Goal: Task Accomplishment & Management: Manage account settings

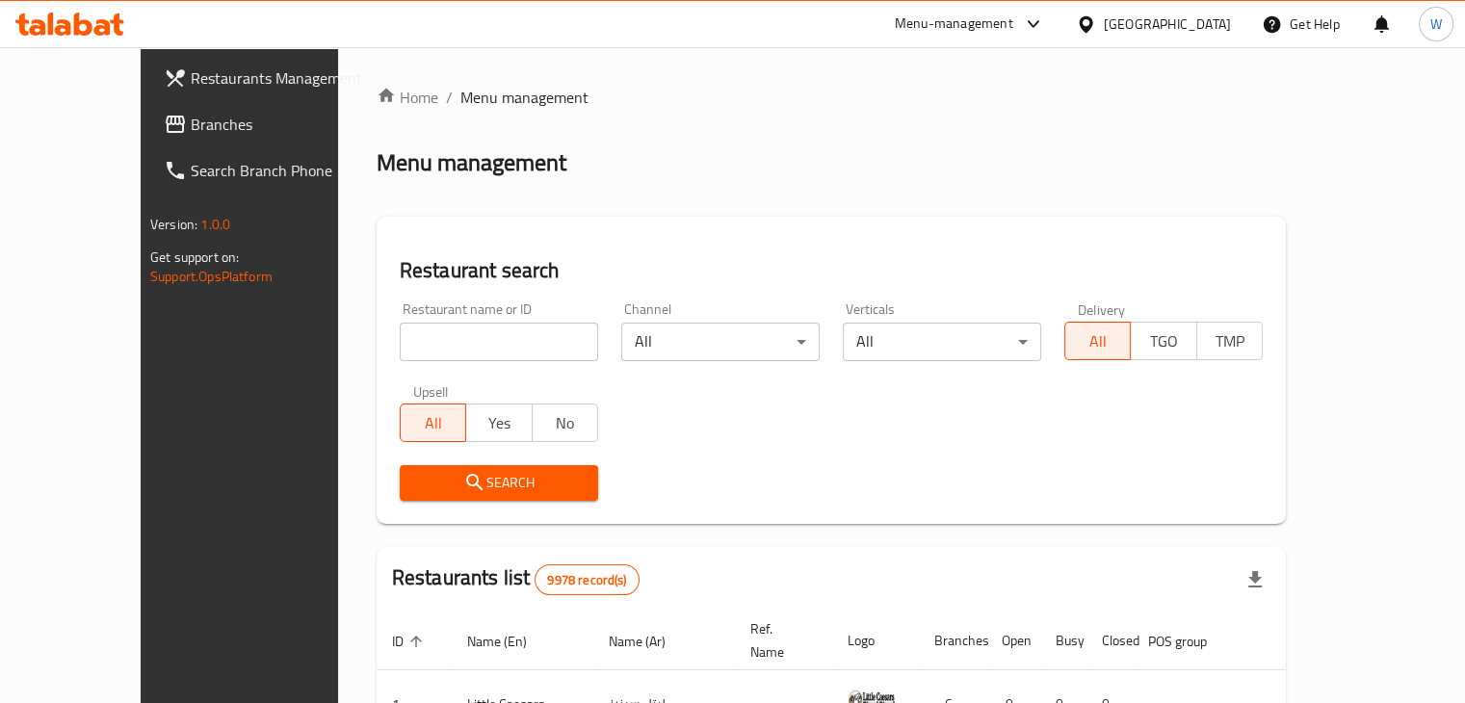
click at [424, 350] on input "search" at bounding box center [499, 342] width 198 height 39
type input "juice conta"
click at [431, 485] on span "Search" at bounding box center [499, 483] width 168 height 24
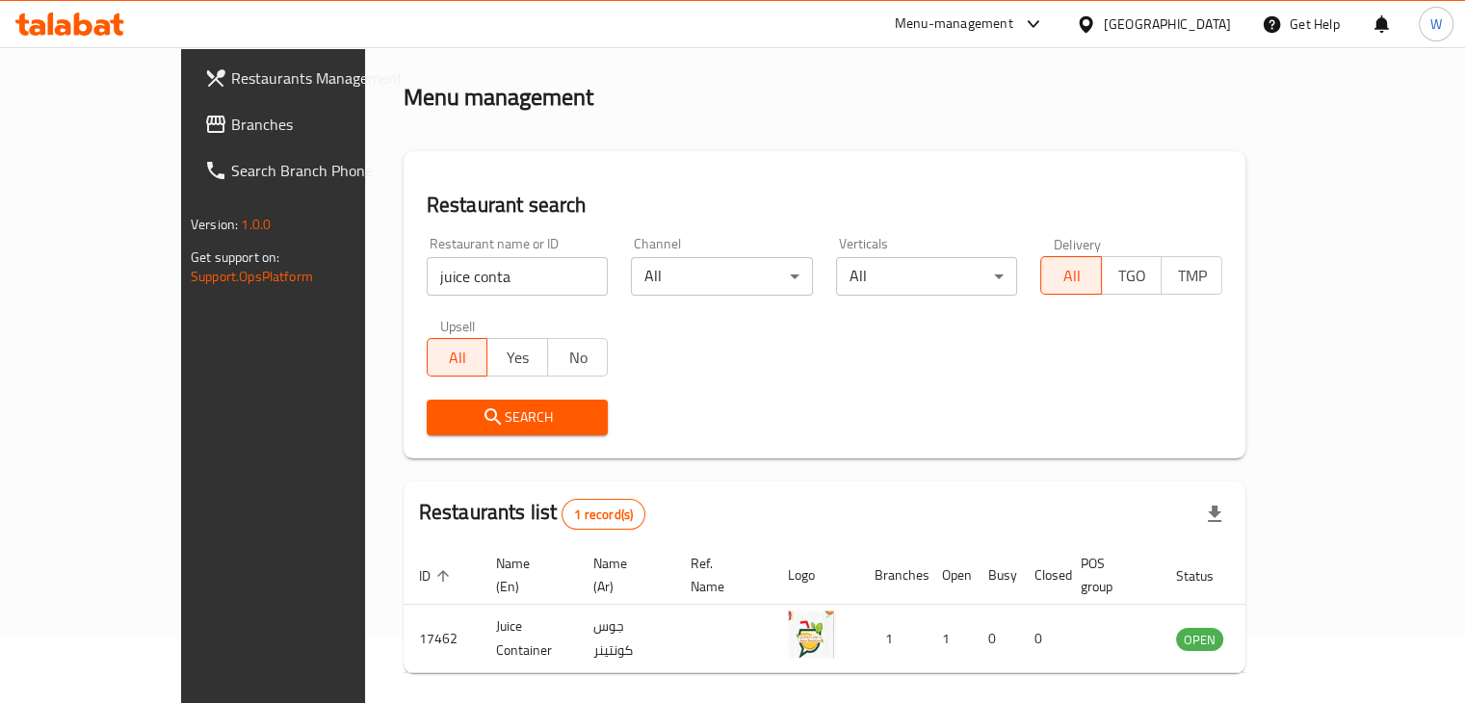
scroll to position [117, 0]
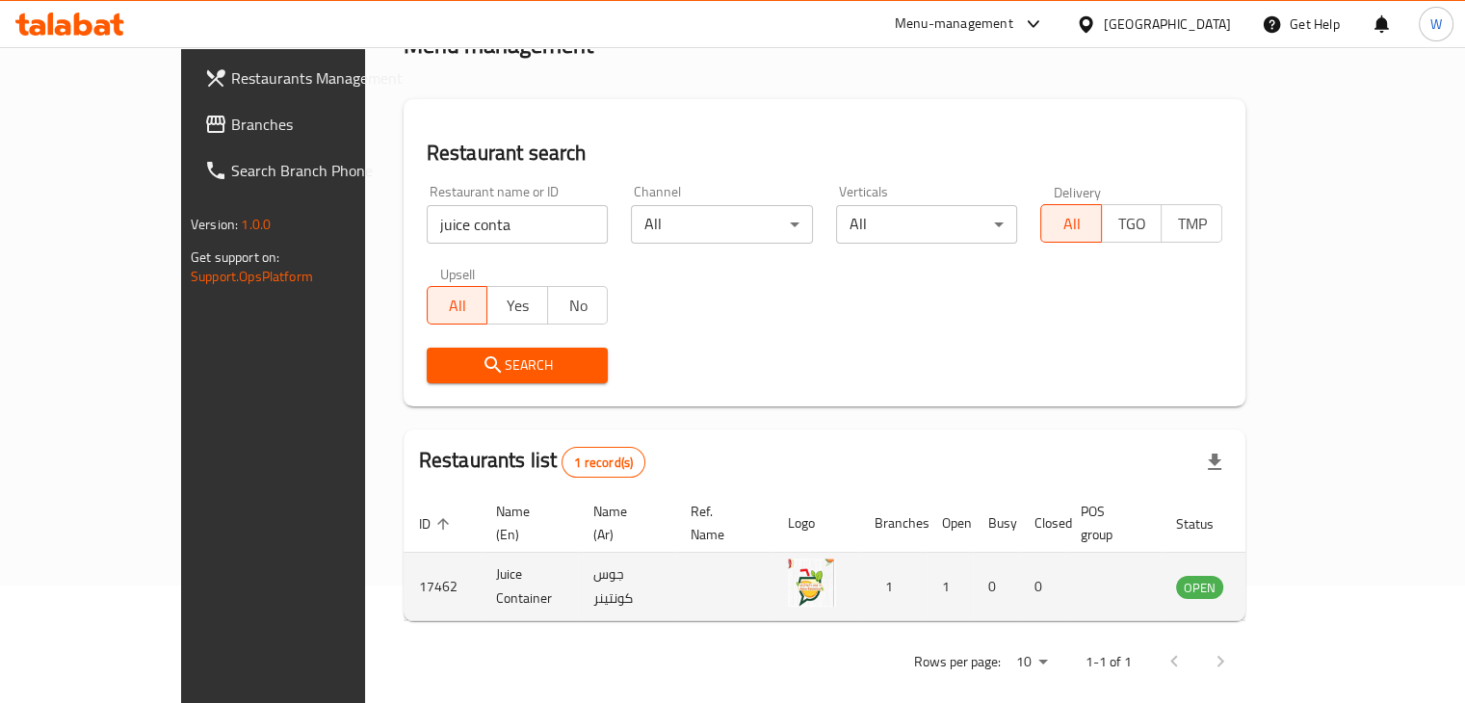
click at [1299, 580] on icon "enhanced table" at bounding box center [1288, 588] width 21 height 16
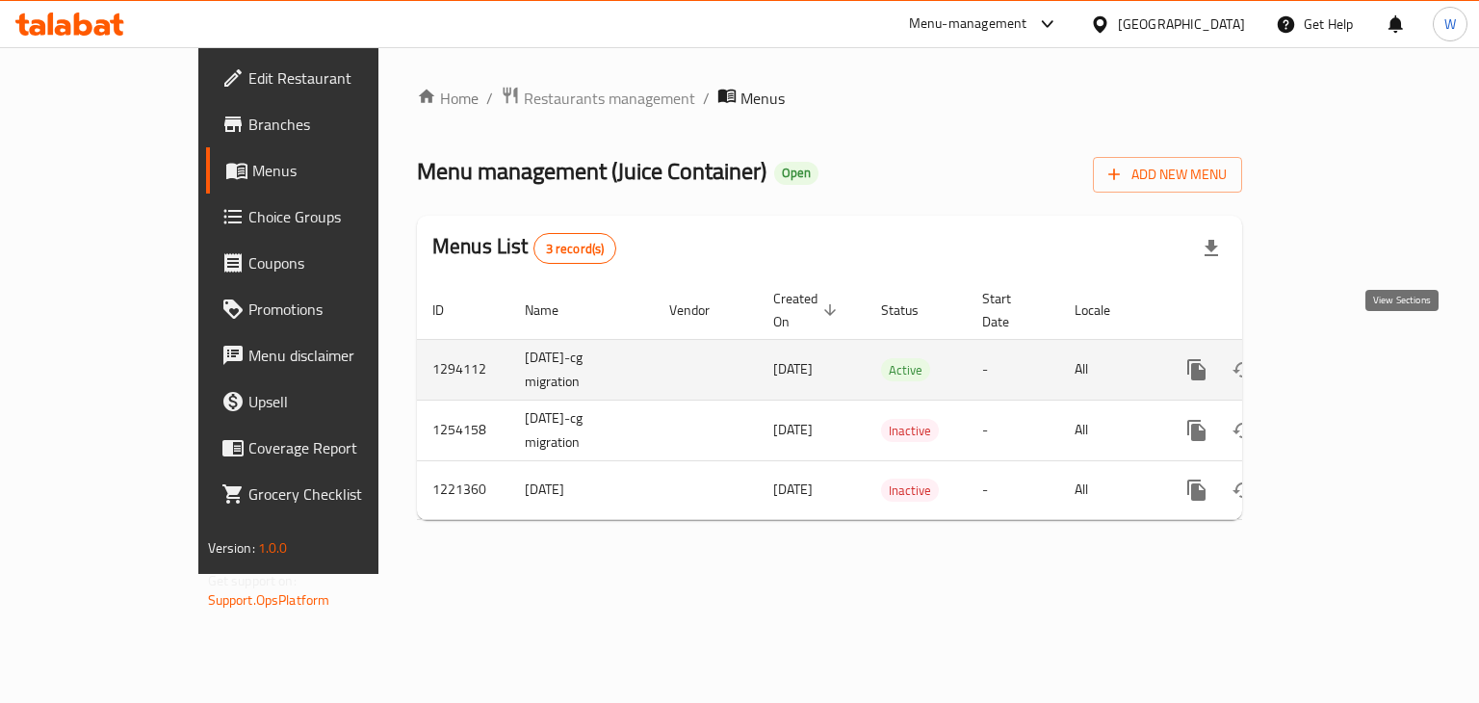
click at [1347, 358] on icon "enhanced table" at bounding box center [1335, 369] width 23 height 23
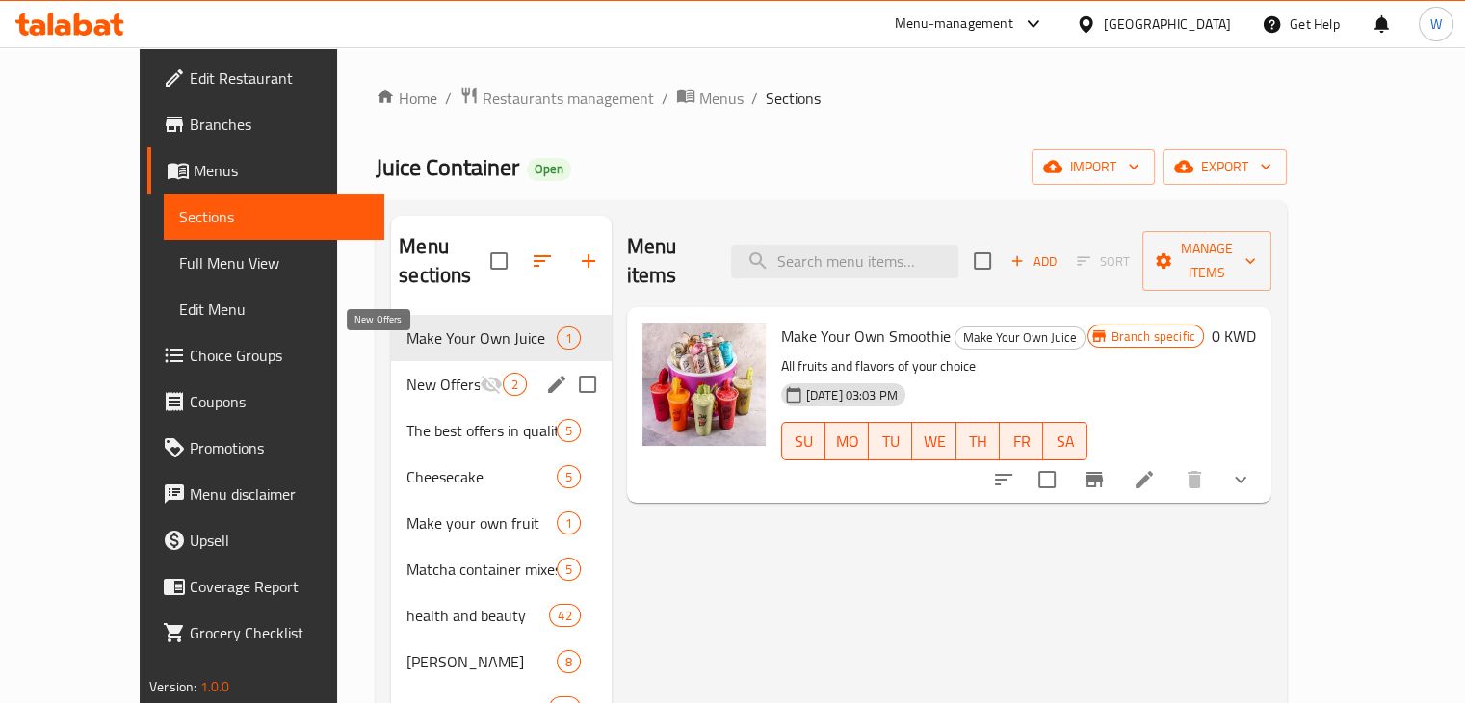
click at [406, 373] on span "New Offers" at bounding box center [442, 384] width 72 height 23
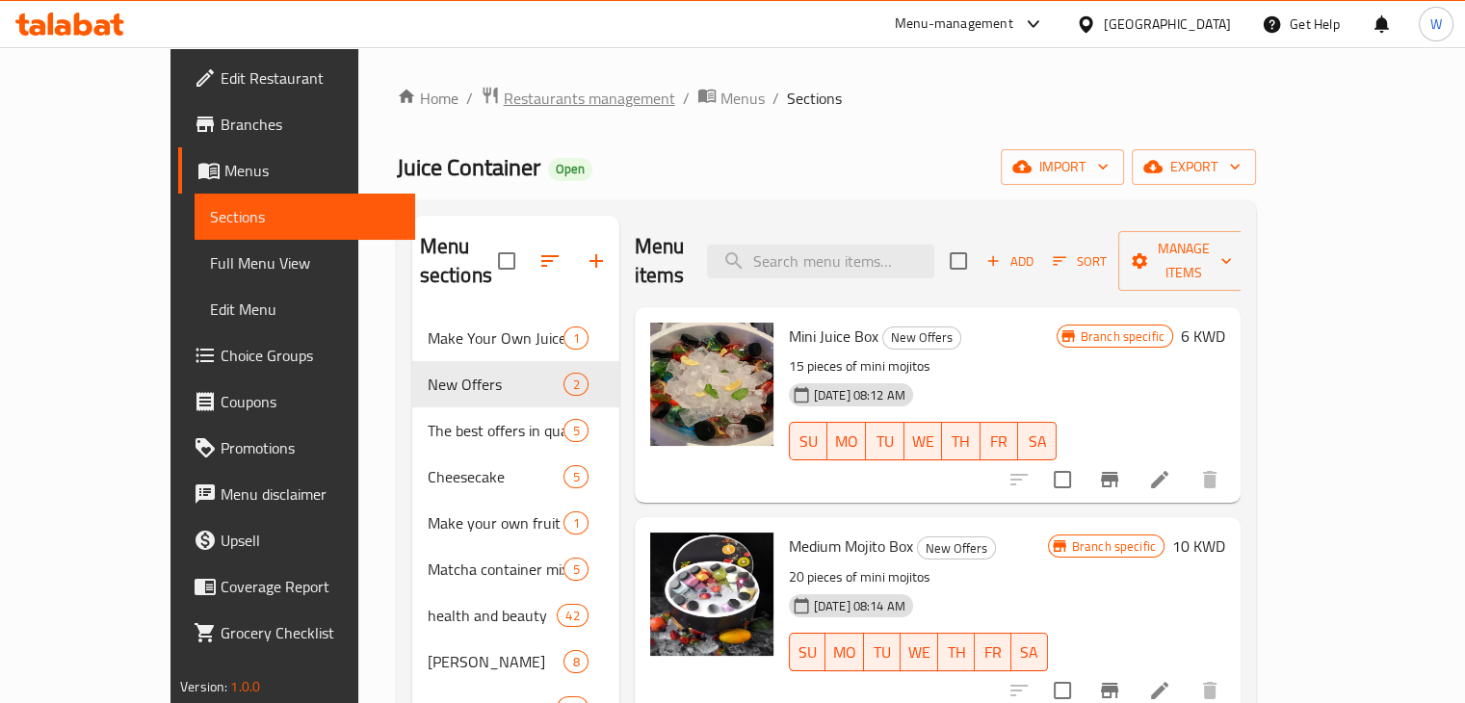
click at [504, 91] on span "Restaurants management" at bounding box center [589, 98] width 171 height 23
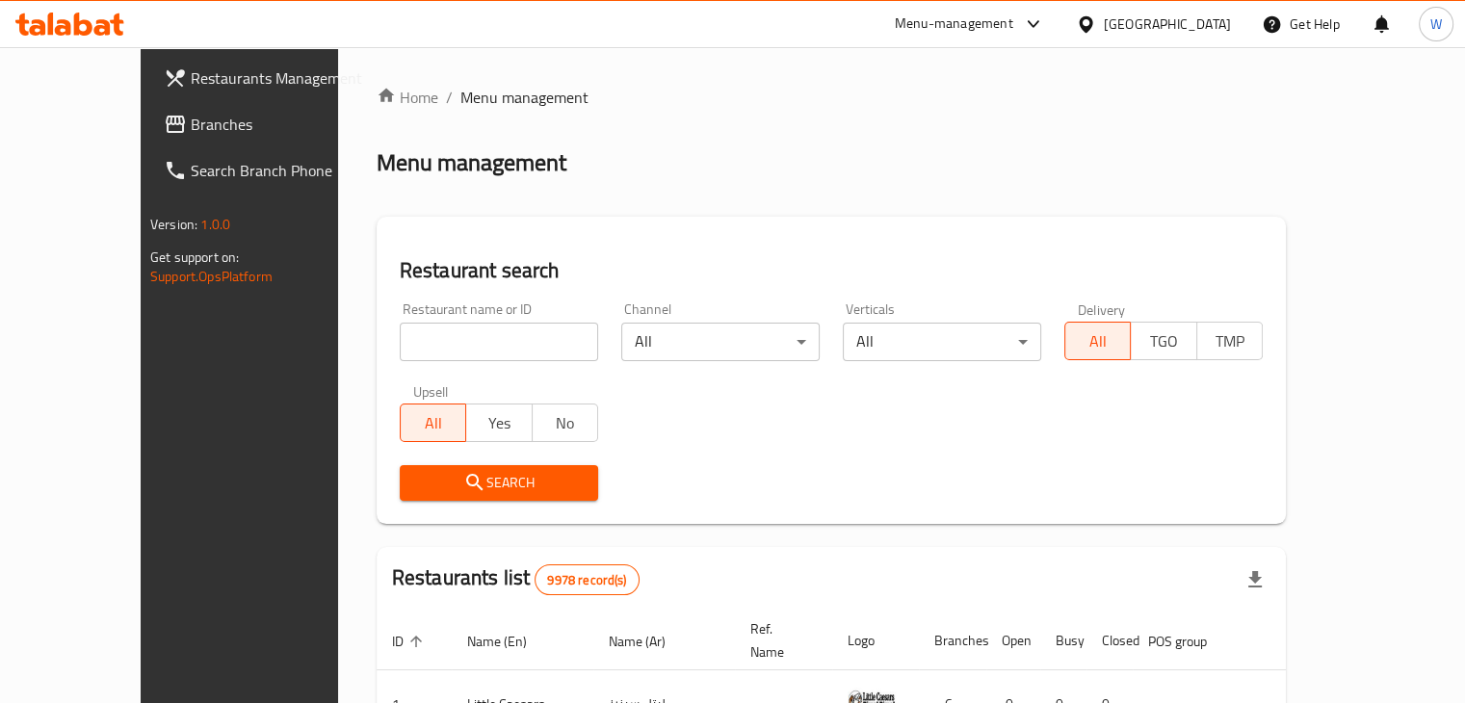
click at [442, 348] on input "search" at bounding box center [499, 342] width 198 height 39
type input "j juice"
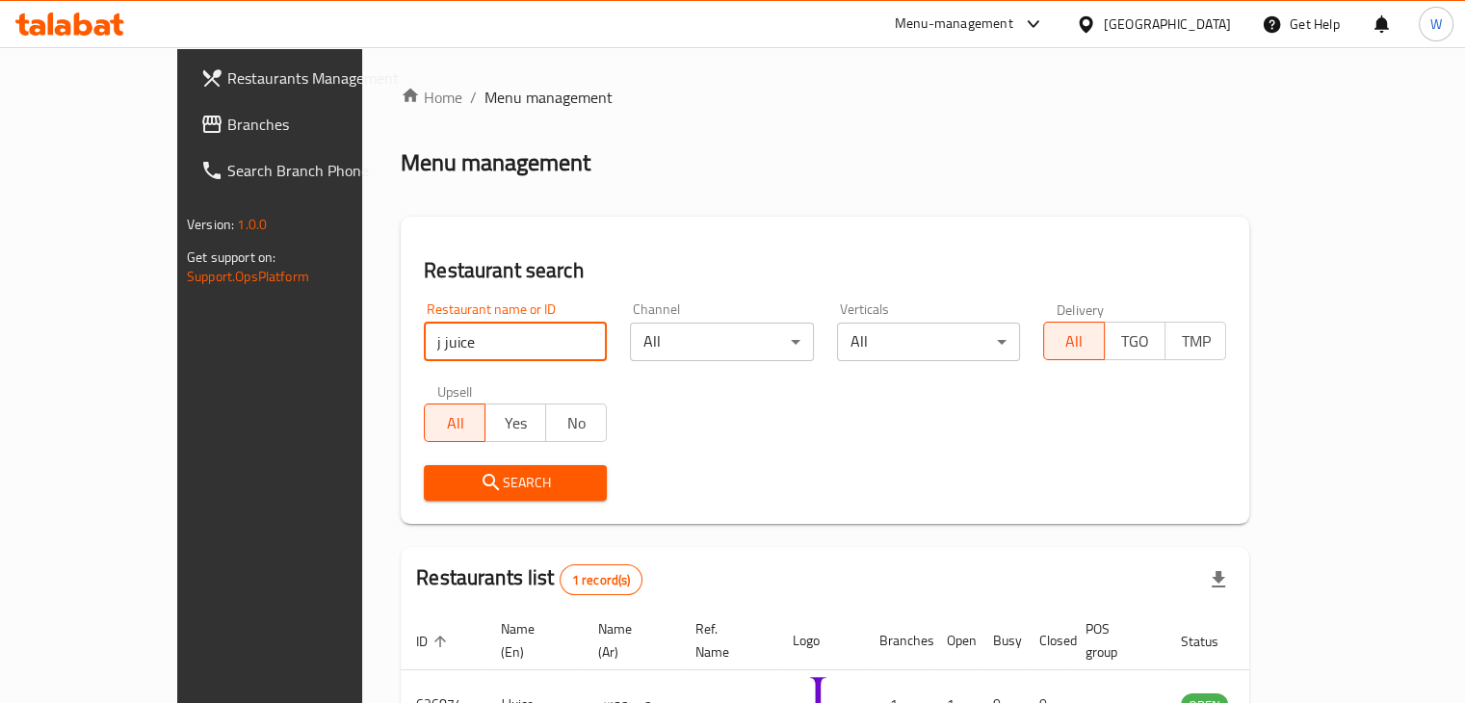
scroll to position [117, 0]
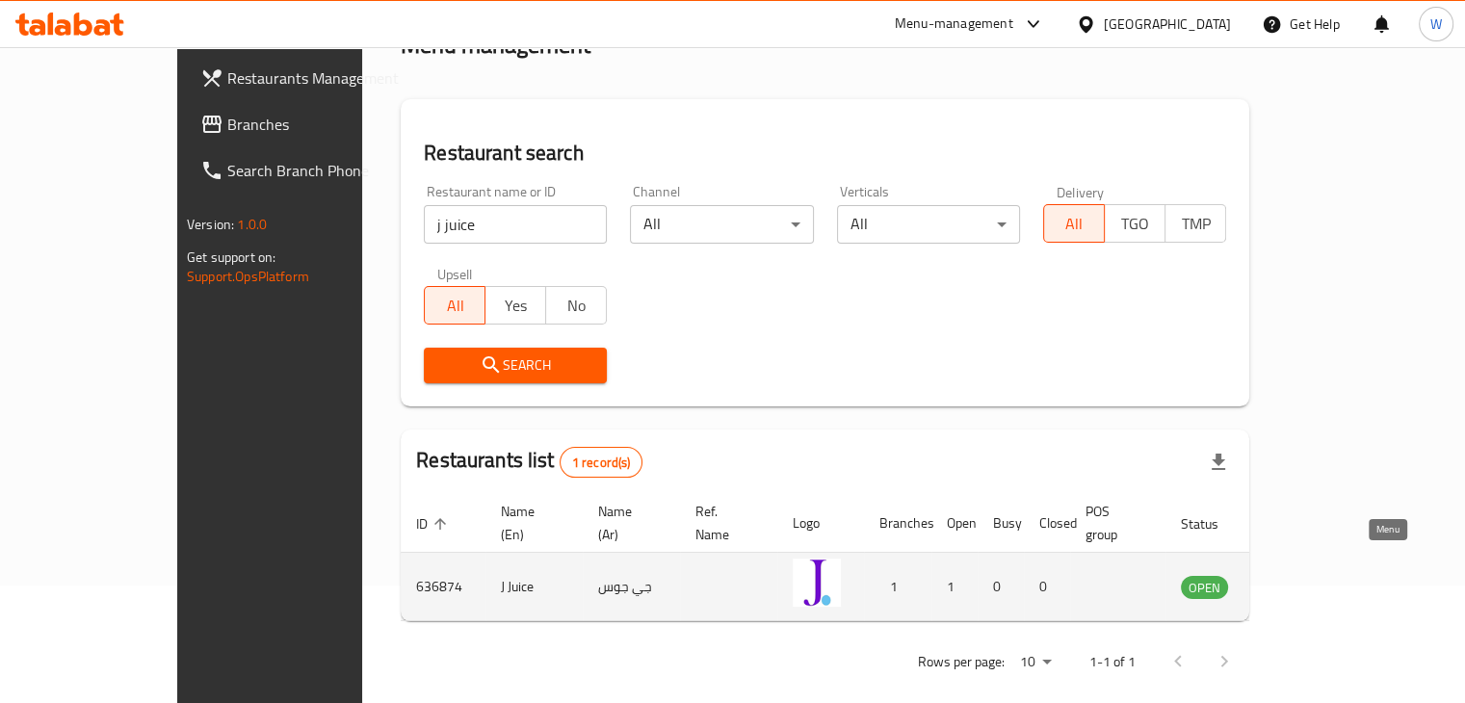
click at [1304, 580] on icon "enhanced table" at bounding box center [1293, 588] width 21 height 16
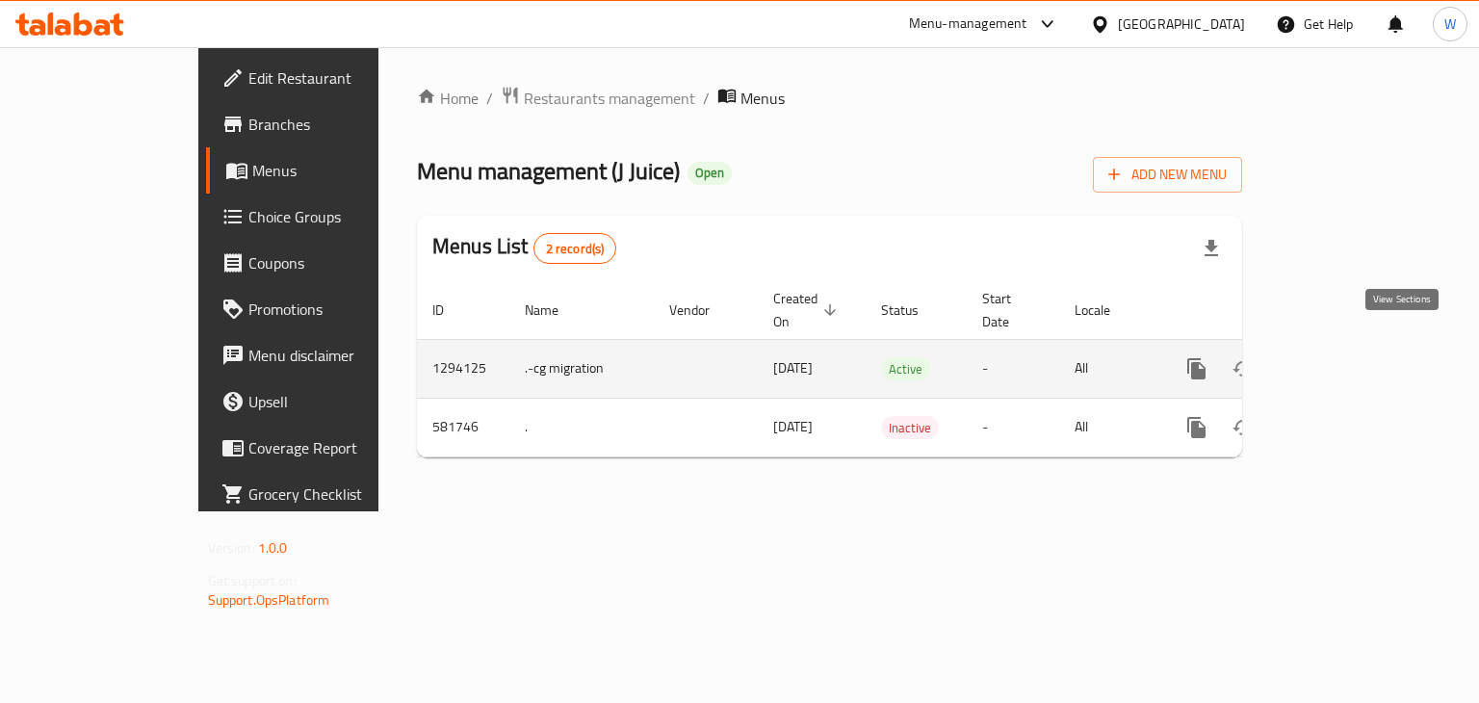
click at [1347, 357] on icon "enhanced table" at bounding box center [1335, 368] width 23 height 23
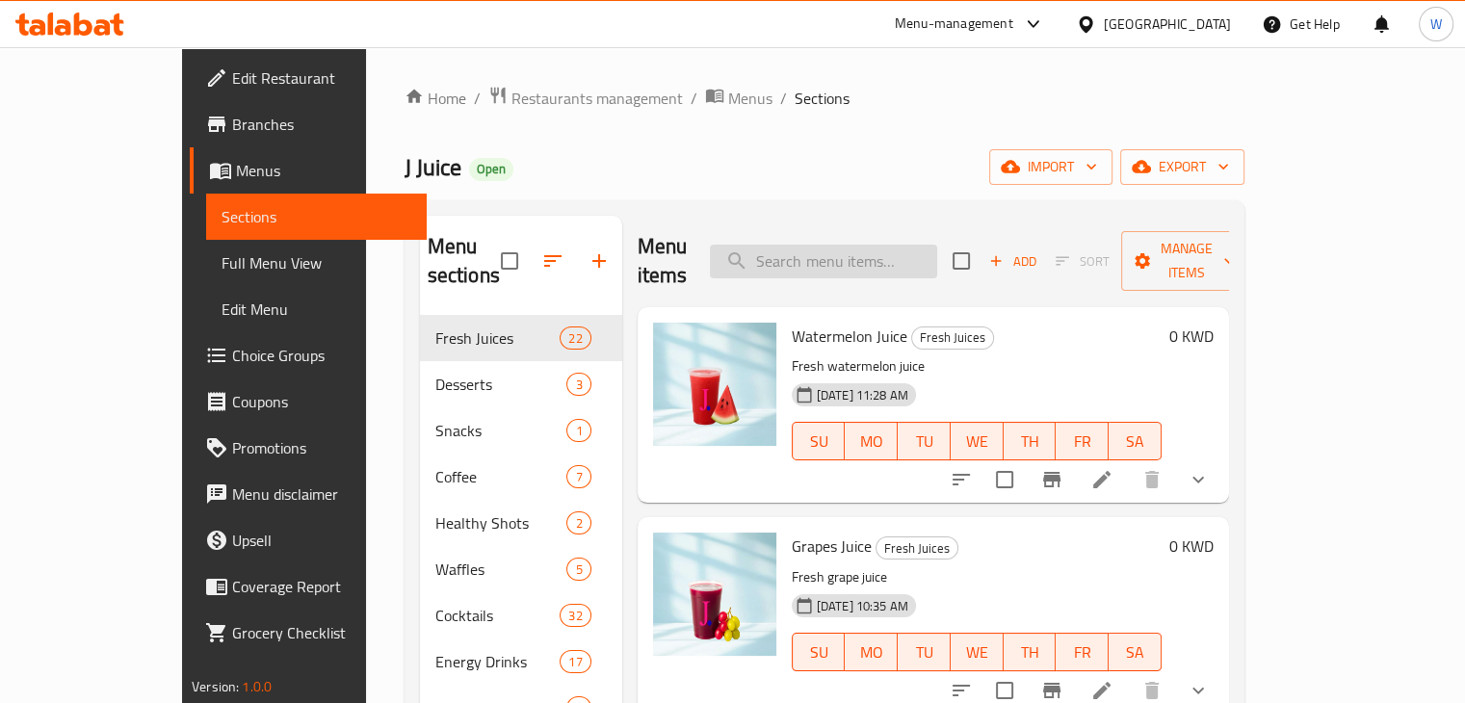
click at [897, 245] on input "search" at bounding box center [823, 262] width 227 height 34
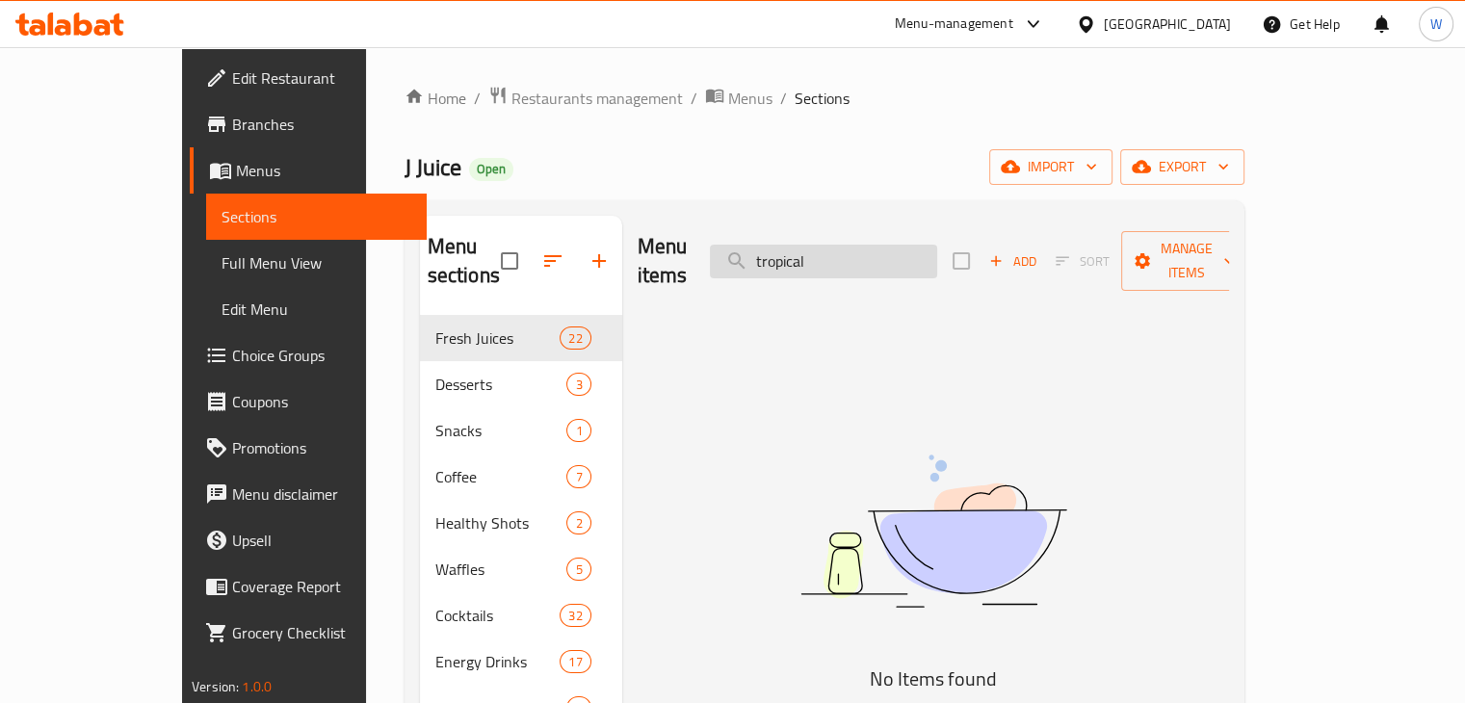
click at [873, 245] on input "tropical" at bounding box center [823, 262] width 227 height 34
type input "T"
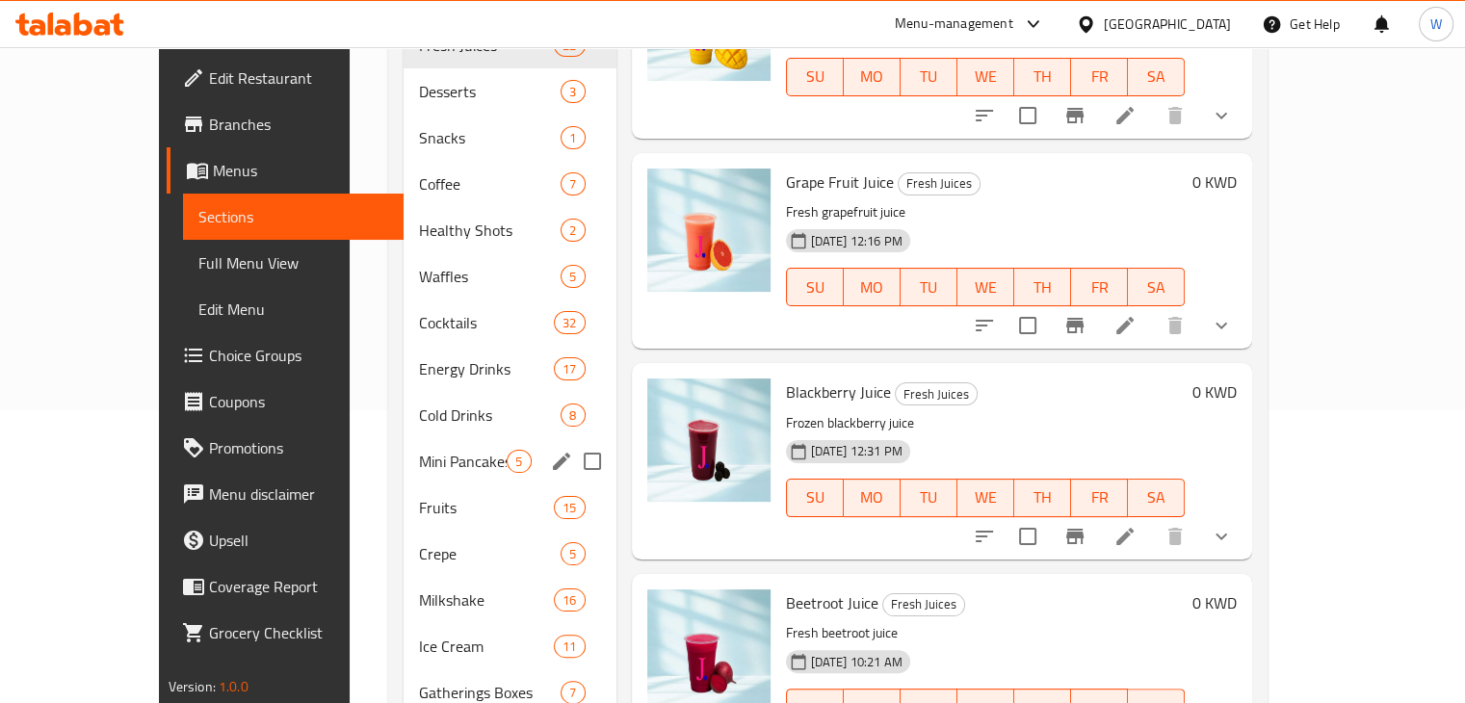
scroll to position [277, 0]
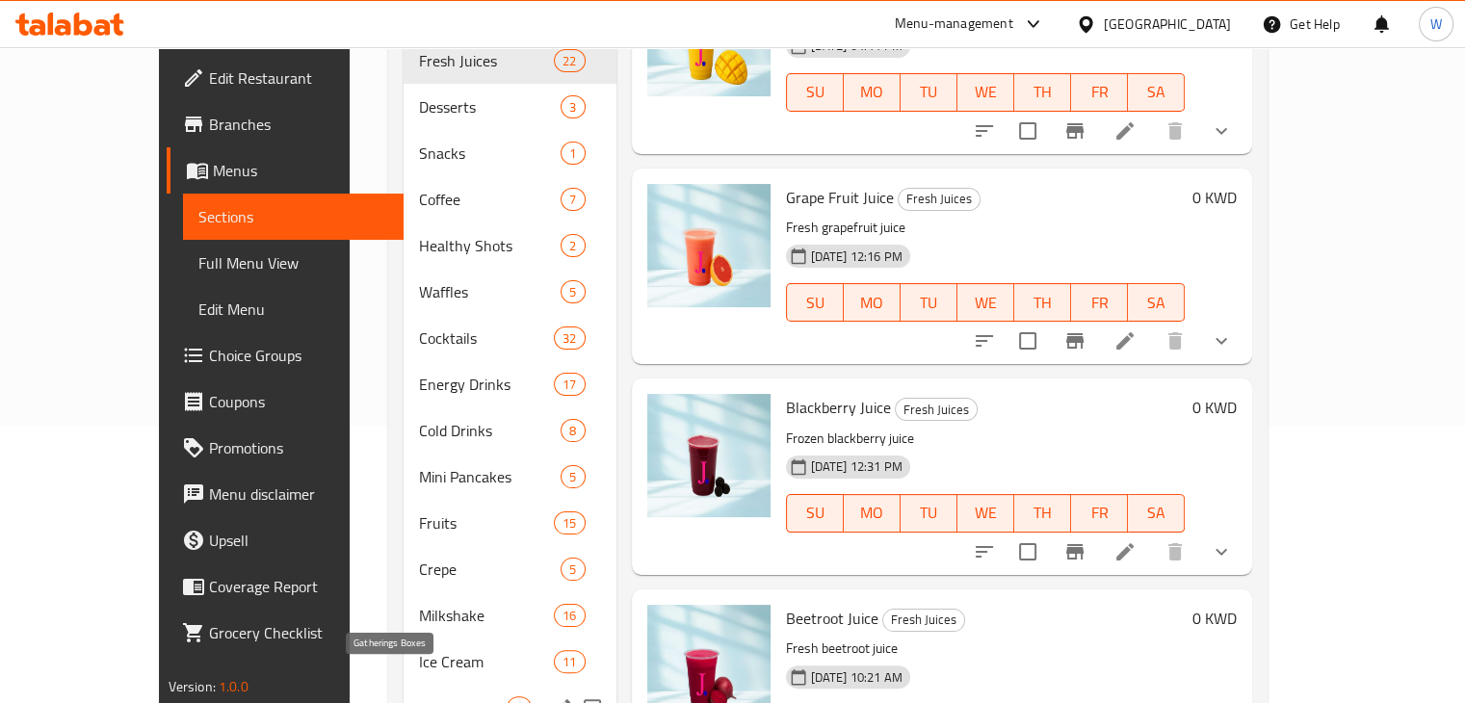
click at [419, 696] on span "Gatherings Boxes" at bounding box center [463, 707] width 88 height 23
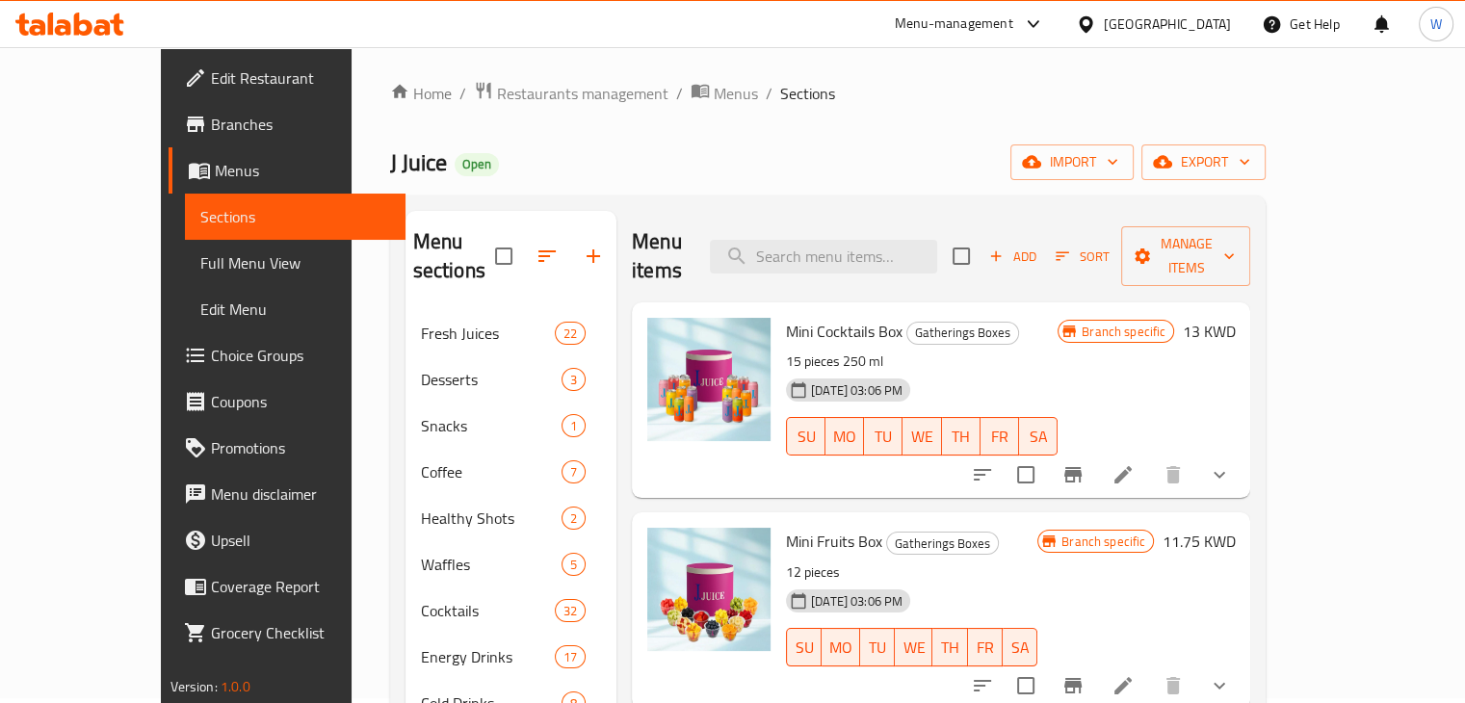
scroll to position [50, 0]
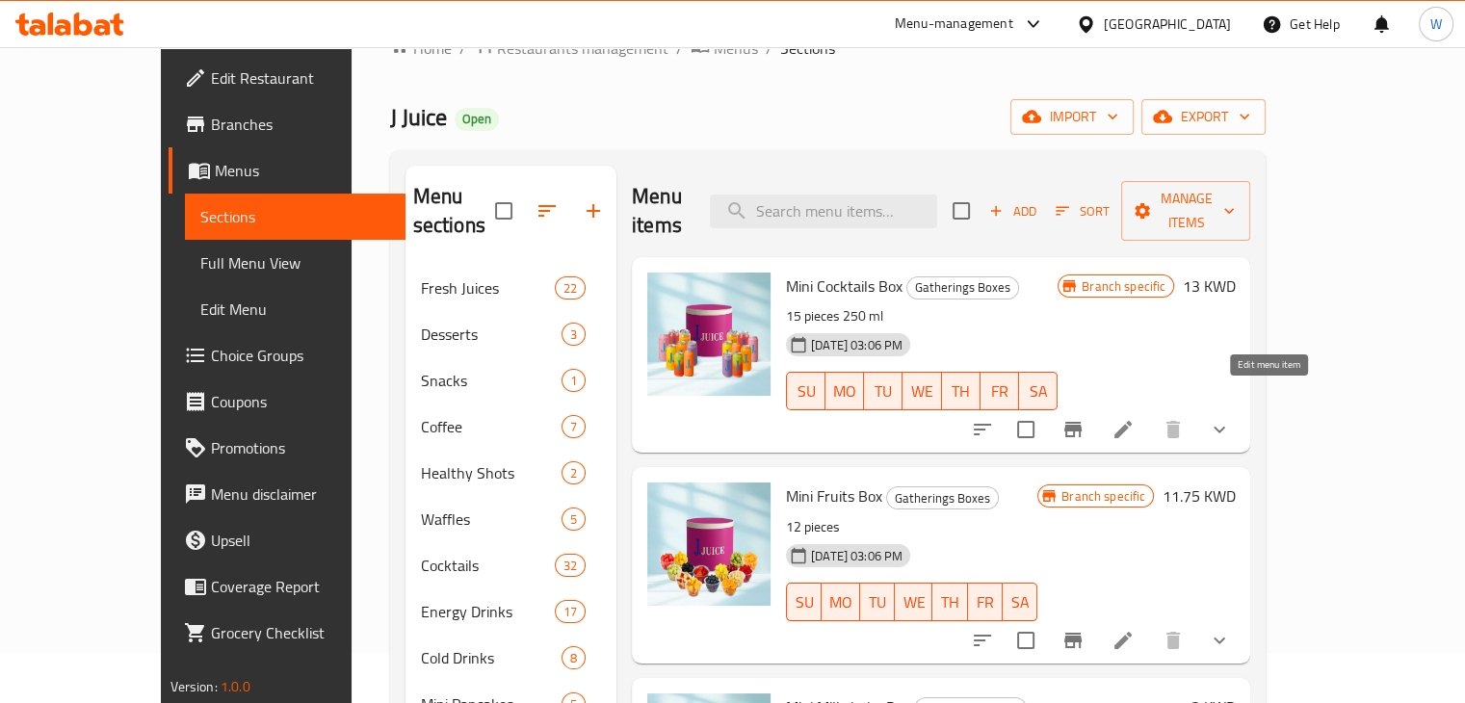
click at [1134, 418] on icon at bounding box center [1122, 429] width 23 height 23
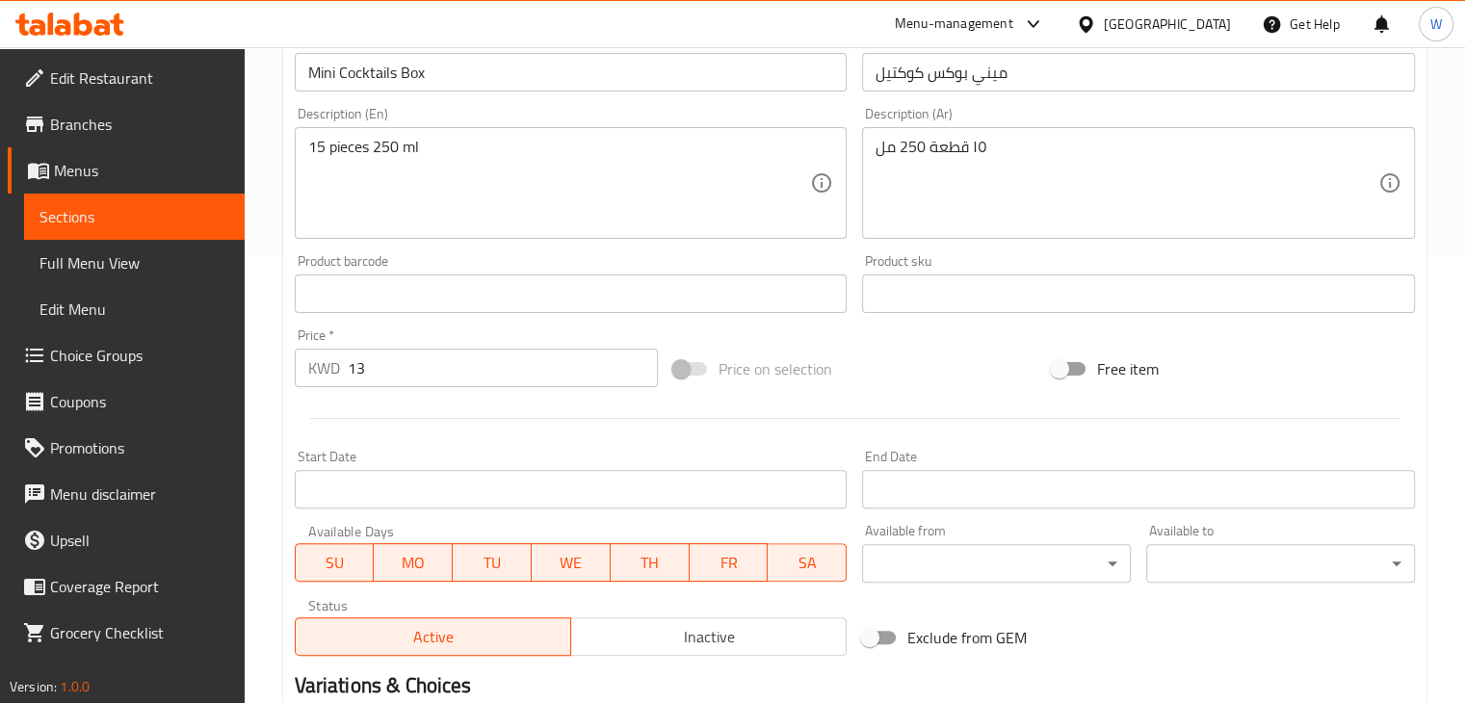
scroll to position [716, 0]
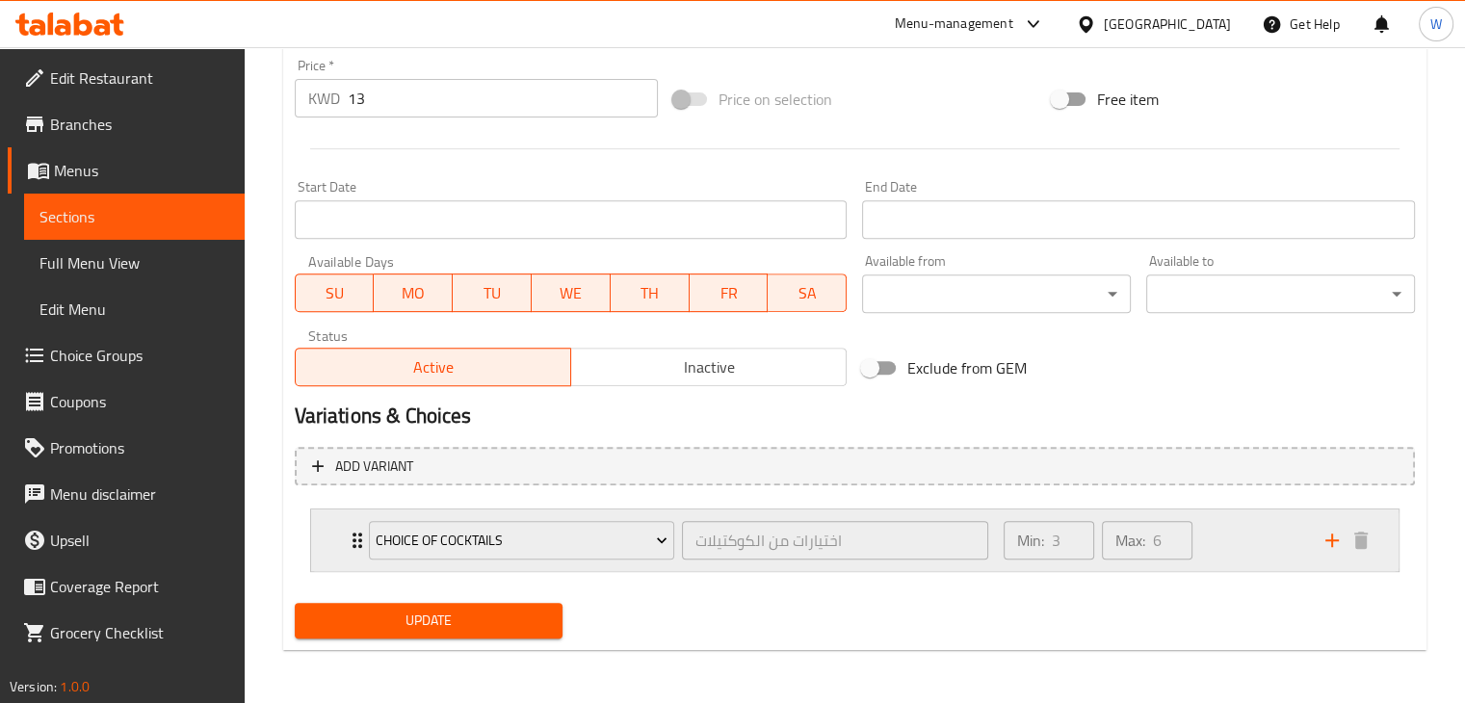
click at [340, 540] on div "Choice of Cocktails اختيارات من الكوكتيلات ​ Min: 3 ​ Max: 6 ​" at bounding box center [854, 540] width 1087 height 62
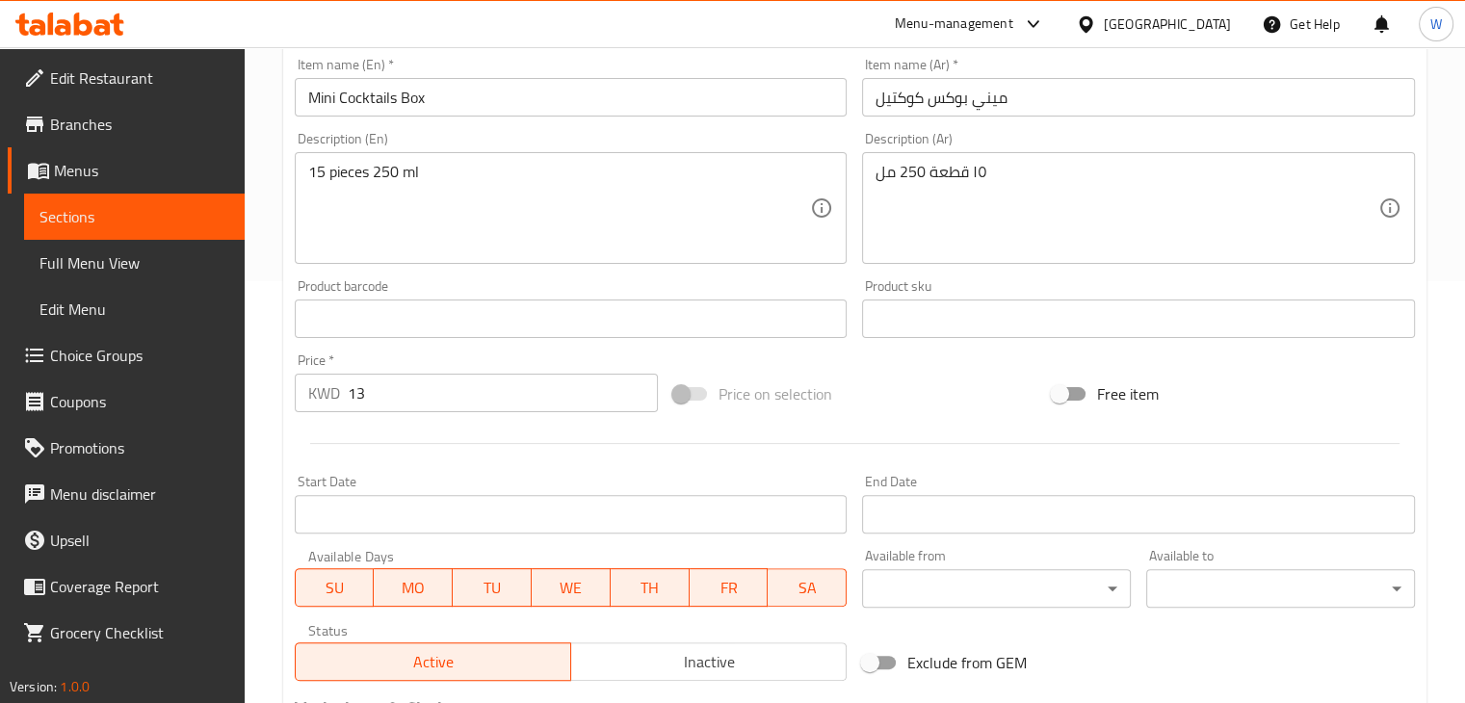
scroll to position [0, 0]
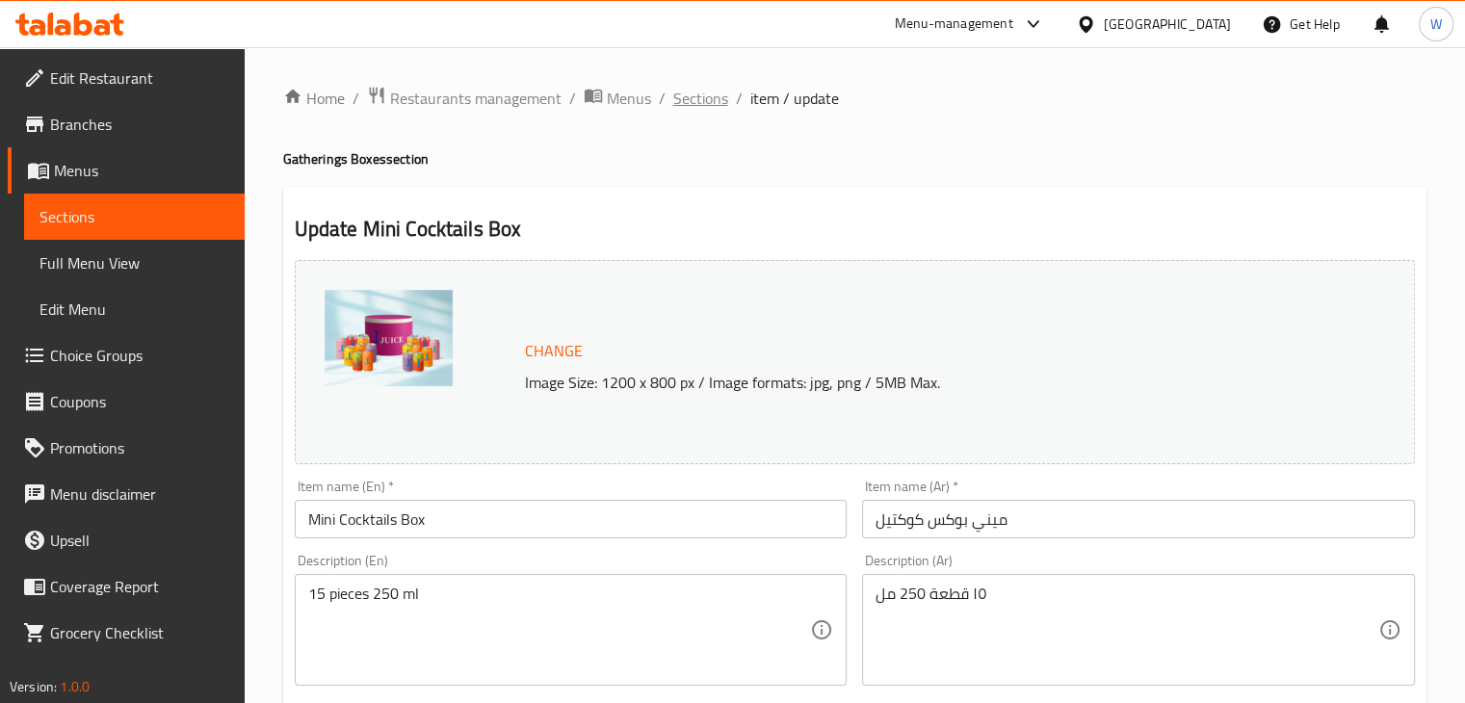
click at [702, 105] on span "Sections" at bounding box center [700, 98] width 55 height 23
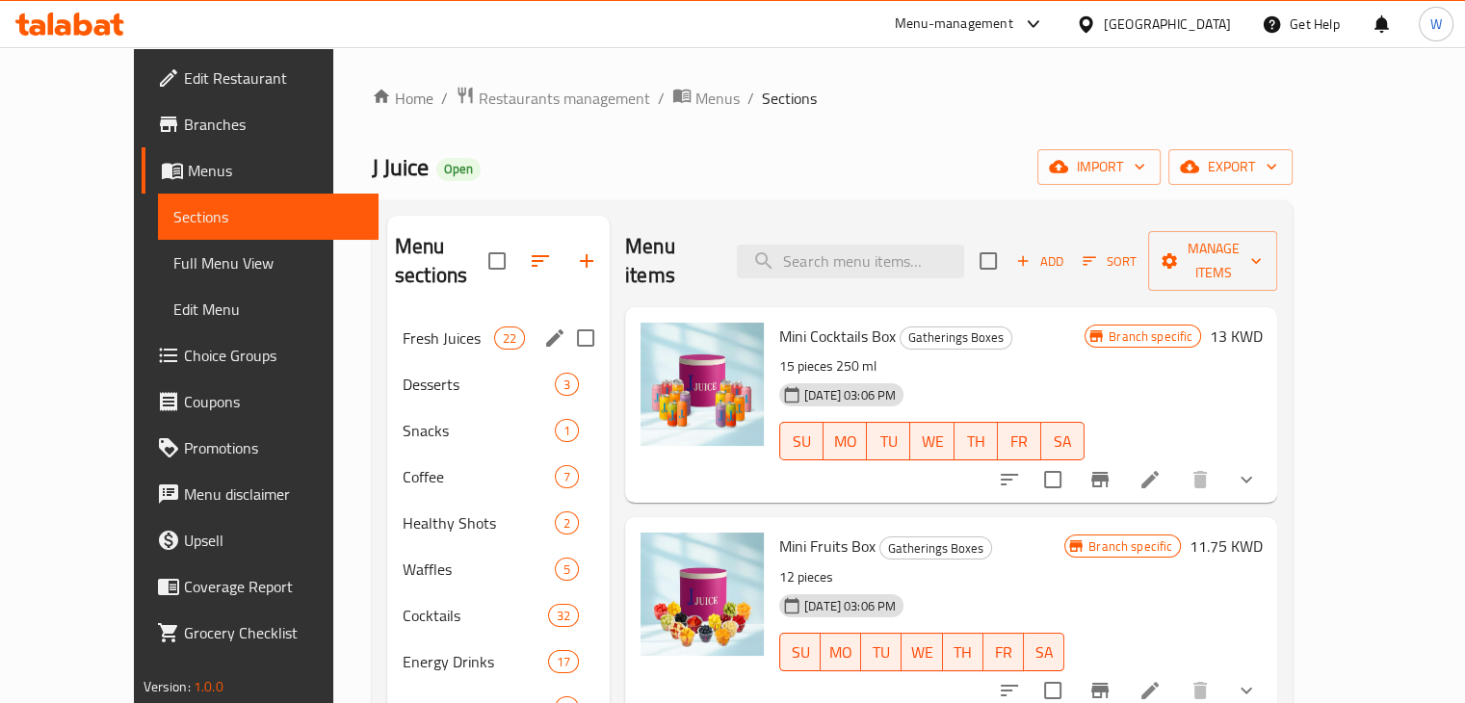
click at [410, 326] on span "Fresh Juices" at bounding box center [447, 337] width 91 height 23
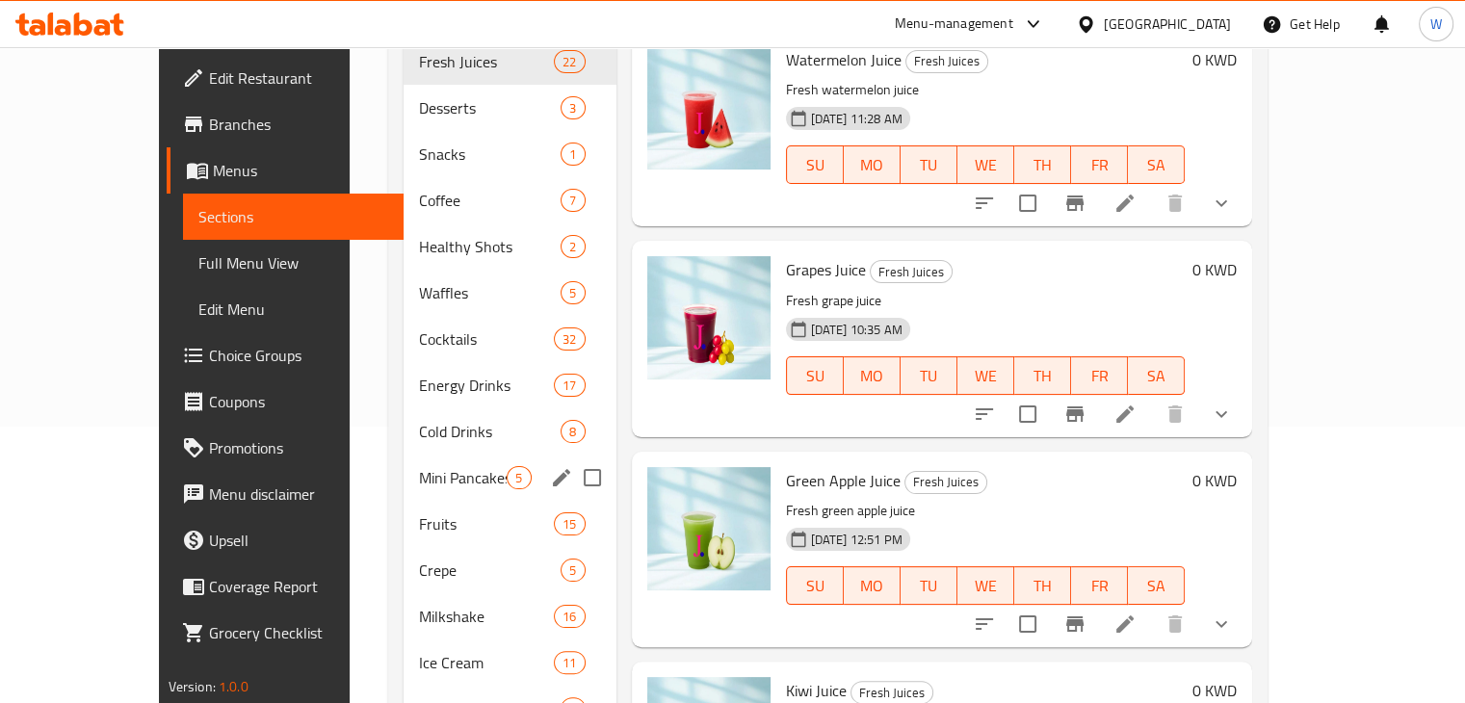
scroll to position [285, 0]
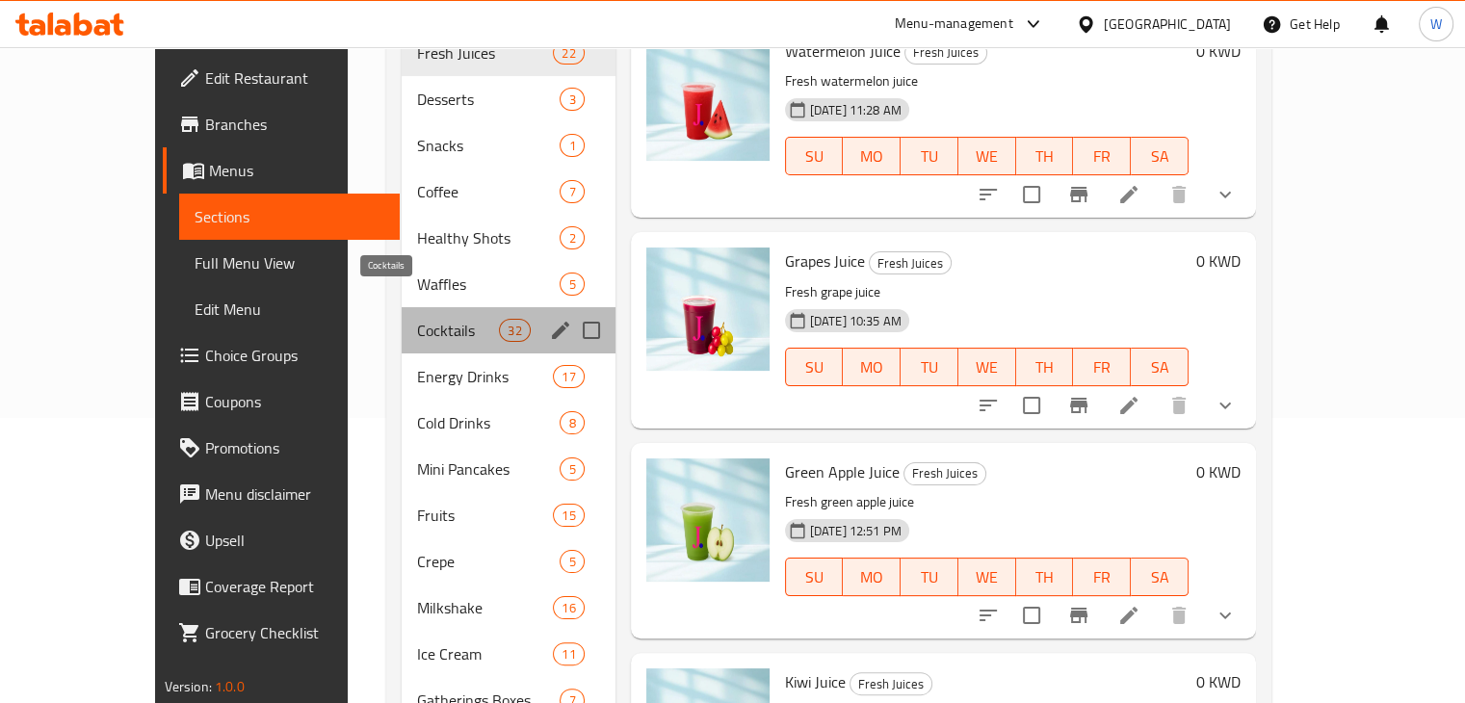
click at [417, 319] on span "Cocktails" at bounding box center [458, 330] width 82 height 23
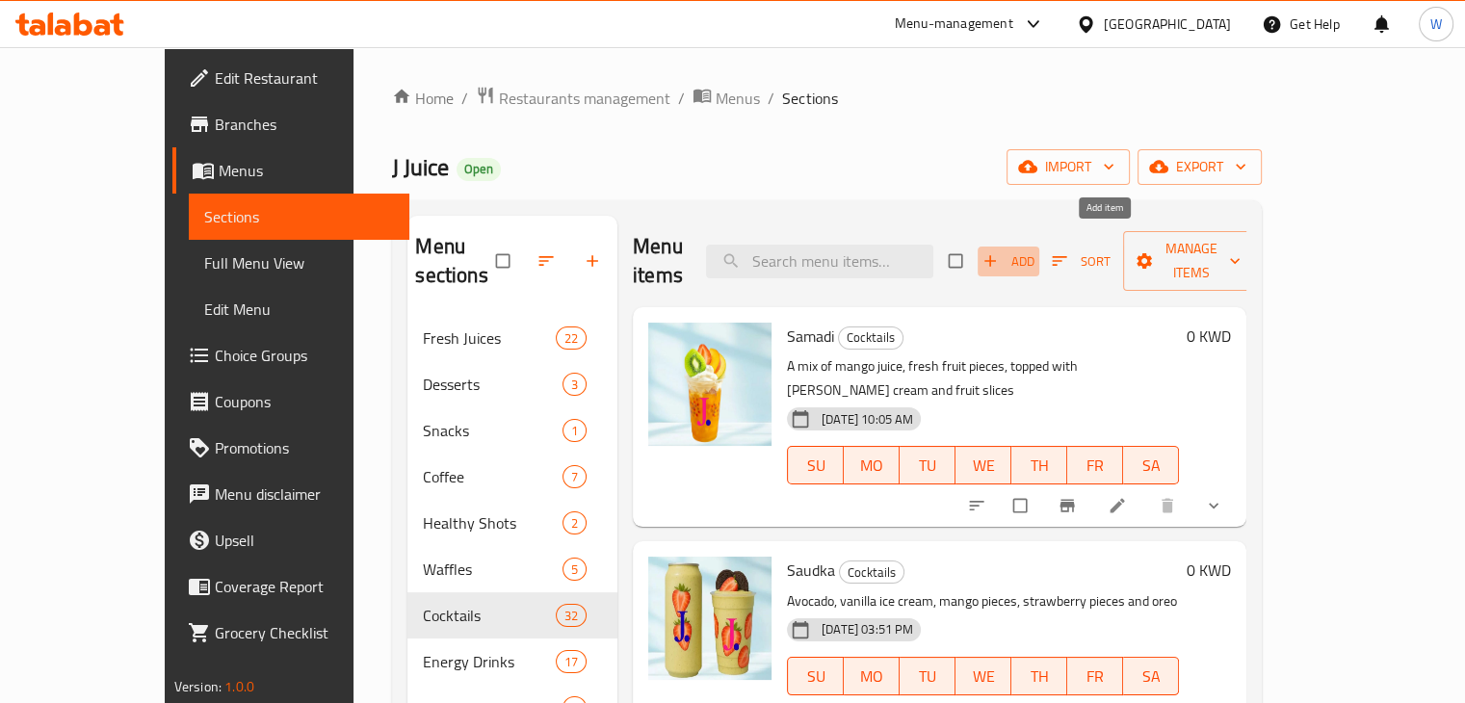
click at [1034, 251] on span "Add" at bounding box center [1008, 261] width 52 height 22
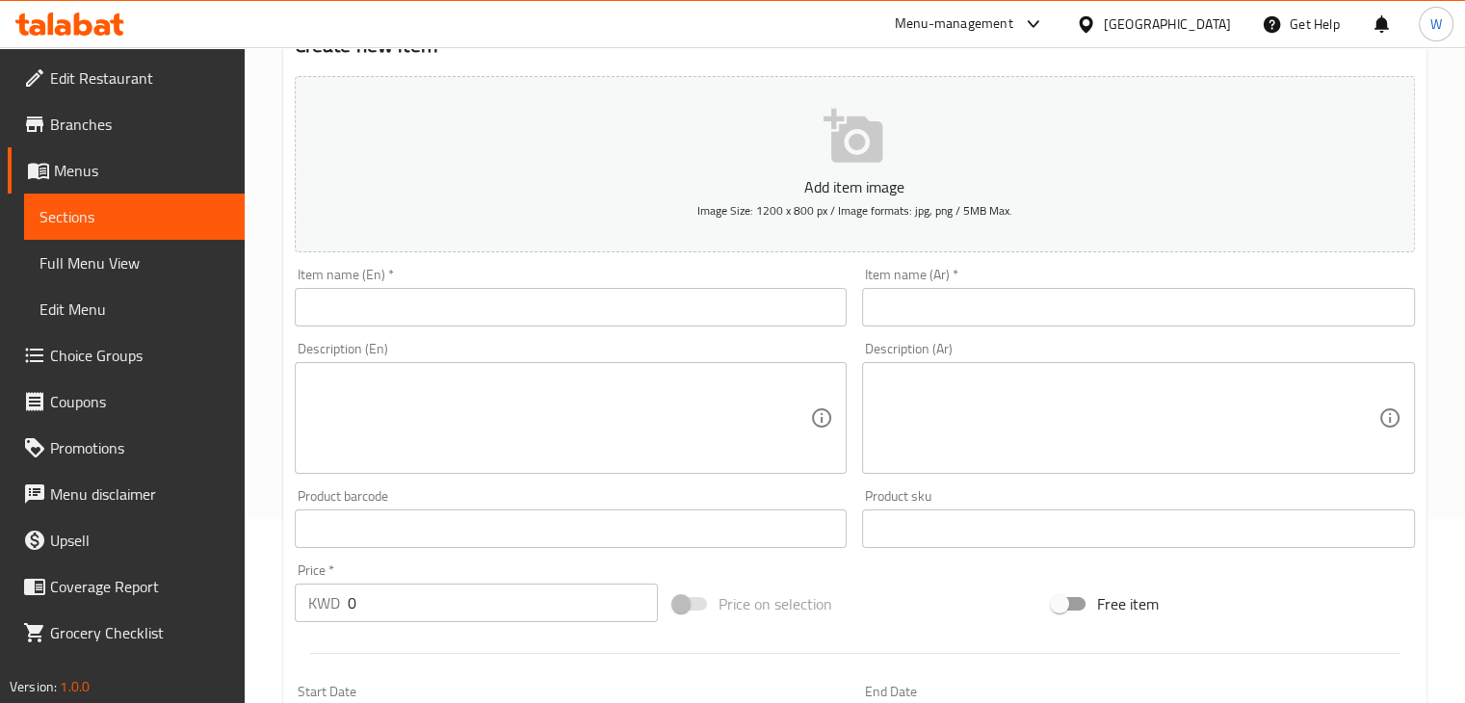
scroll to position [183, 0]
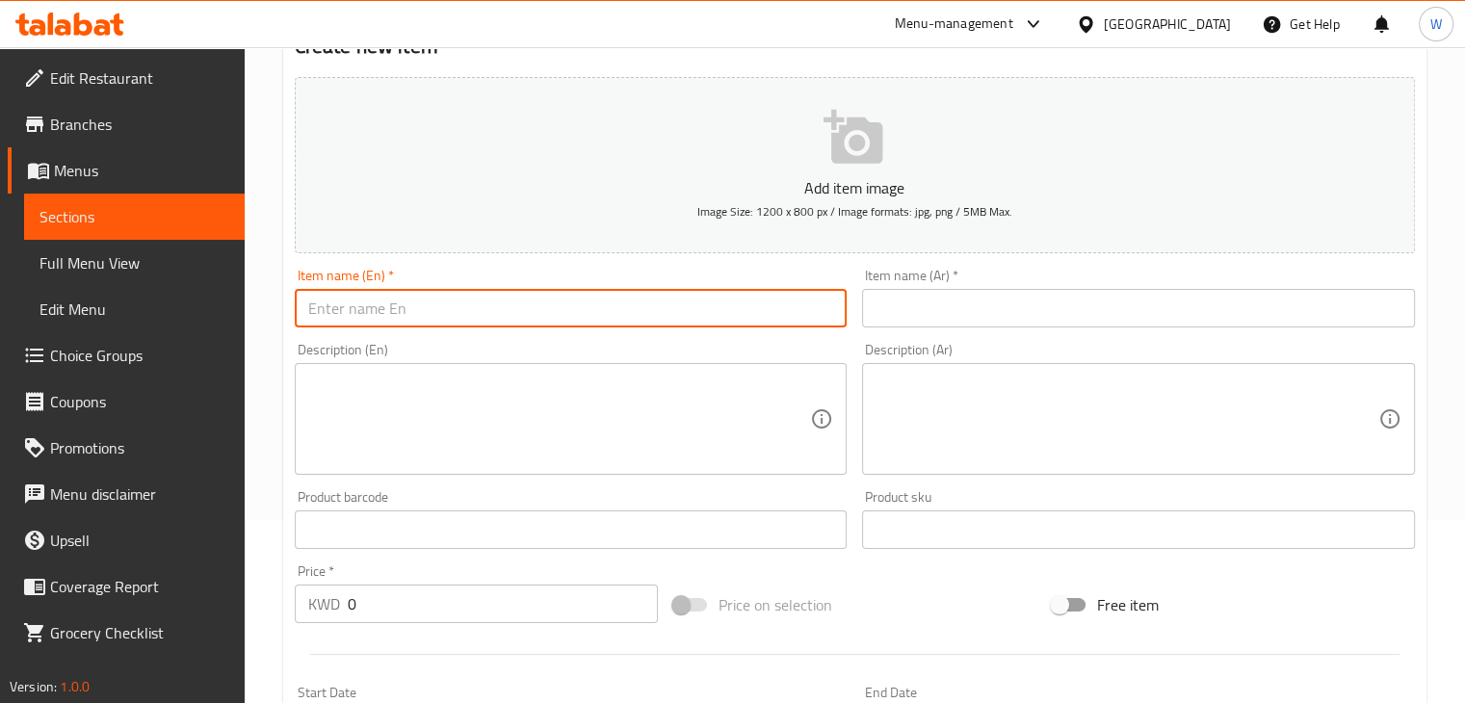
click at [566, 290] on input "text" at bounding box center [571, 308] width 553 height 39
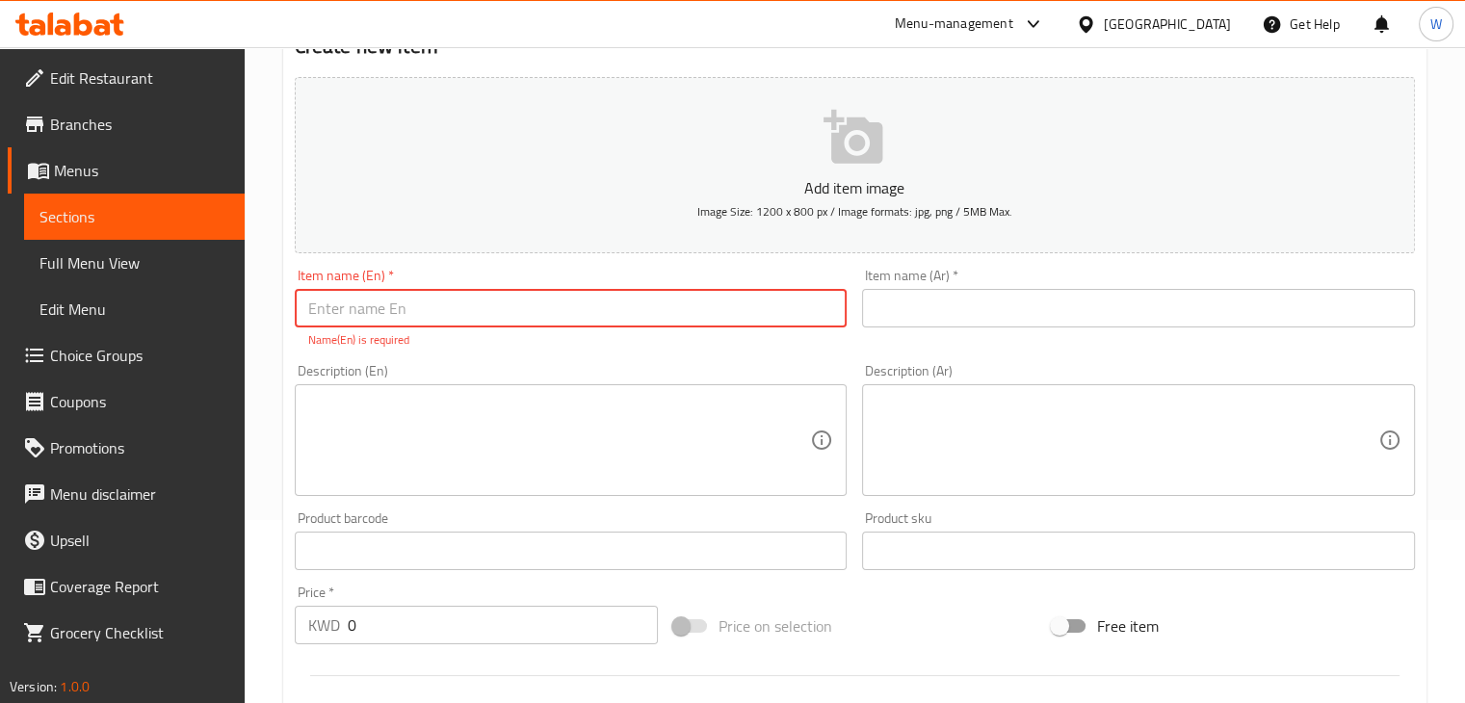
click at [482, 298] on input "text" at bounding box center [571, 308] width 553 height 39
click at [448, 300] on input "text" at bounding box center [571, 308] width 553 height 39
paste input "Tropical"
type input "Tropical"
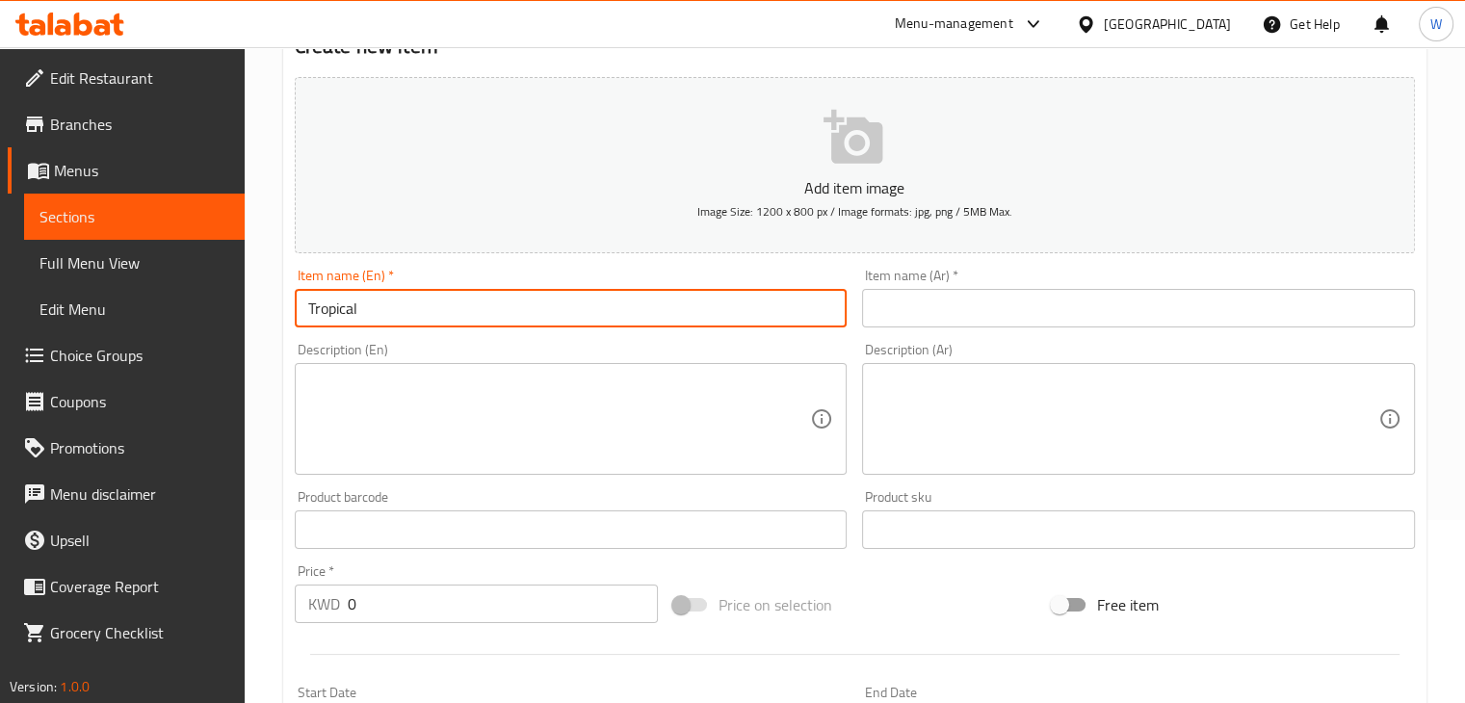
click at [928, 306] on input "text" at bounding box center [1138, 308] width 553 height 39
paste input "تروبيكا"
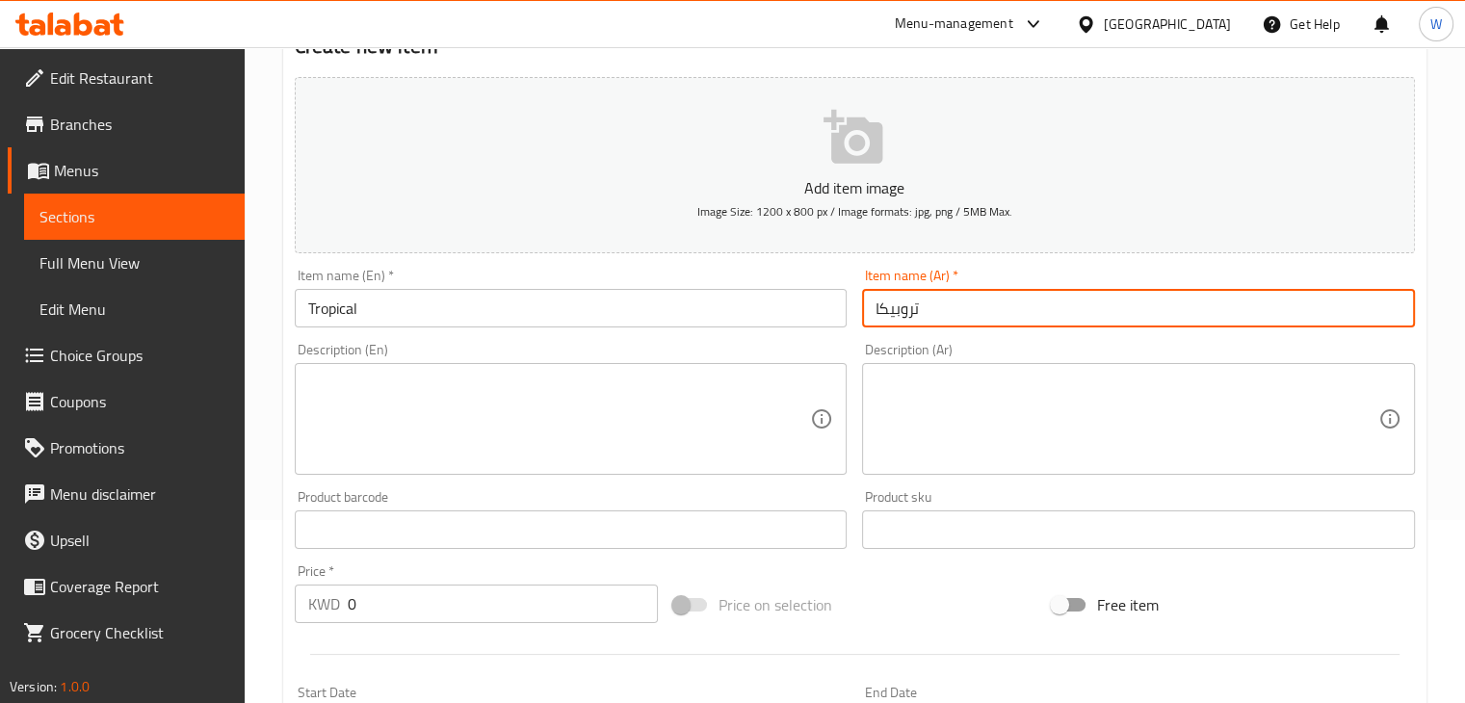
type input "تروبيكا"
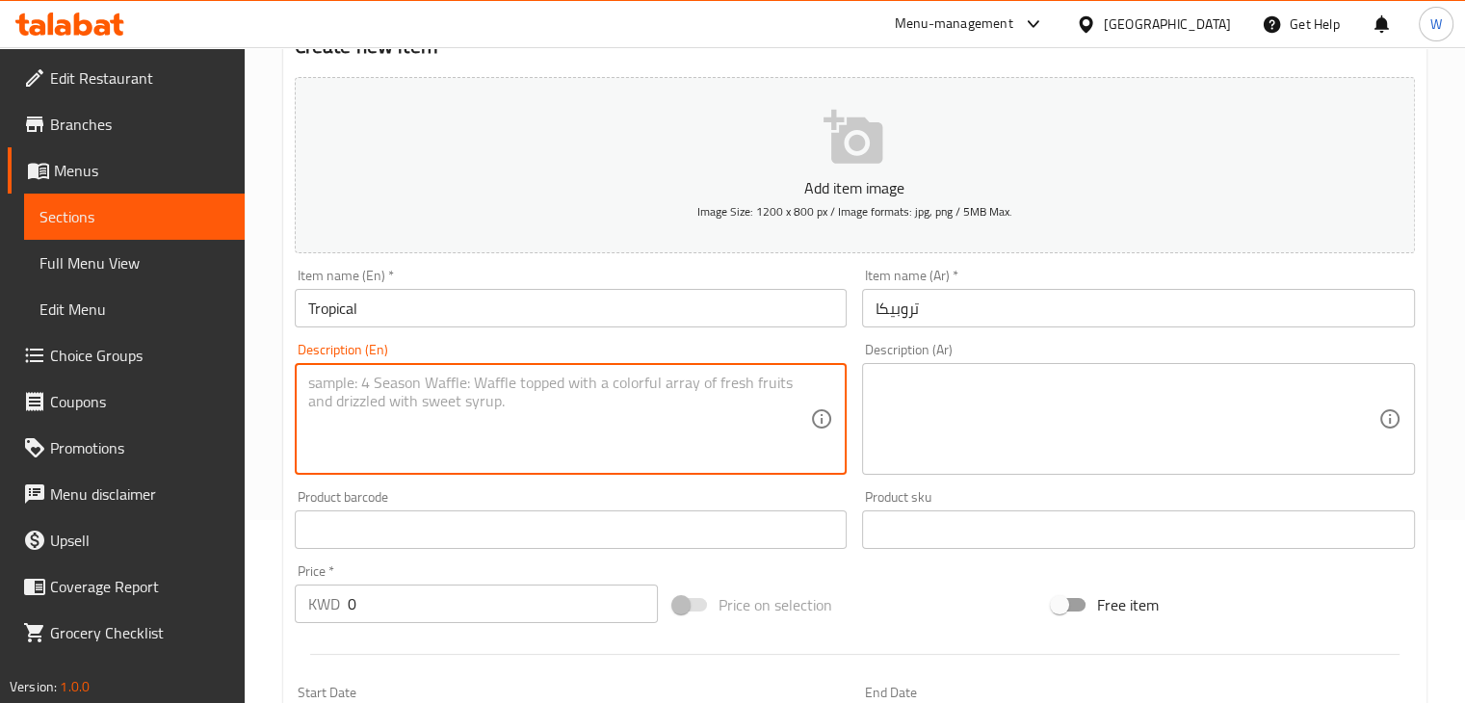
click at [571, 393] on textarea at bounding box center [559, 419] width 503 height 91
paste textarea "Pineapple, orange, pomegrante and lemon"
type textarea "Pineapple, orange, pomegrante and lemon"
click at [954, 418] on textarea at bounding box center [1126, 419] width 503 height 91
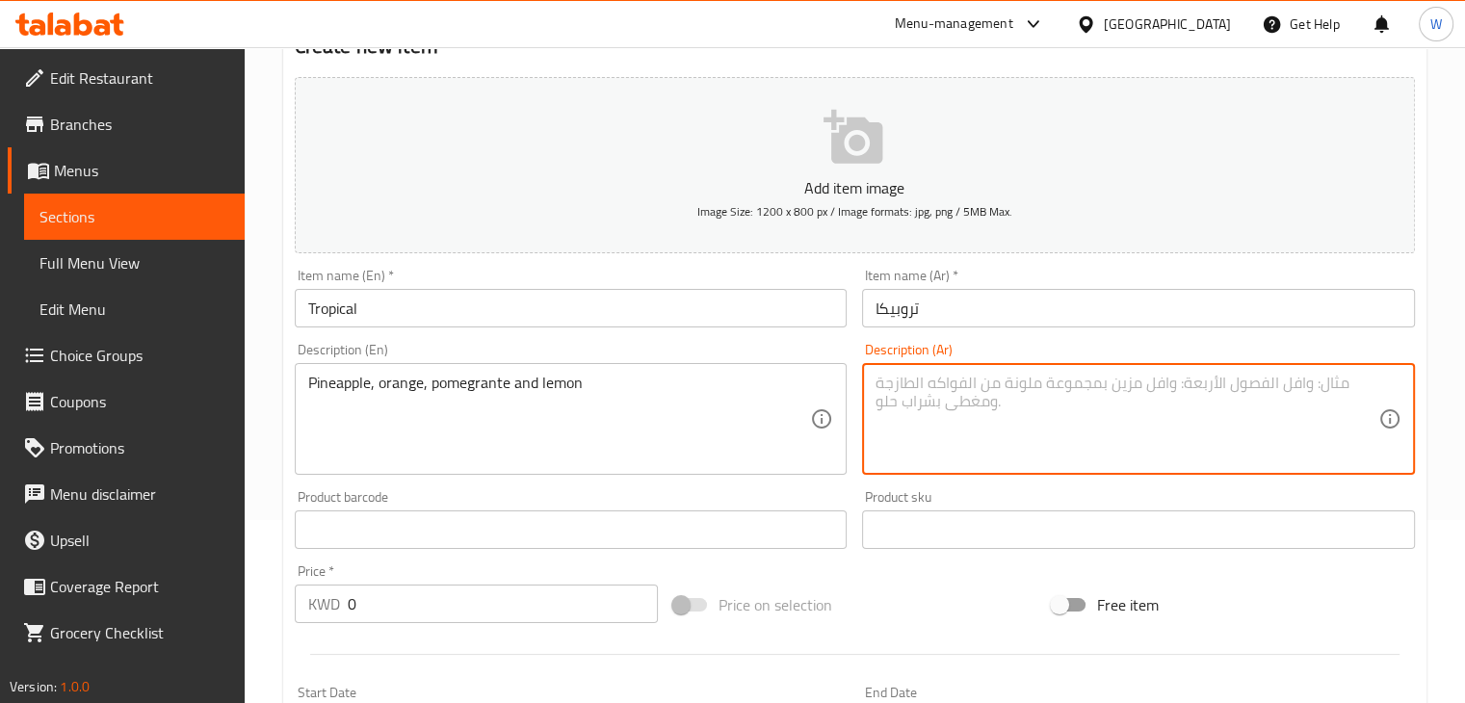
paste textarea "الأناناس والبرتقال والرمان والليمون"
type textarea "الأناناس والبرتقال والرمان والليمون"
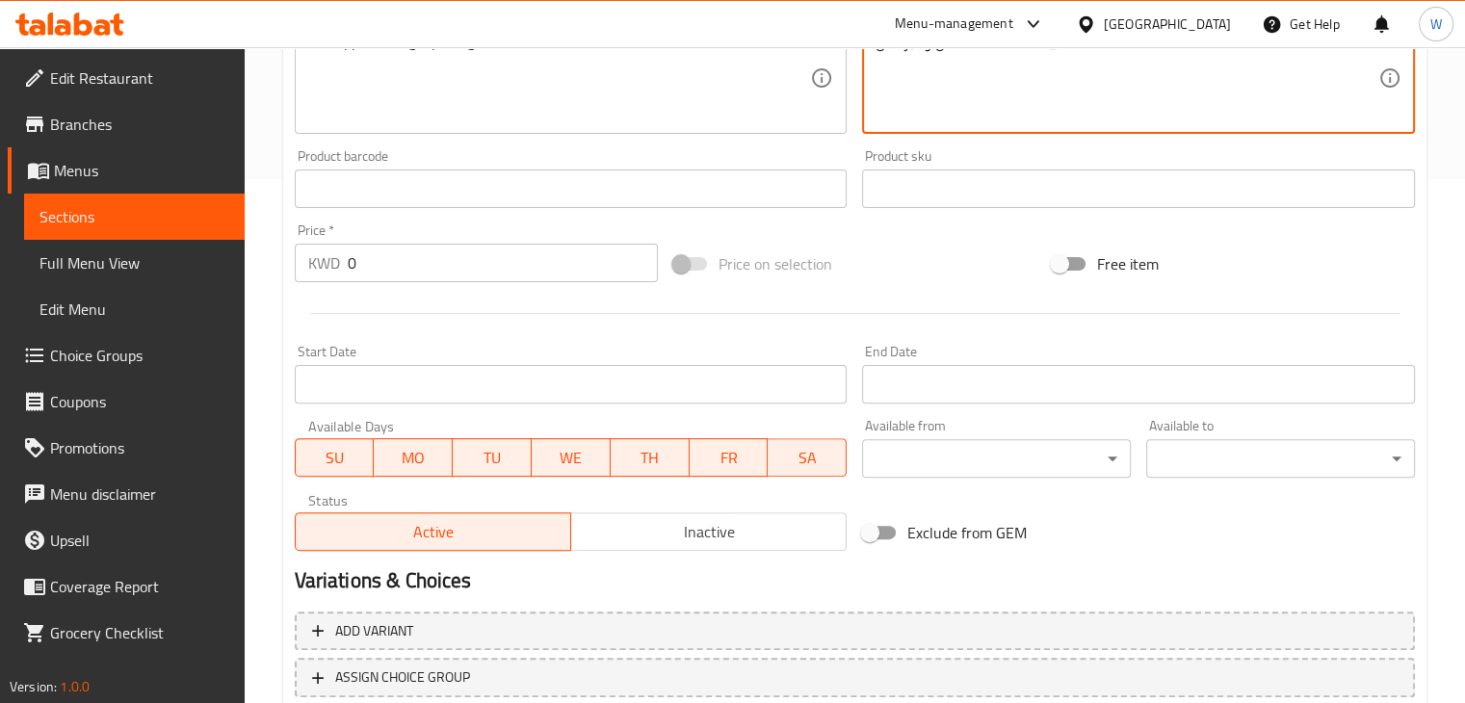
scroll to position [658, 0]
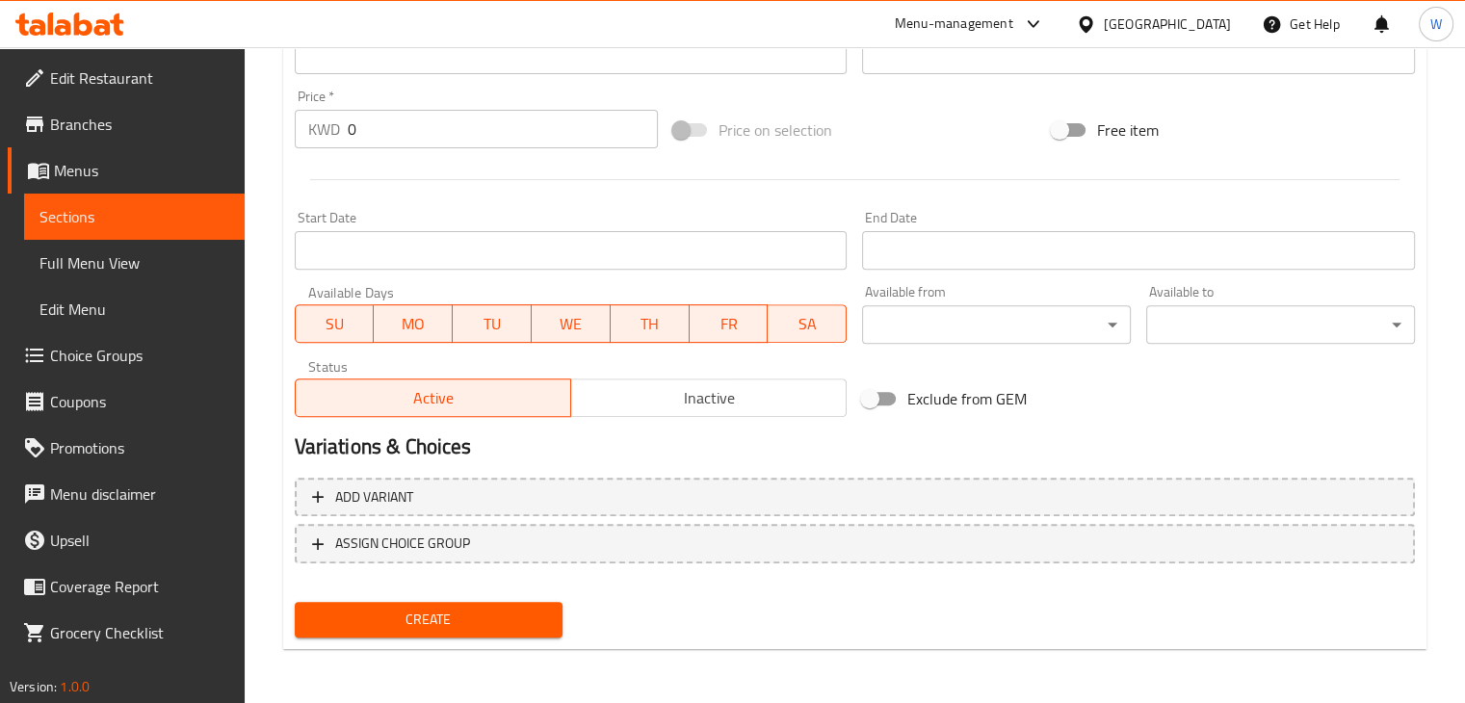
click at [710, 390] on span "Inactive" at bounding box center [709, 398] width 260 height 28
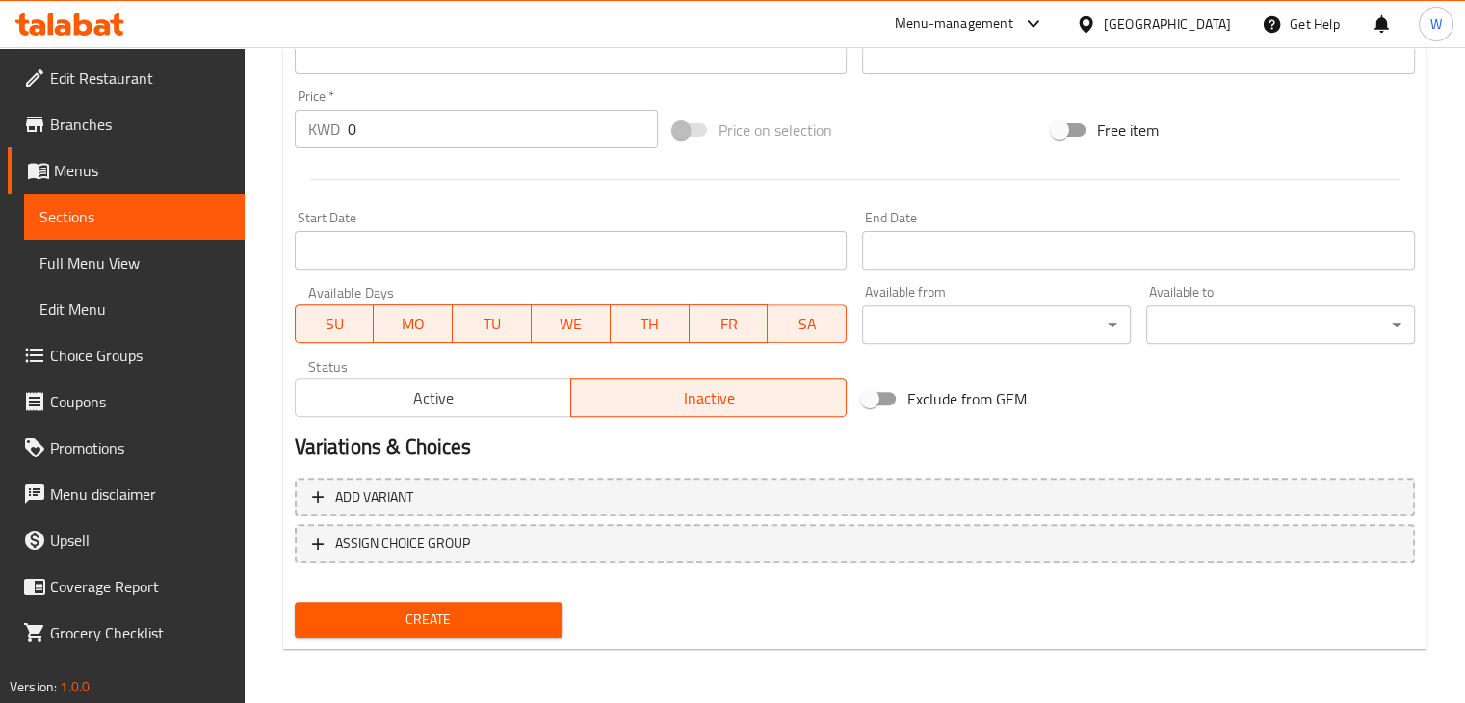
click at [423, 617] on span "Create" at bounding box center [429, 620] width 238 height 24
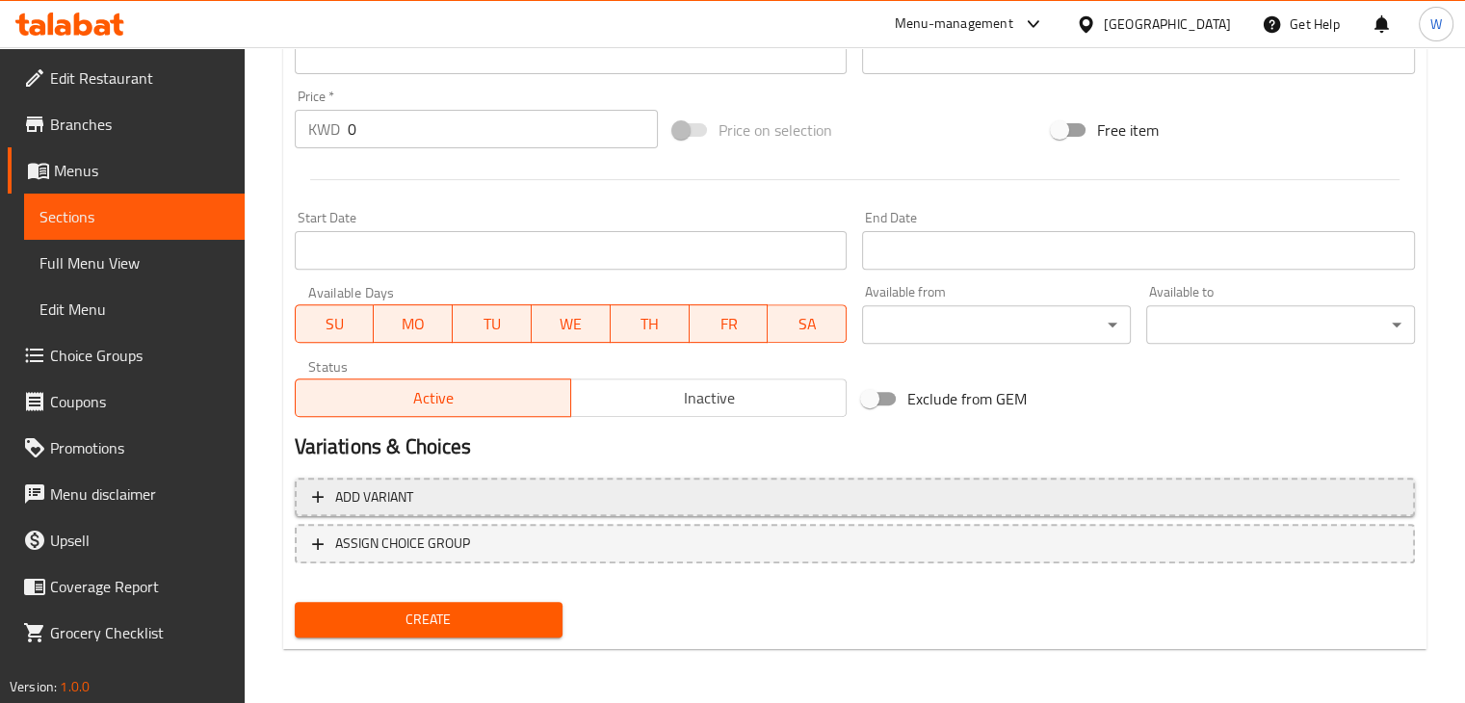
scroll to position [0, 0]
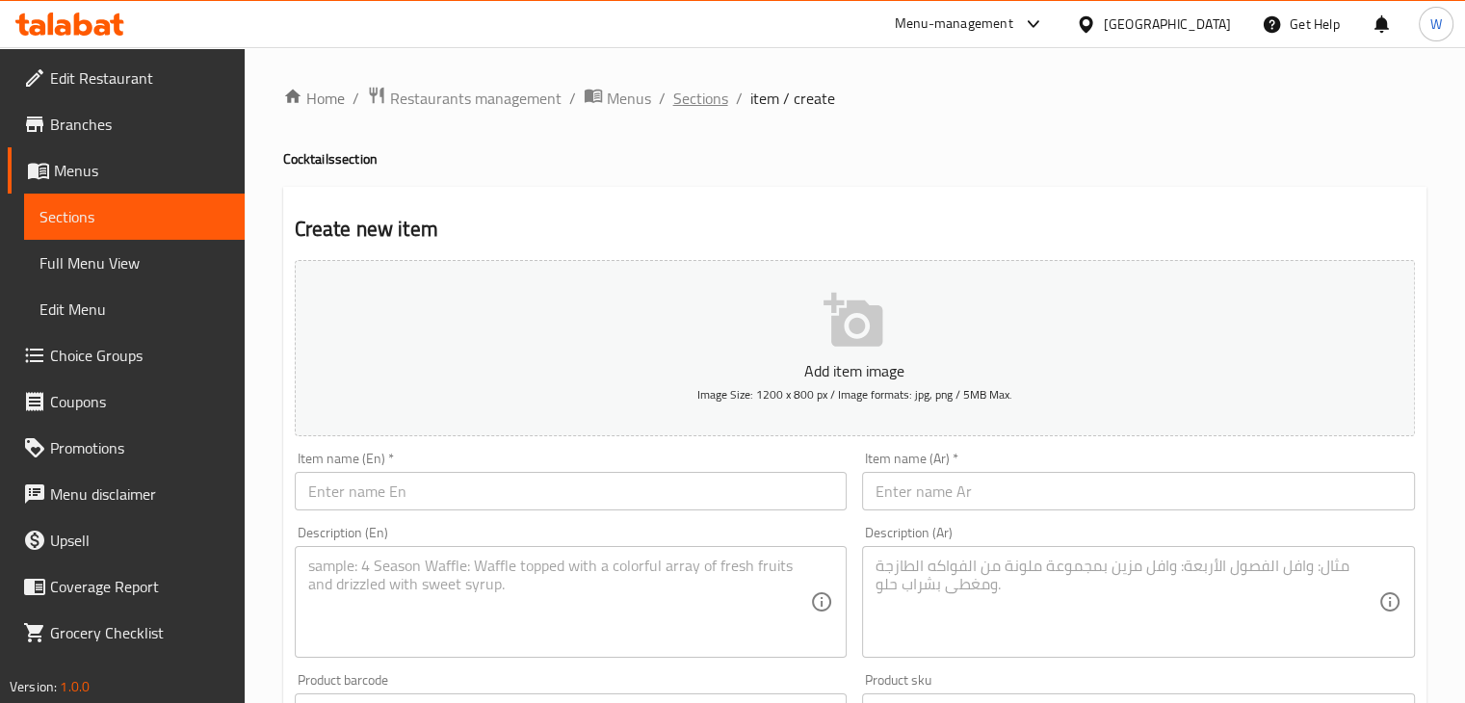
click at [696, 94] on span "Sections" at bounding box center [700, 98] width 55 height 23
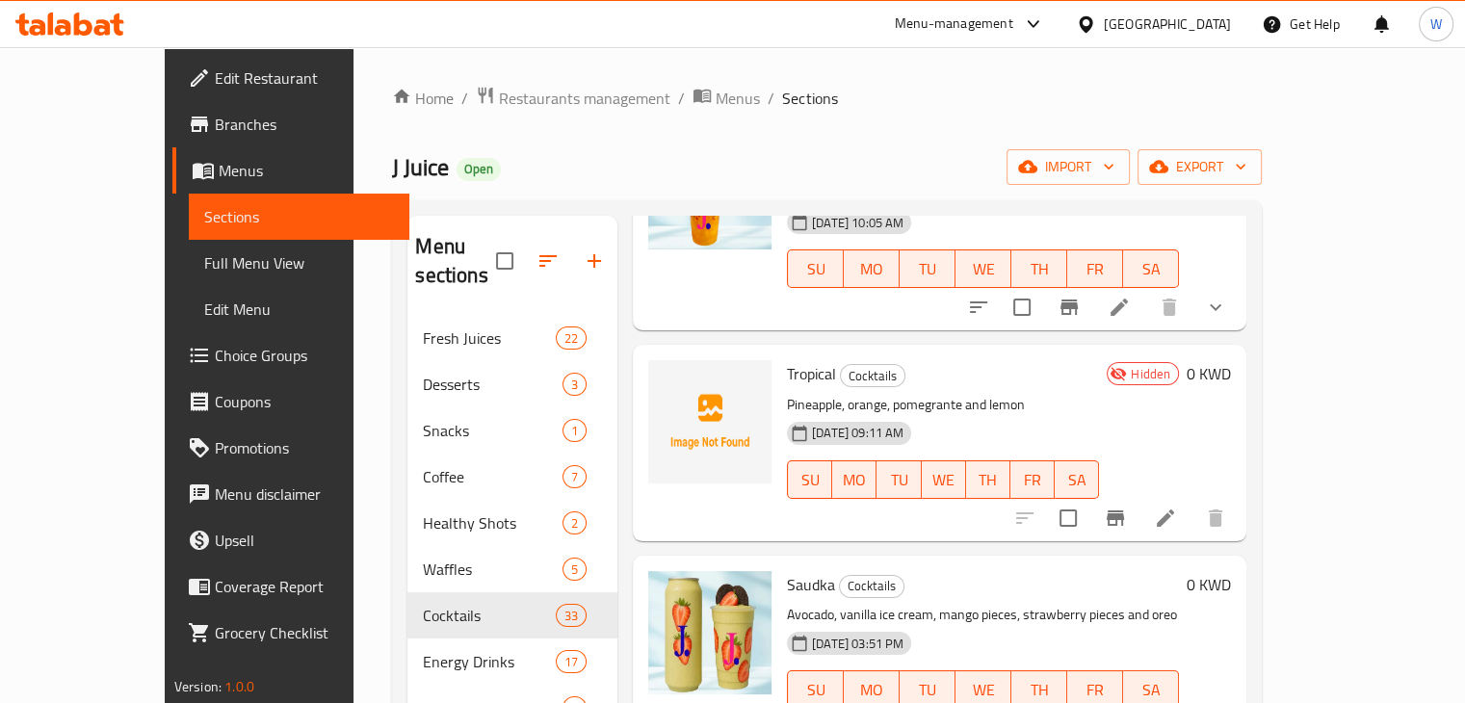
scroll to position [195, 0]
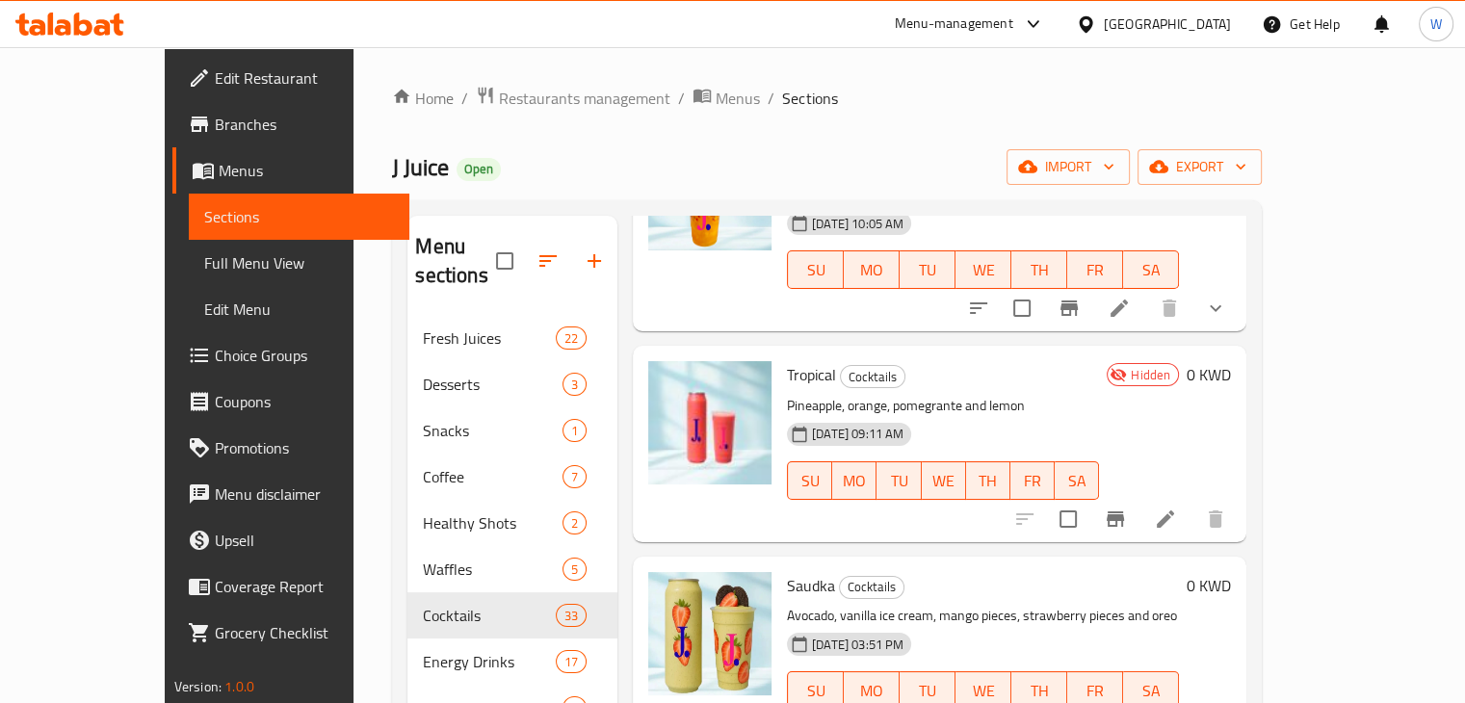
click at [1192, 502] on li at bounding box center [1165, 519] width 54 height 35
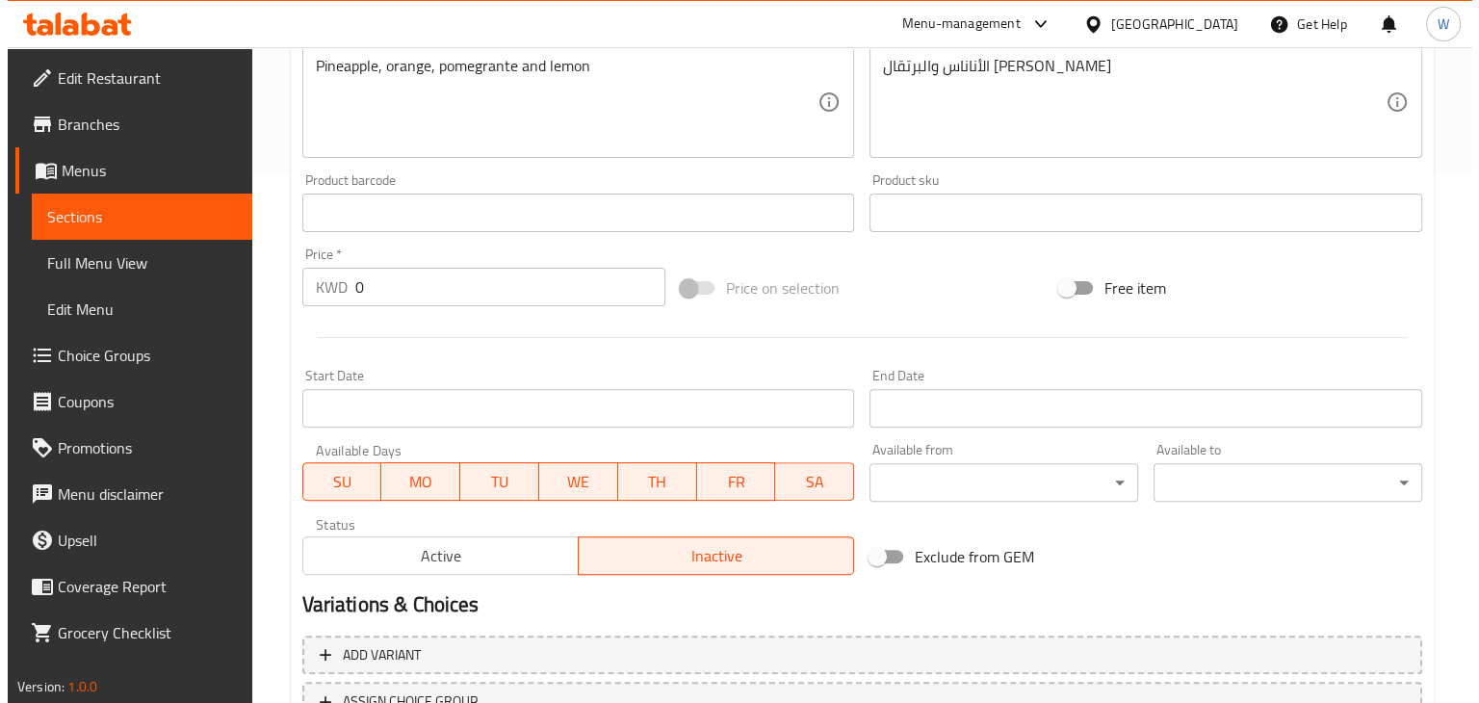
scroll to position [685, 0]
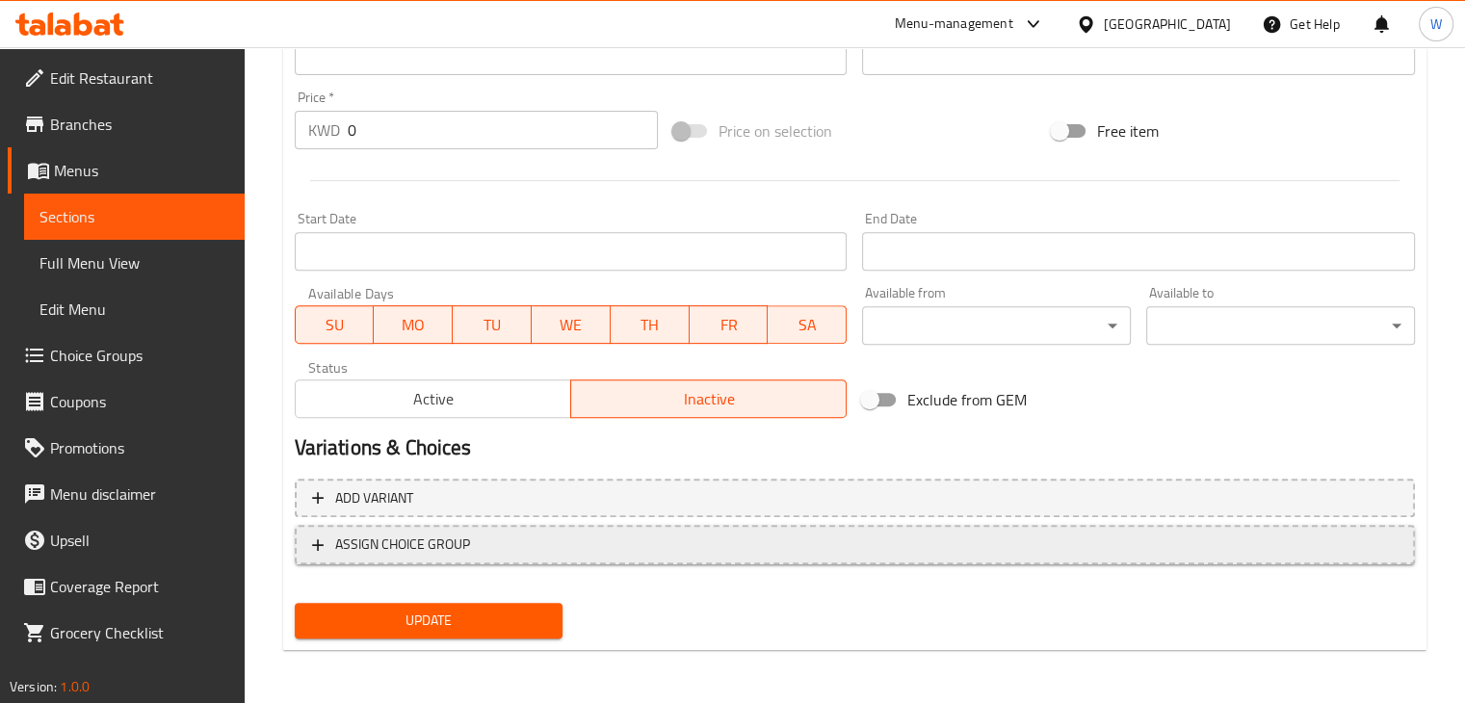
click at [308, 546] on icon "button" at bounding box center [317, 544] width 19 height 19
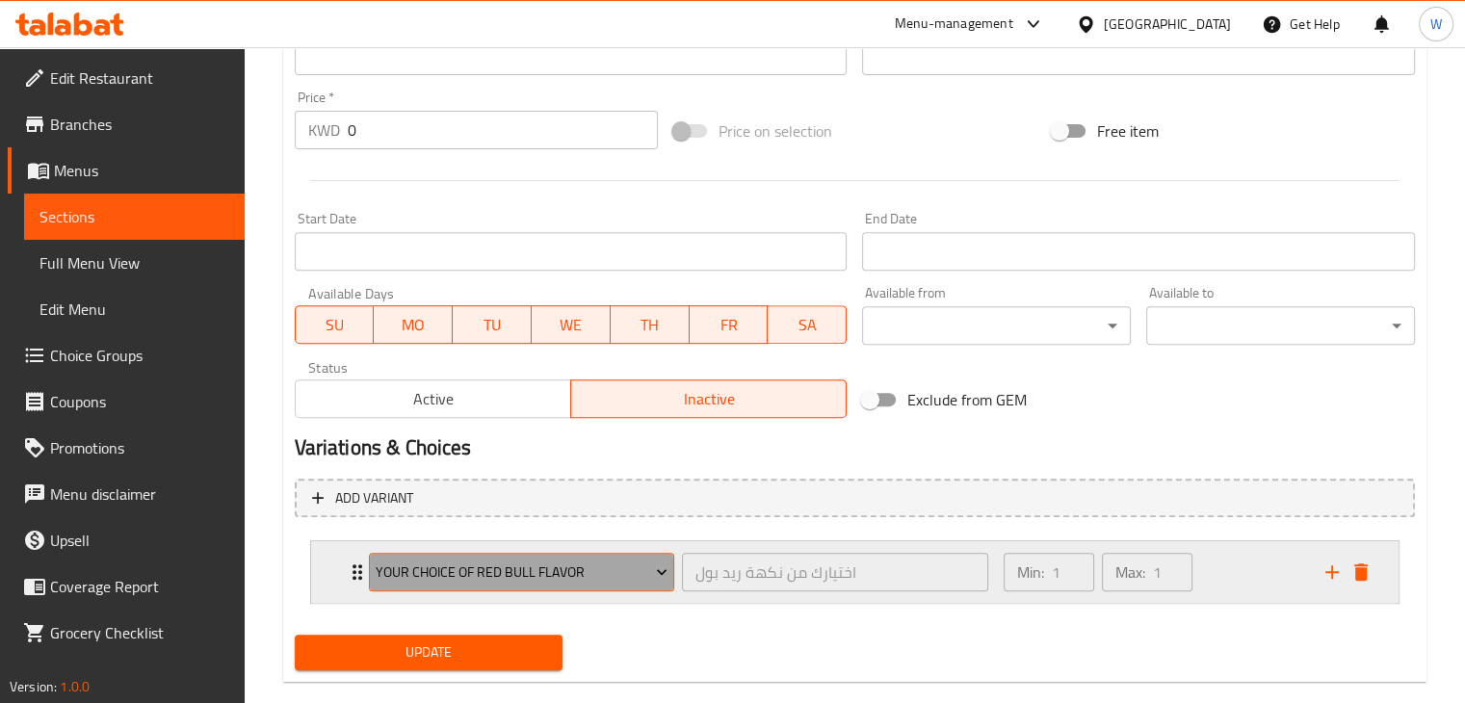
click at [660, 571] on icon "Expand" at bounding box center [662, 573] width 10 height 6
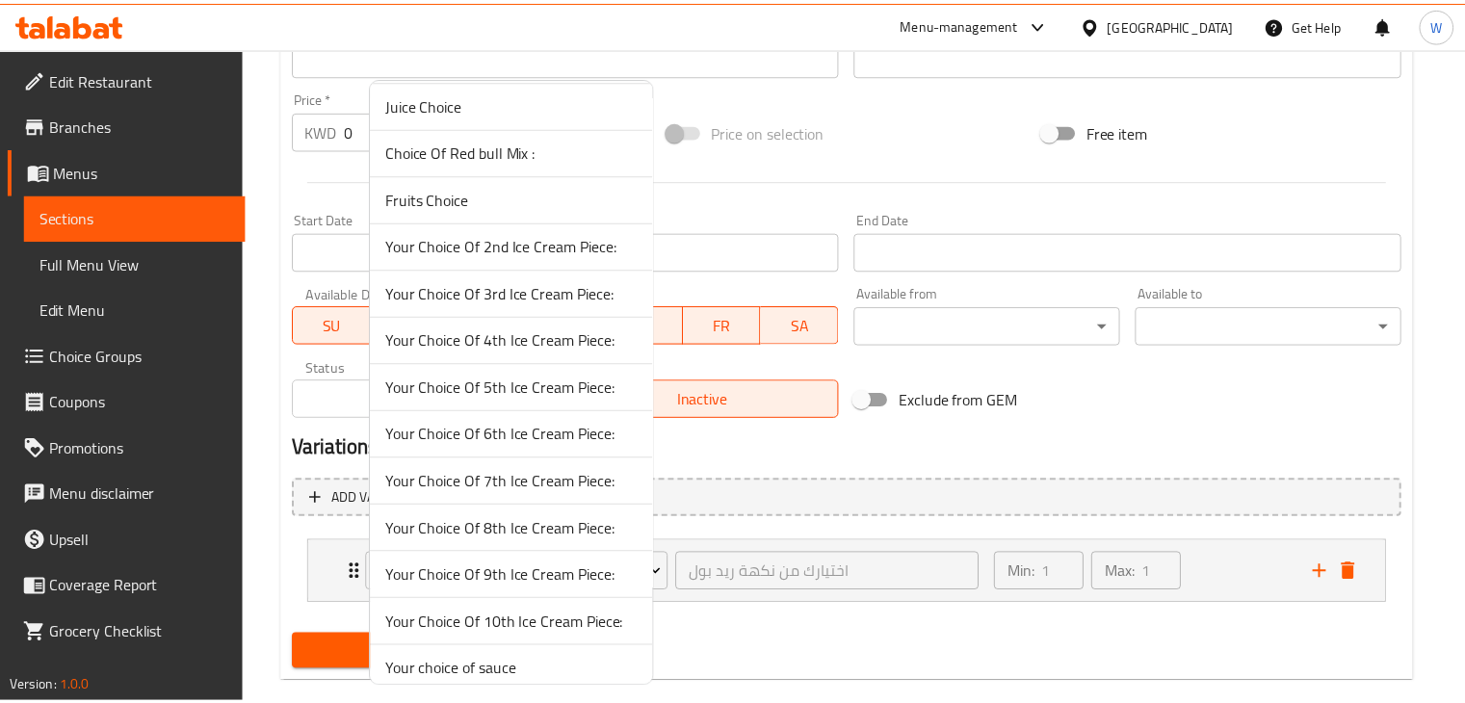
scroll to position [486, 0]
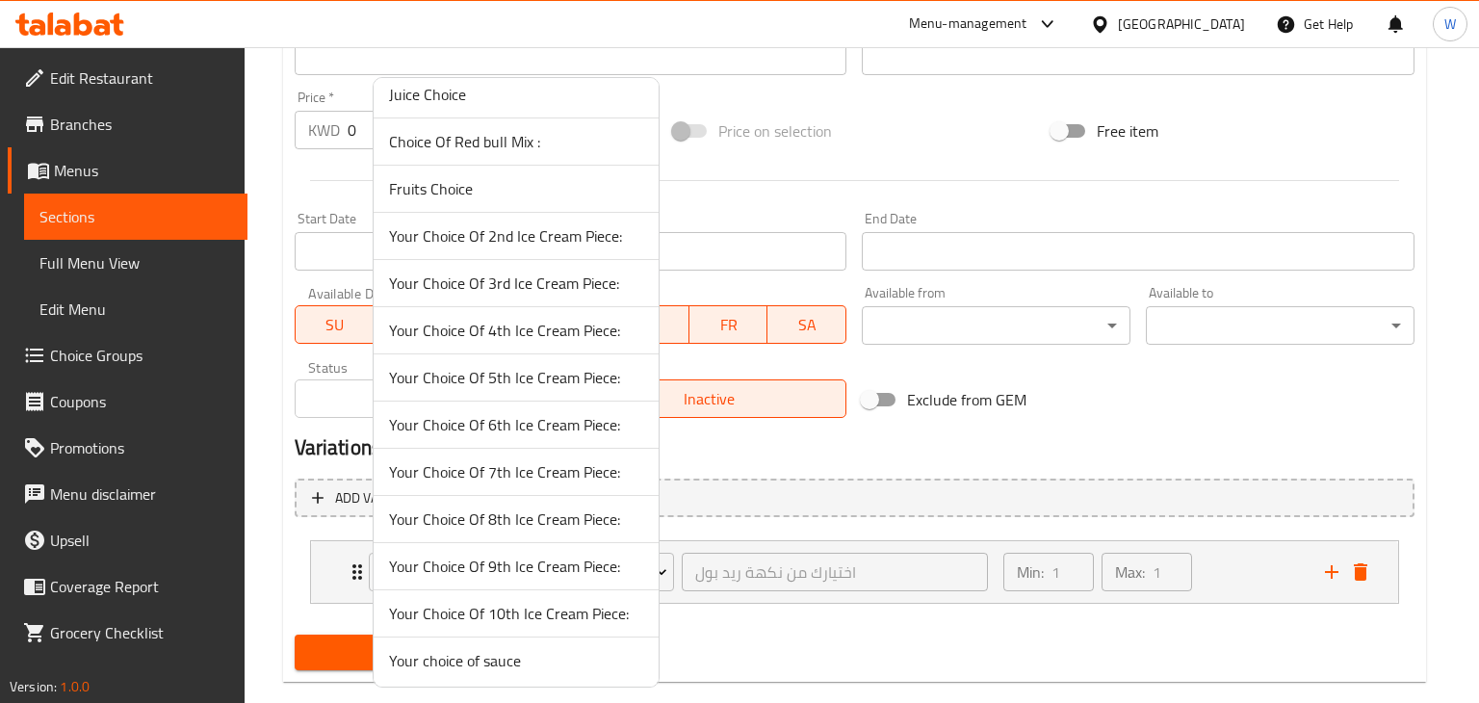
click at [322, 527] on div at bounding box center [739, 351] width 1479 height 703
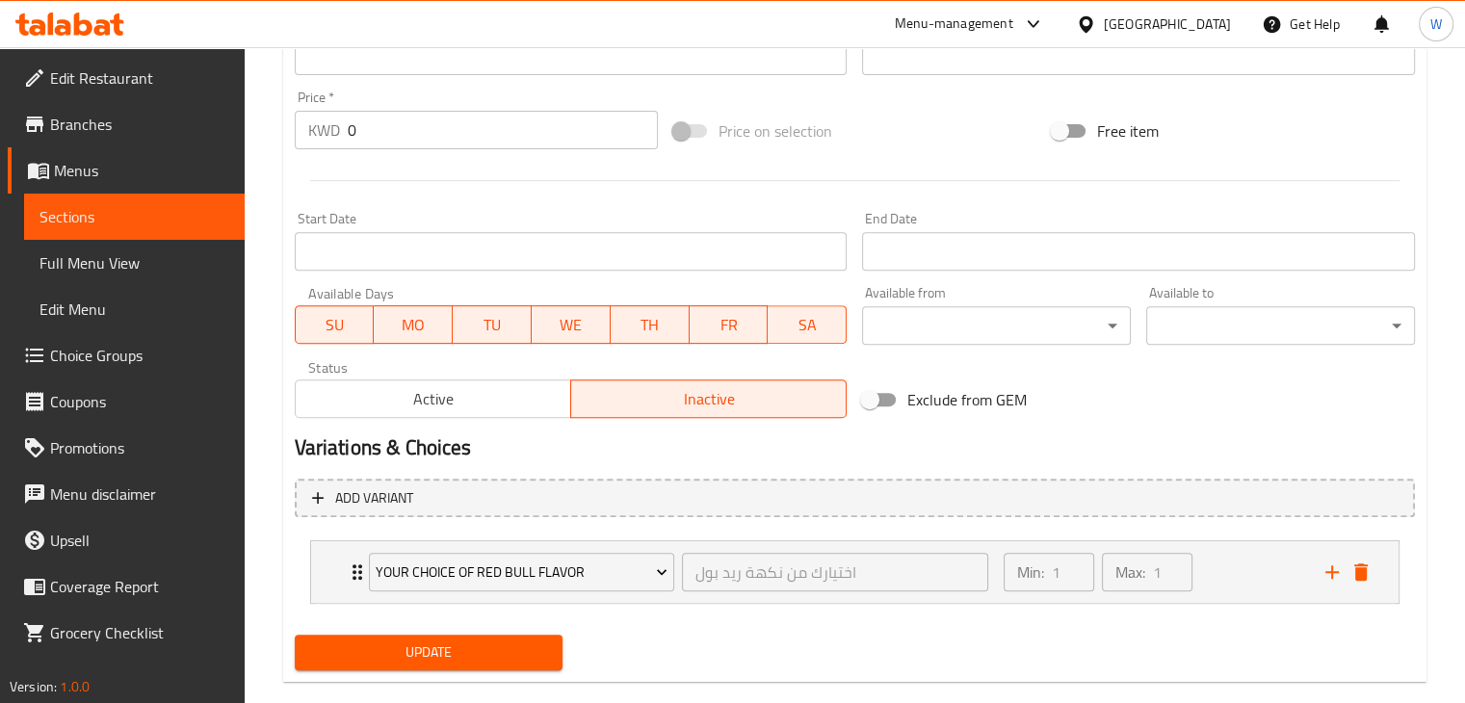
click at [322, 527] on nav "Your Choice Of Red Bull Flavor اختيارك من نكهة ريد بول ​ Min: 1 ​ Max: 1 ​ Red …" at bounding box center [855, 572] width 1120 height 94
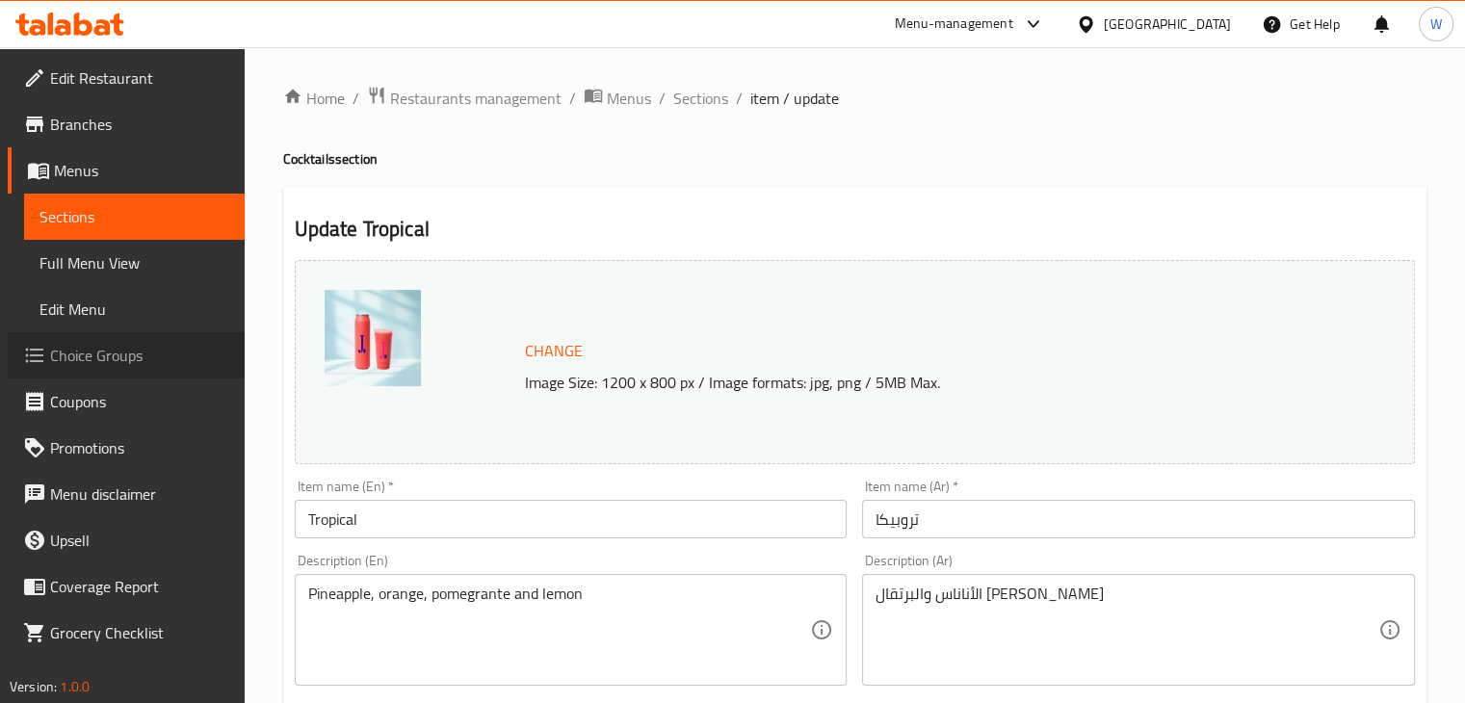
click at [128, 363] on span "Choice Groups" at bounding box center [139, 355] width 179 height 23
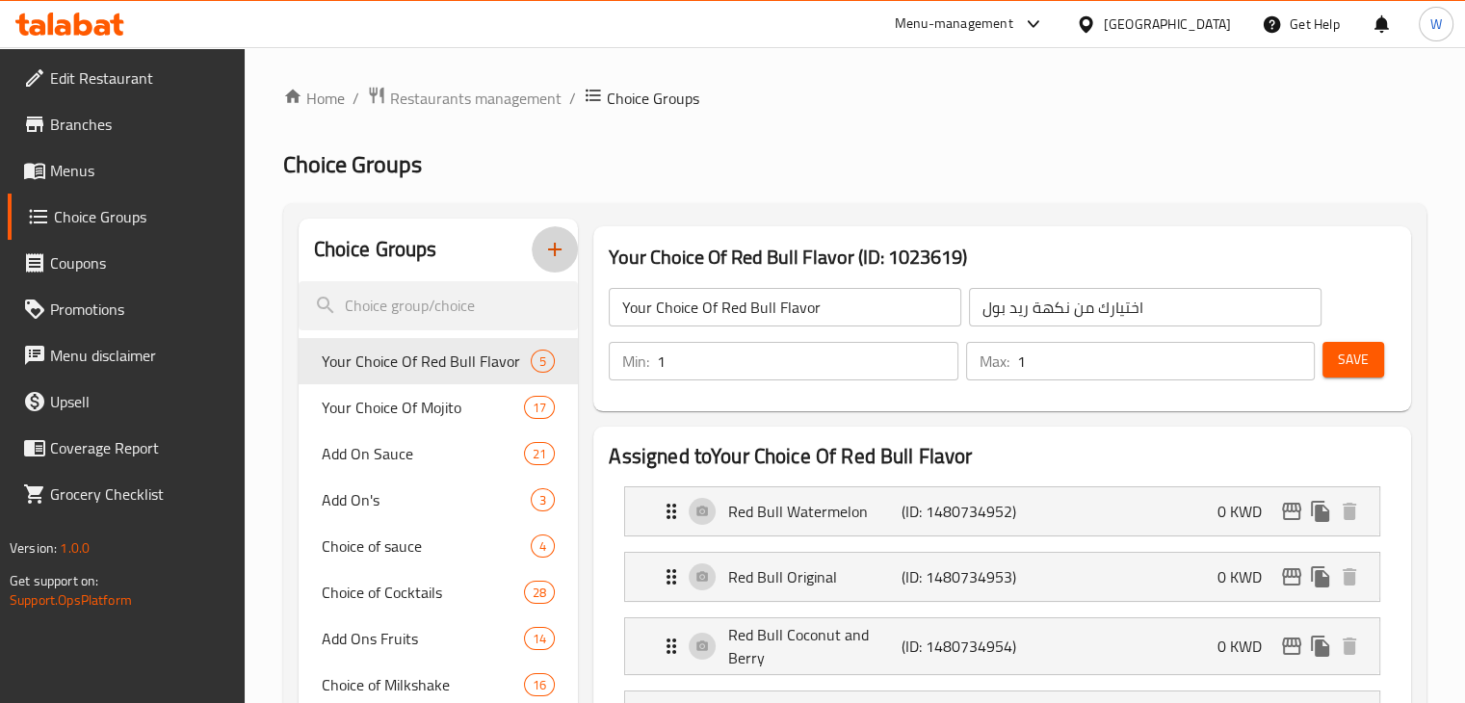
click at [558, 241] on icon "button" at bounding box center [554, 249] width 23 height 23
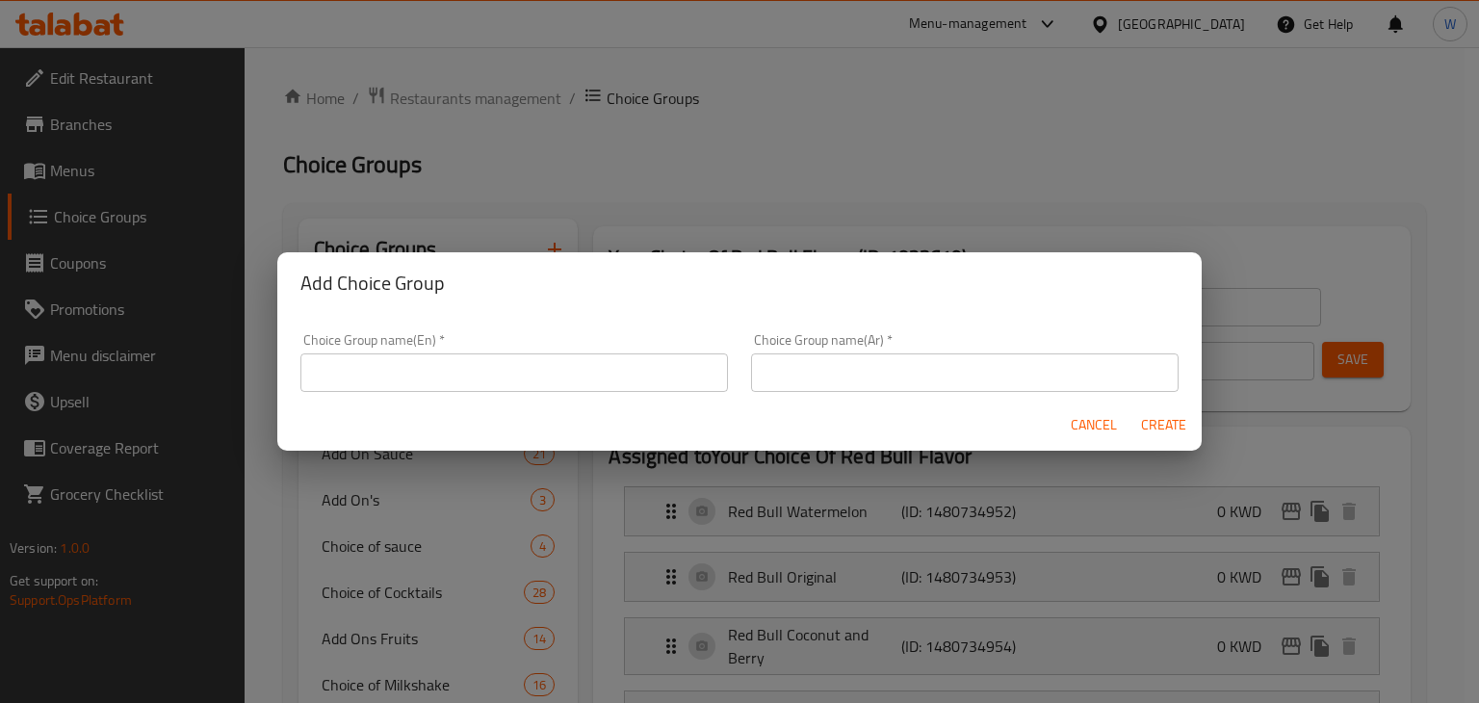
click at [562, 361] on input "text" at bounding box center [514, 372] width 428 height 39
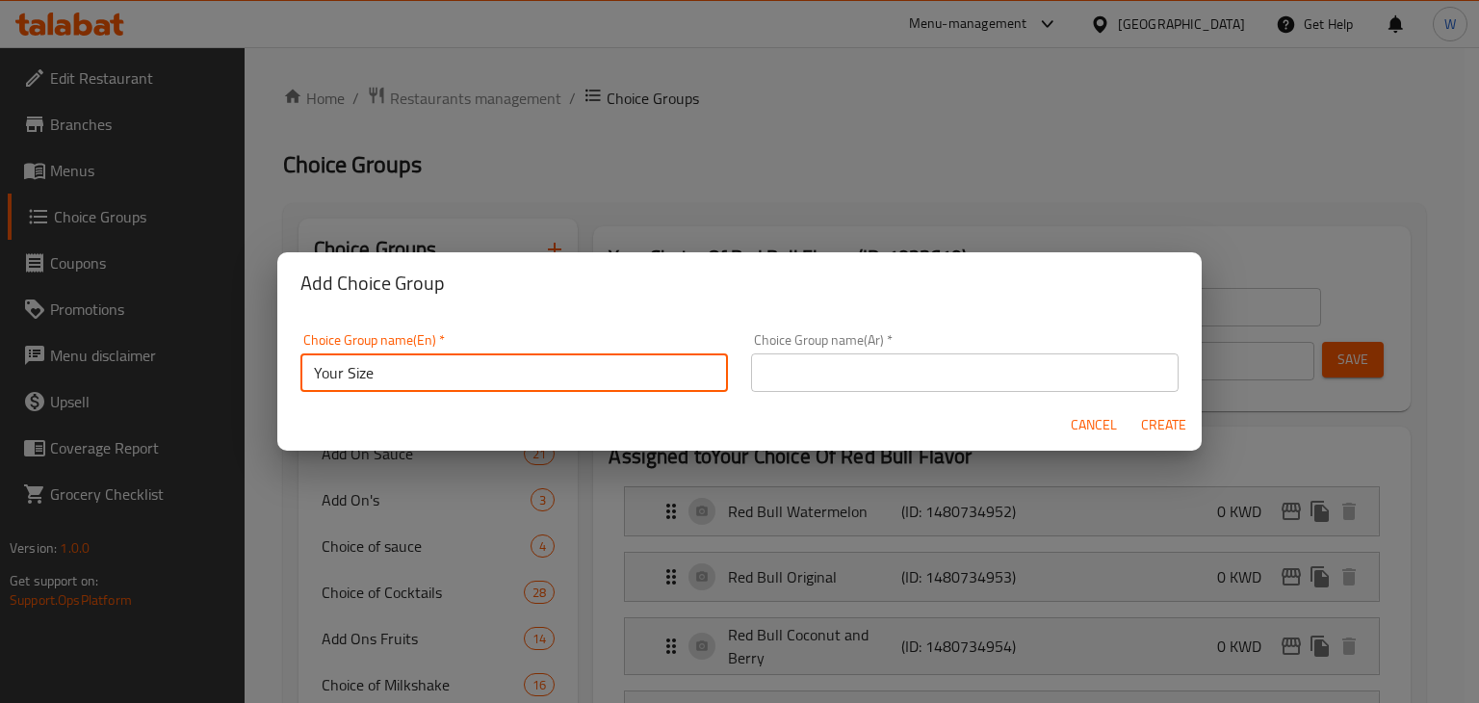
click at [562, 361] on input "Your Size" at bounding box center [514, 372] width 428 height 39
type input "Your Size"
click at [432, 377] on input "Your Size" at bounding box center [514, 372] width 428 height 39
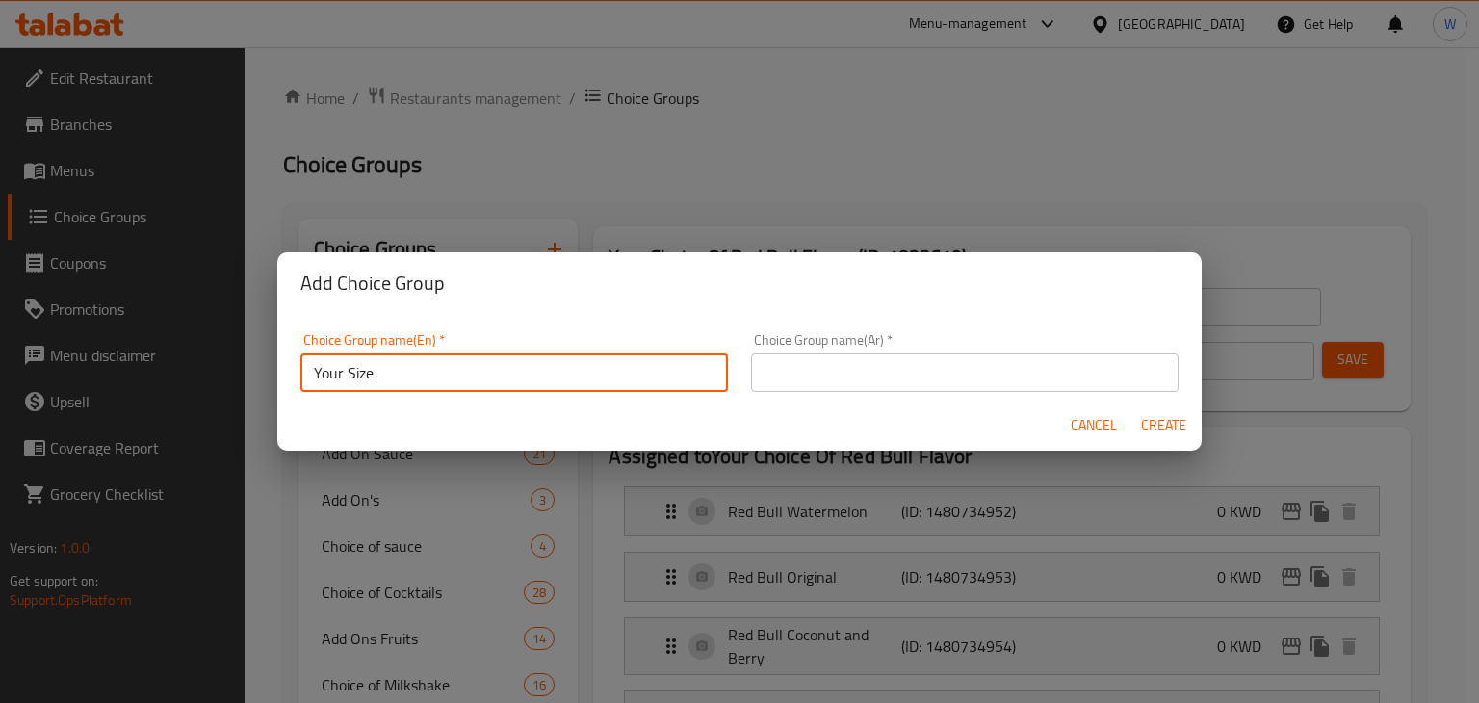
click at [432, 377] on input "Your Size" at bounding box center [514, 372] width 428 height 39
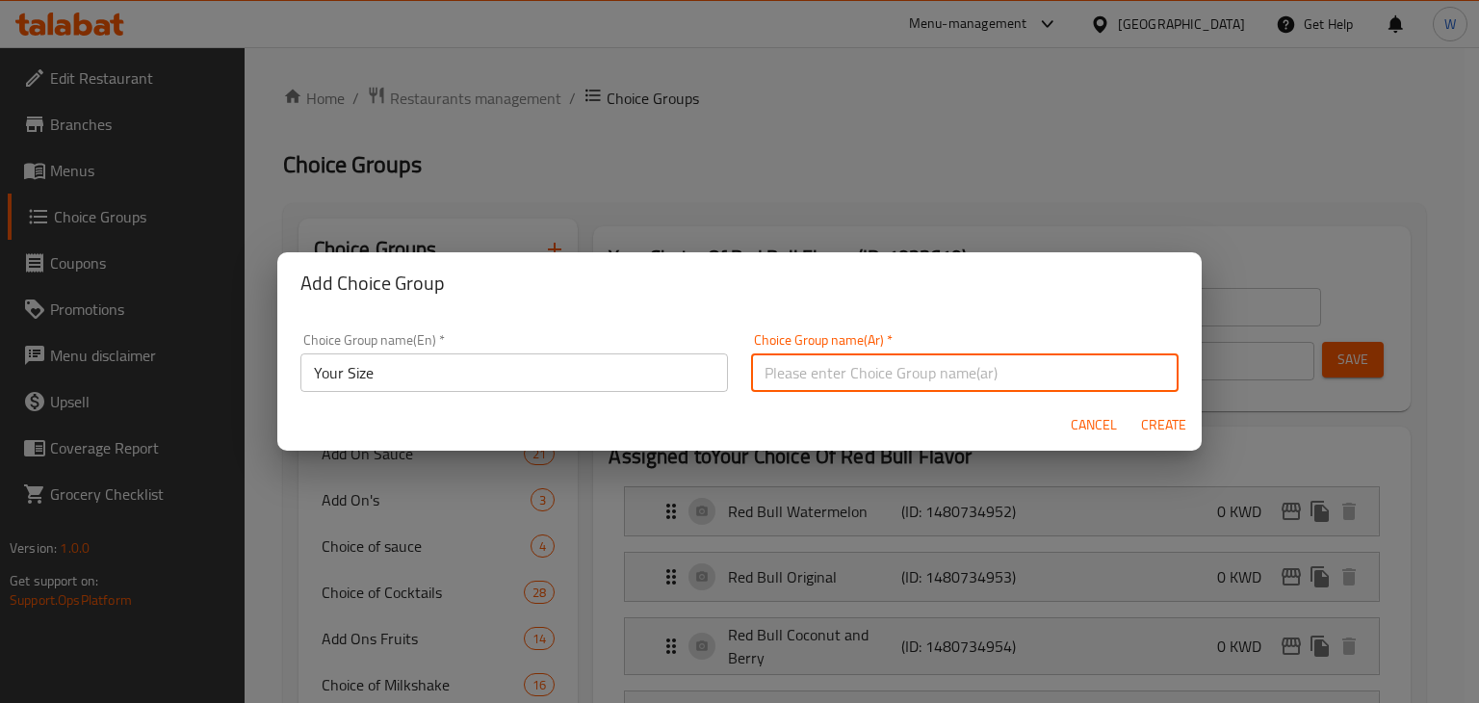
click at [824, 365] on input "text" at bounding box center [965, 372] width 428 height 39
paste input "الحجم الخاص بك"
type input "الحجم الخاص بك"
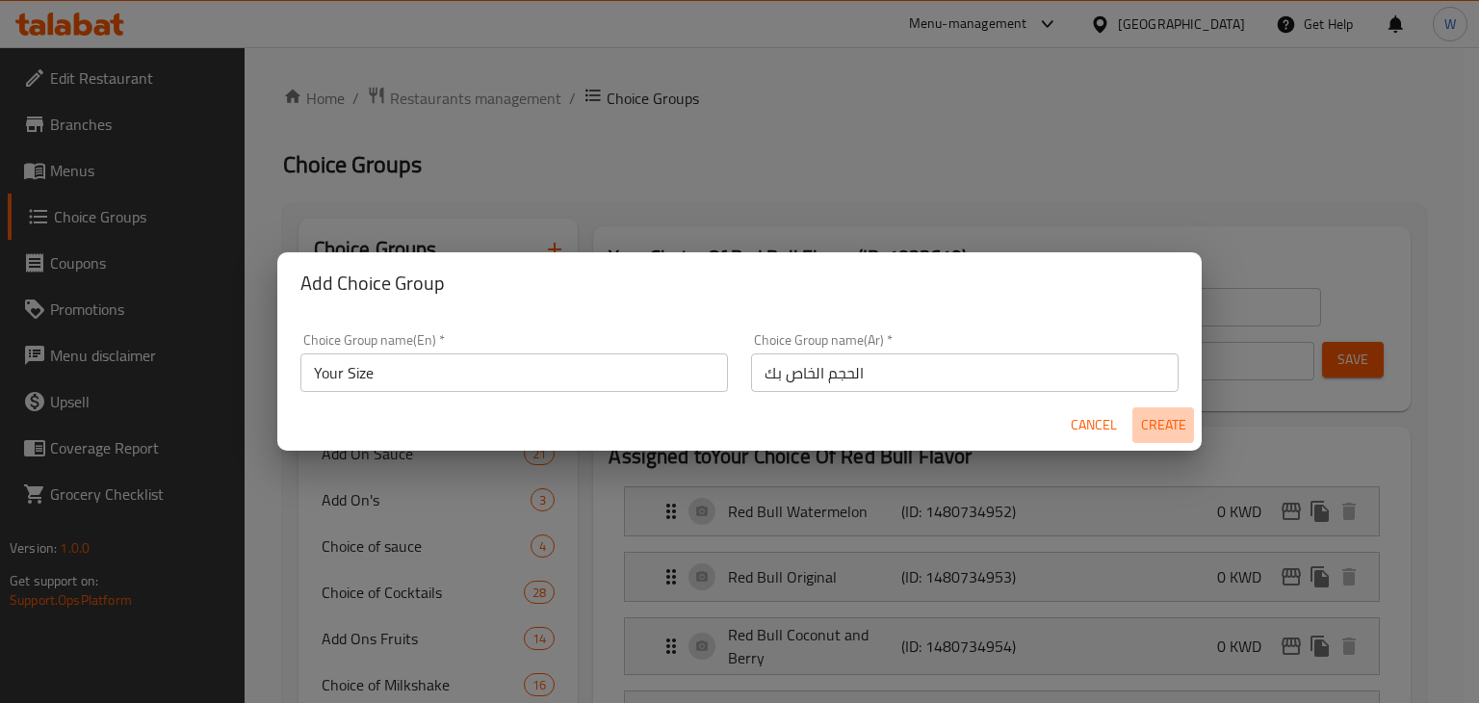
click at [1172, 428] on span "Create" at bounding box center [1163, 425] width 46 height 24
type input "Your Size"
type input "الحجم الخاص بك"
type input "0"
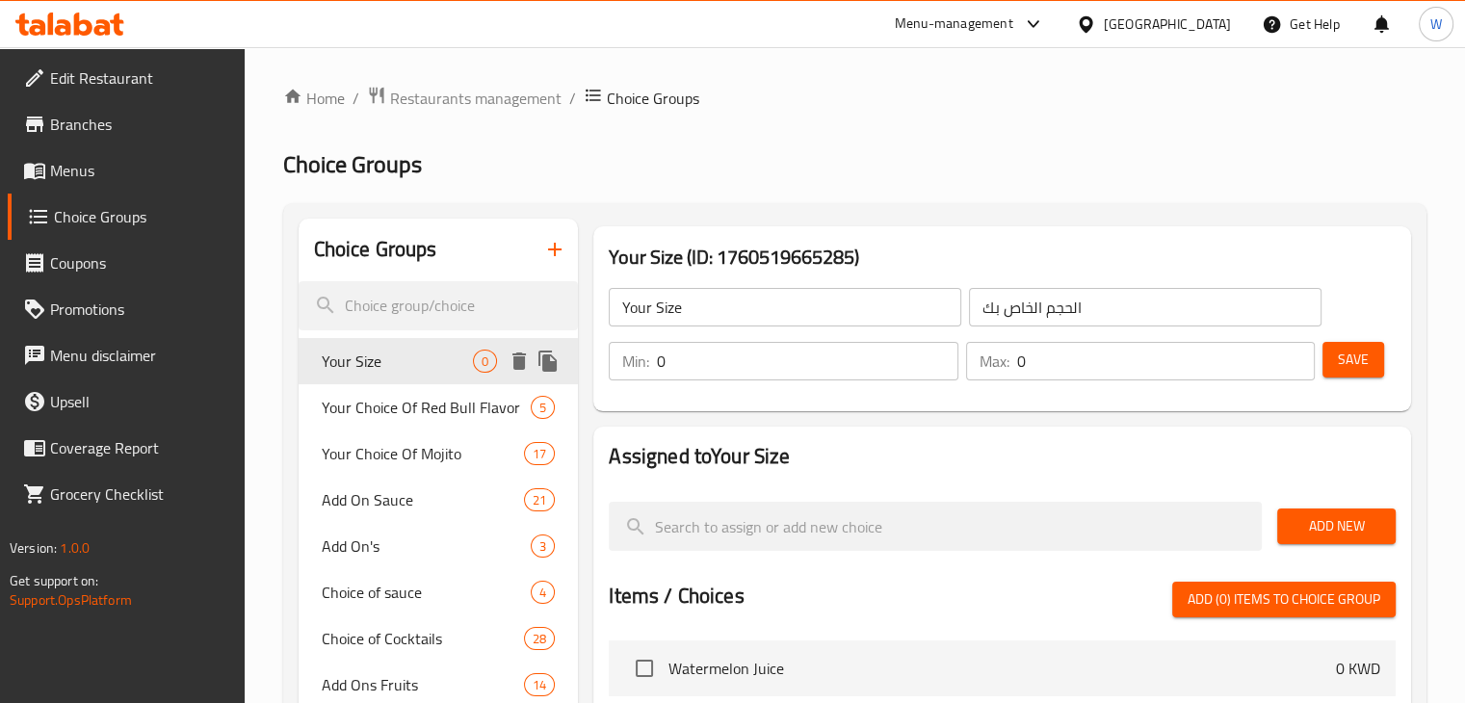
click at [428, 369] on span "Your Size" at bounding box center [398, 361] width 152 height 23
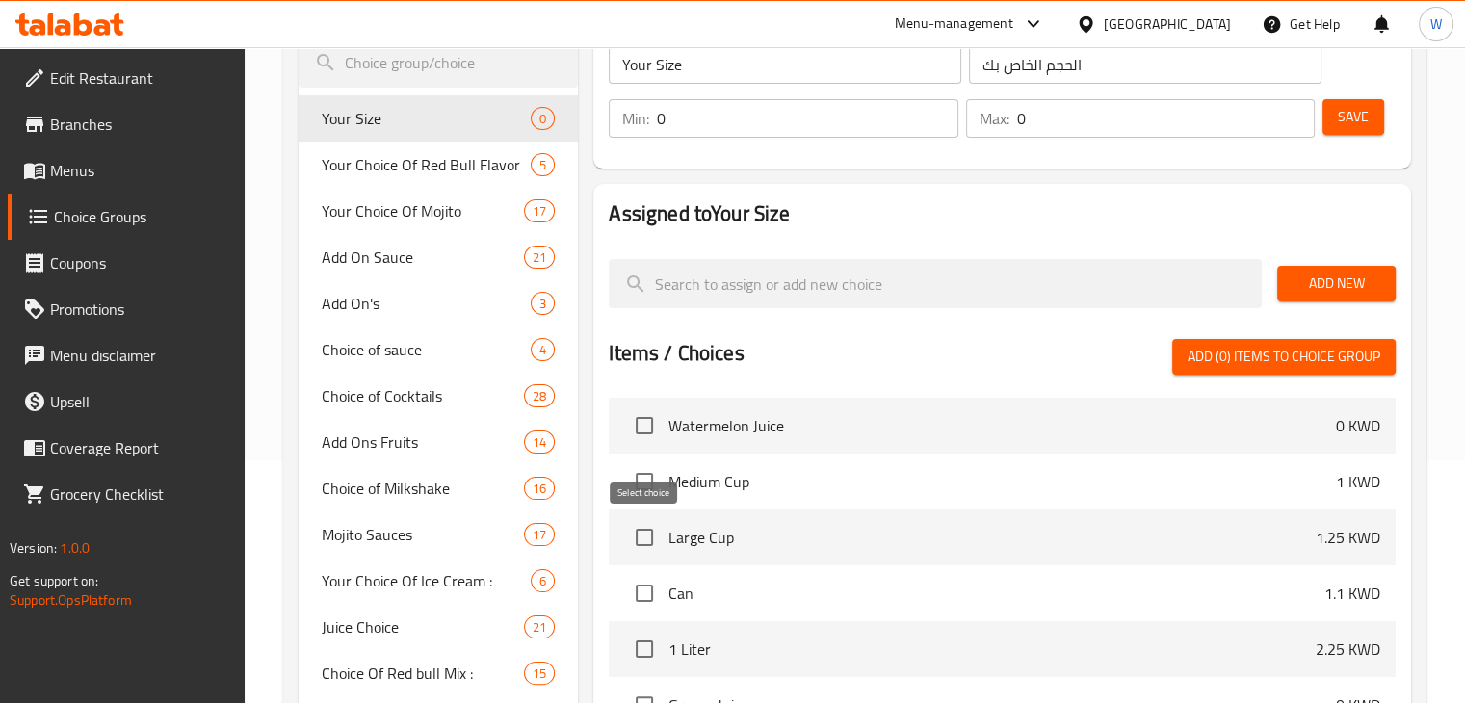
click at [643, 533] on input "checkbox" at bounding box center [644, 537] width 40 height 40
checkbox input "true"
click at [651, 477] on input "checkbox" at bounding box center [644, 481] width 40 height 40
checkbox input "true"
click at [650, 588] on input "checkbox" at bounding box center [644, 593] width 40 height 40
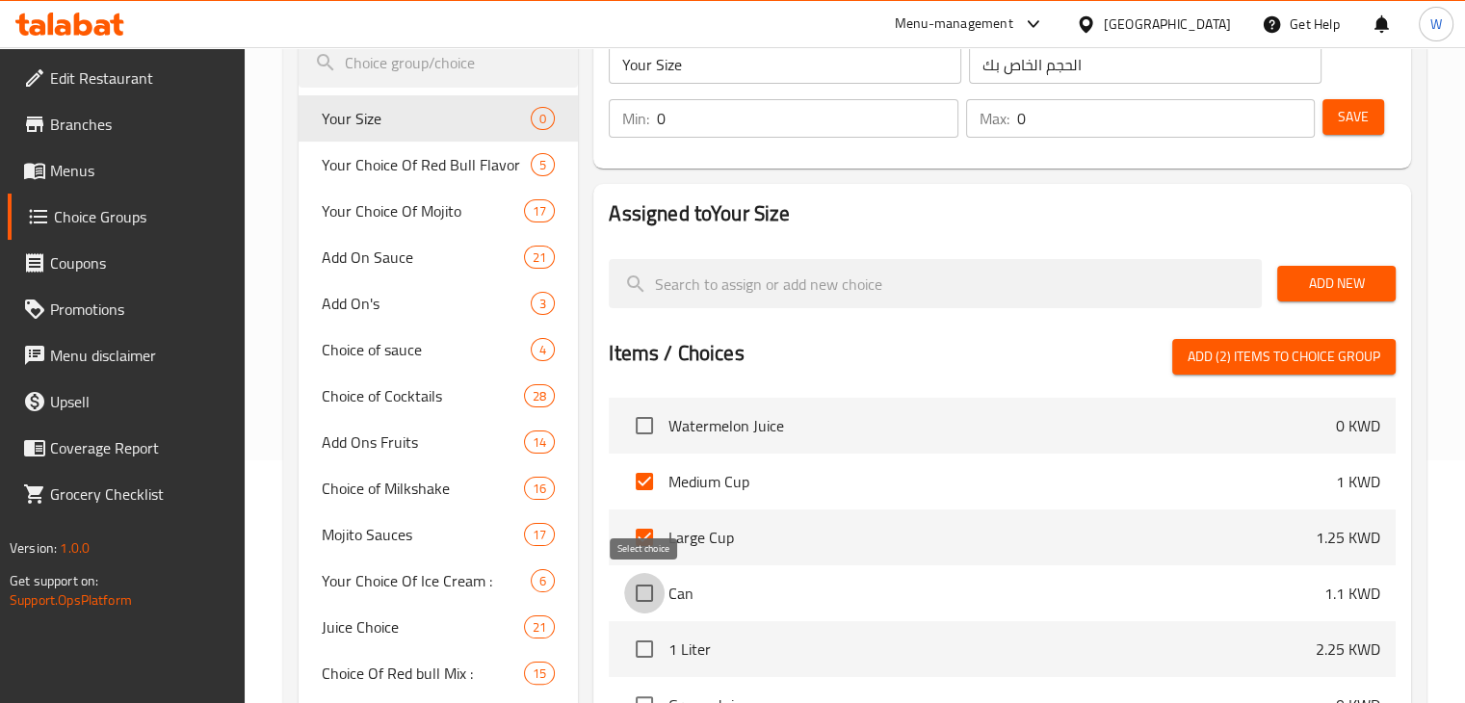
checkbox input "true"
click at [638, 648] on input "checkbox" at bounding box center [644, 649] width 40 height 40
checkbox input "true"
click at [1229, 355] on span "Add (4) items to choice group" at bounding box center [1283, 357] width 193 height 24
checkbox input "false"
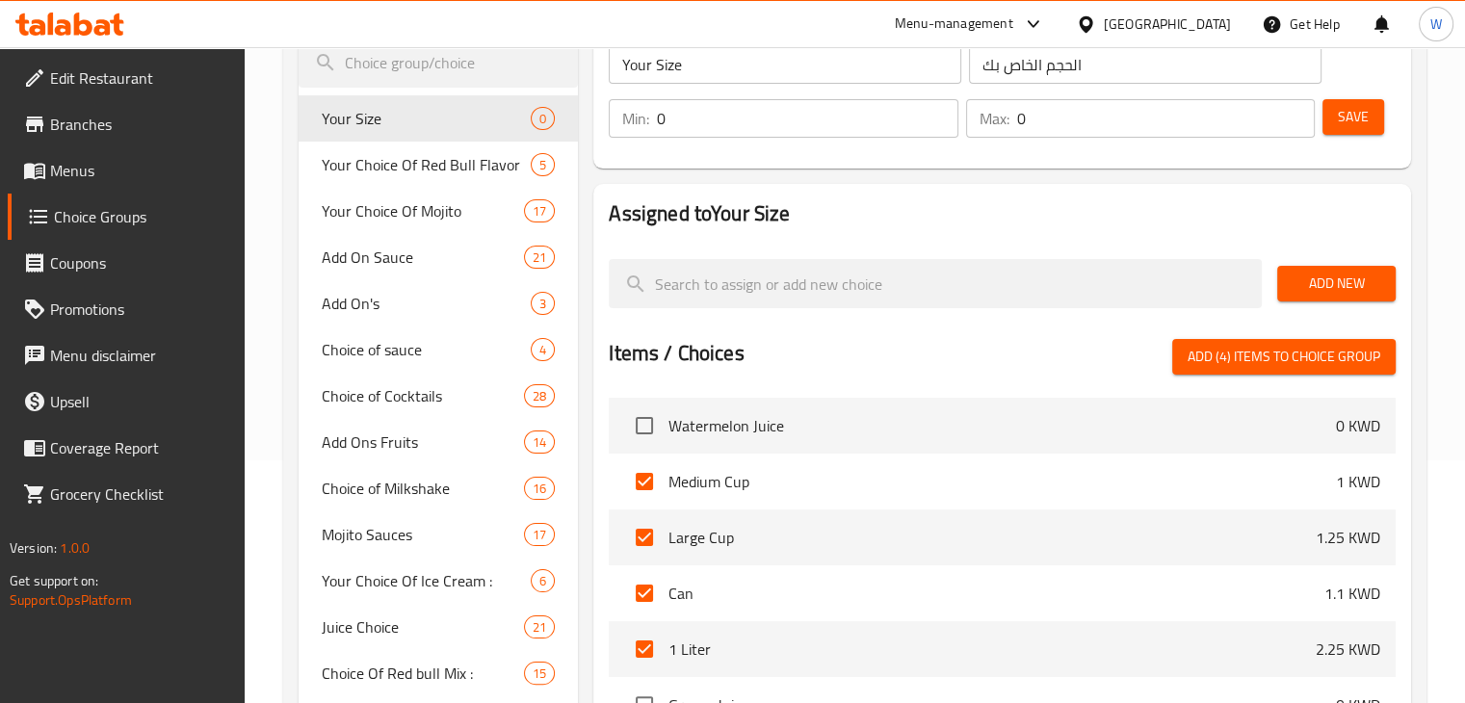
checkbox input "false"
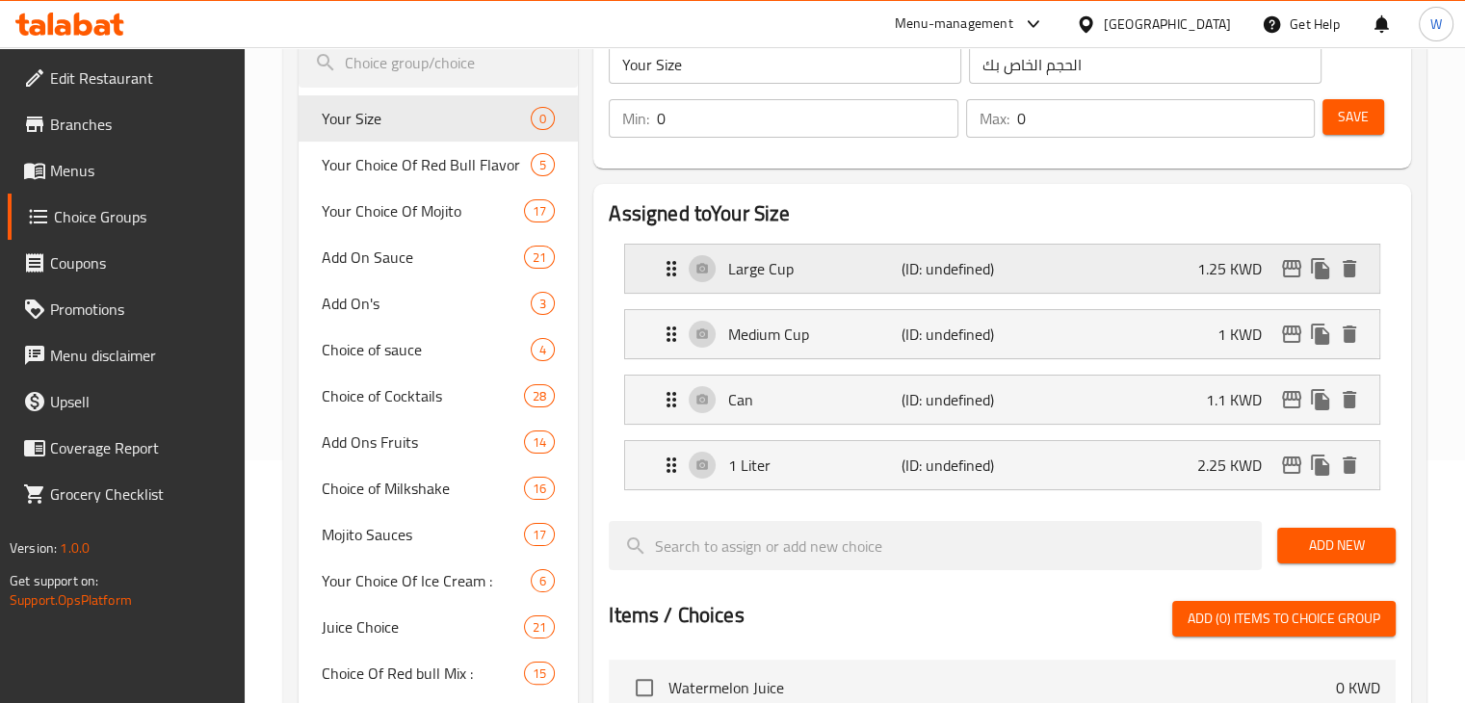
click at [888, 278] on p "Large Cup" at bounding box center [814, 268] width 172 height 23
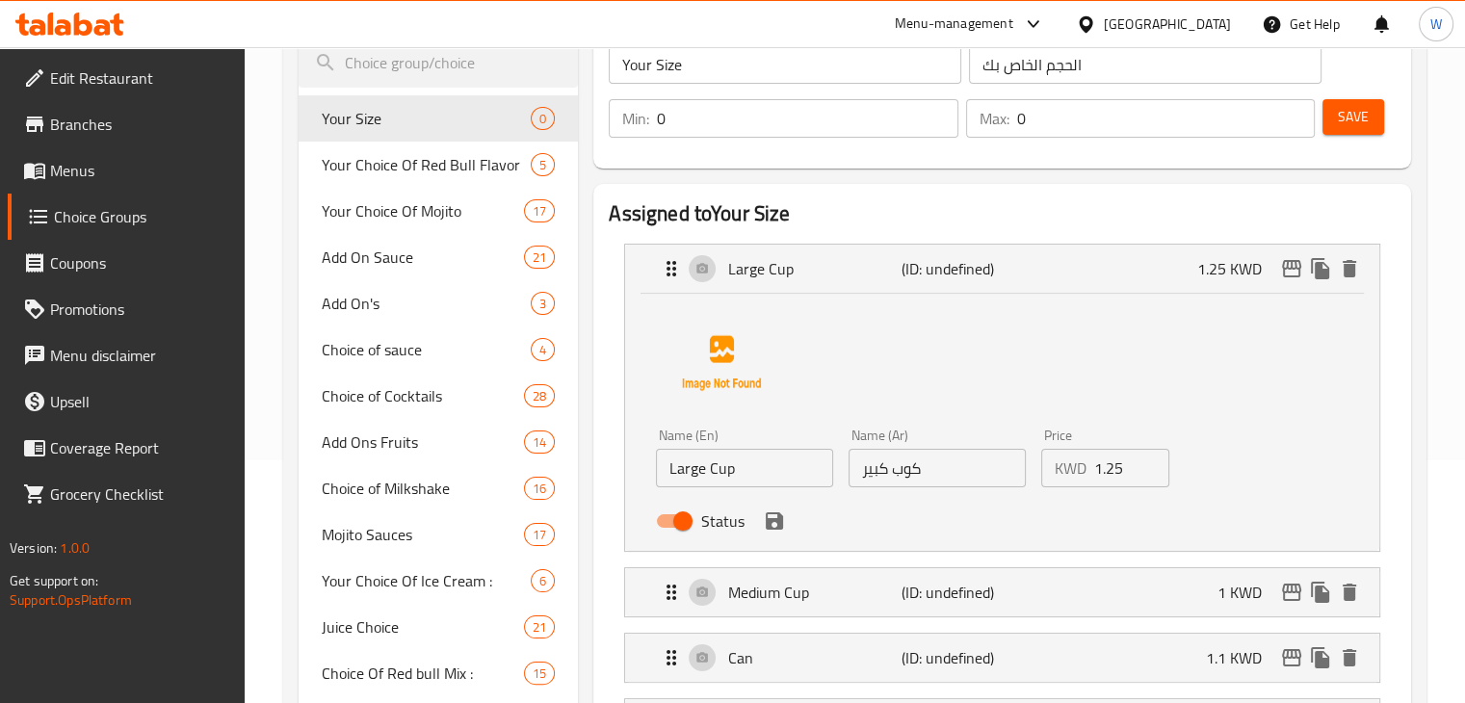
click at [1127, 471] on input "1.25" at bounding box center [1132, 468] width 76 height 39
click at [763, 516] on icon "save" at bounding box center [774, 520] width 23 height 23
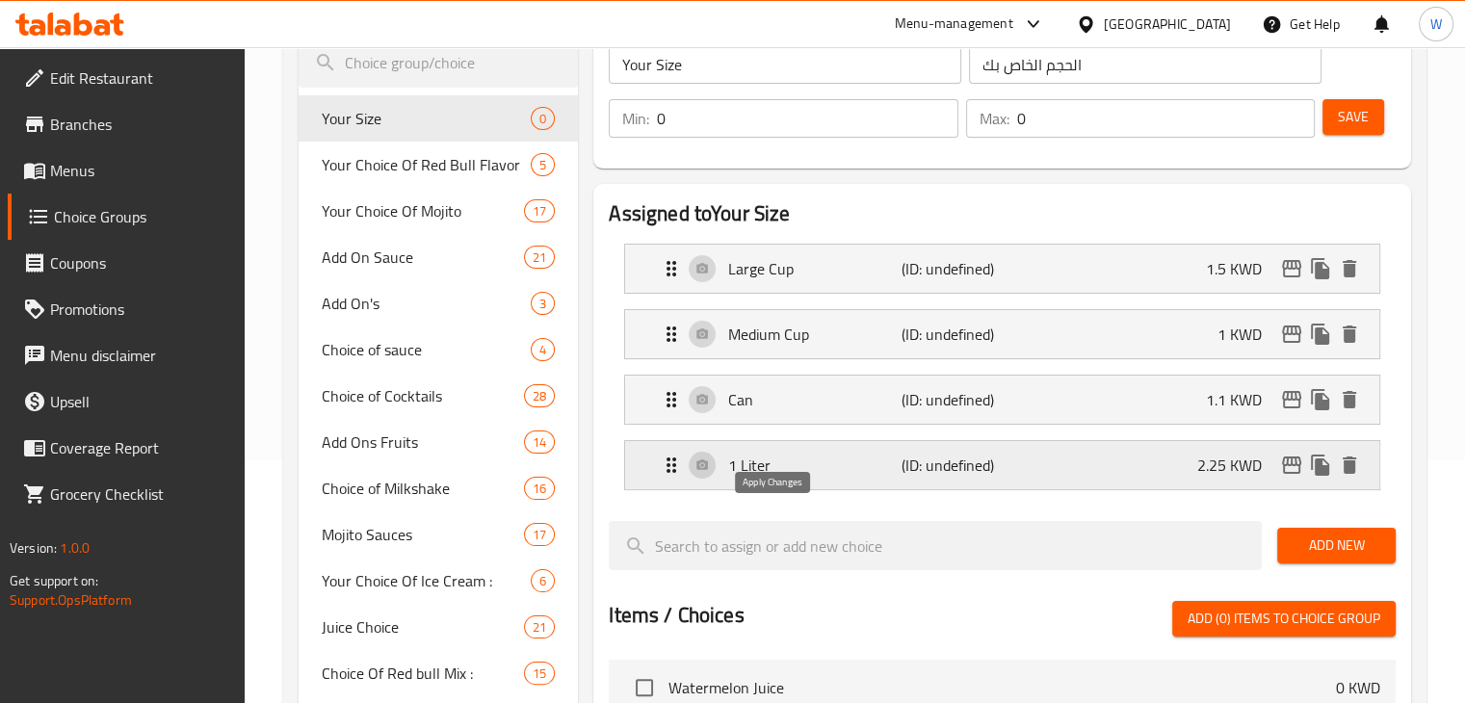
type input "1.5"
click at [922, 309] on div "Medium Cup (ID: undefined) 1 KWD Name (En) Medium Cup Name (En) Name (Ar) كوب و…" at bounding box center [1002, 334] width 756 height 50
click at [902, 330] on p "(ID: undefined)" at bounding box center [959, 334] width 116 height 23
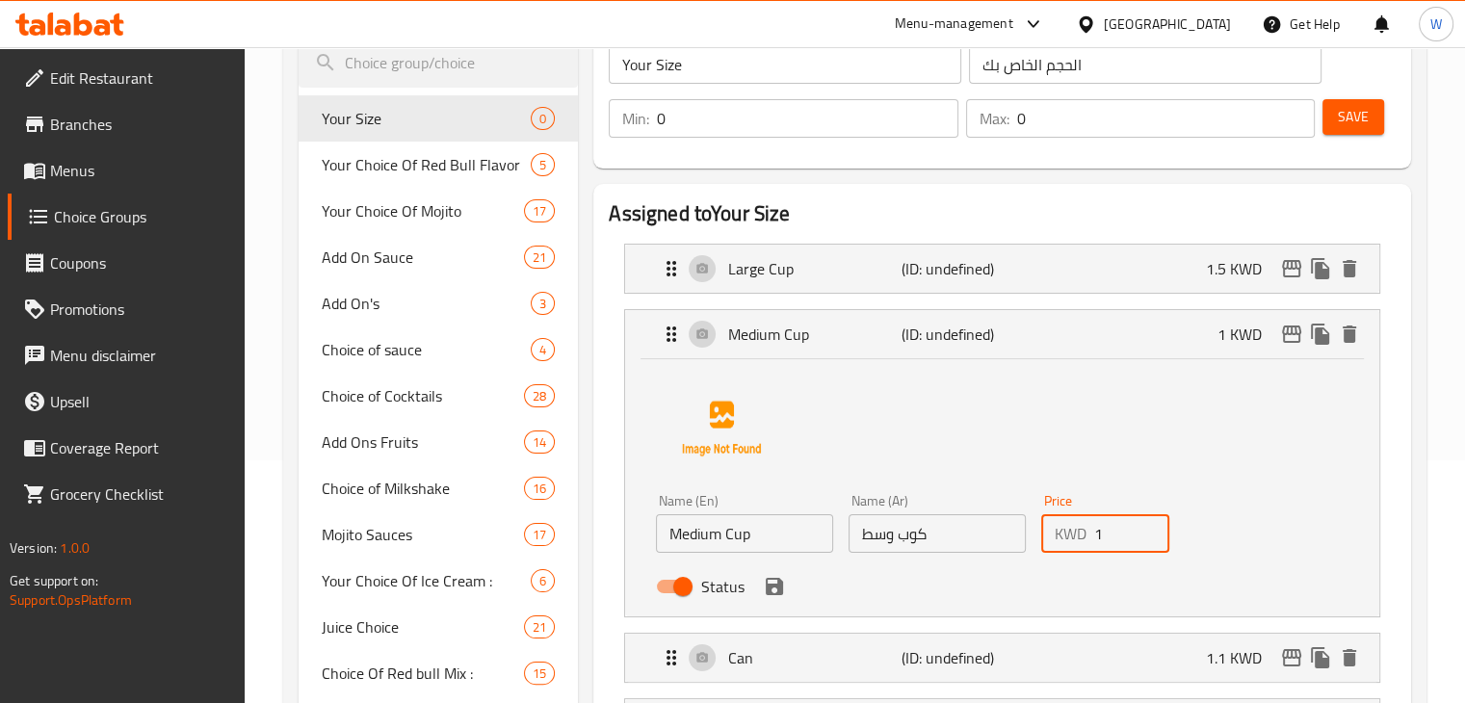
click at [1115, 528] on input "1" at bounding box center [1132, 533] width 76 height 39
click at [770, 590] on icon "save" at bounding box center [774, 586] width 23 height 23
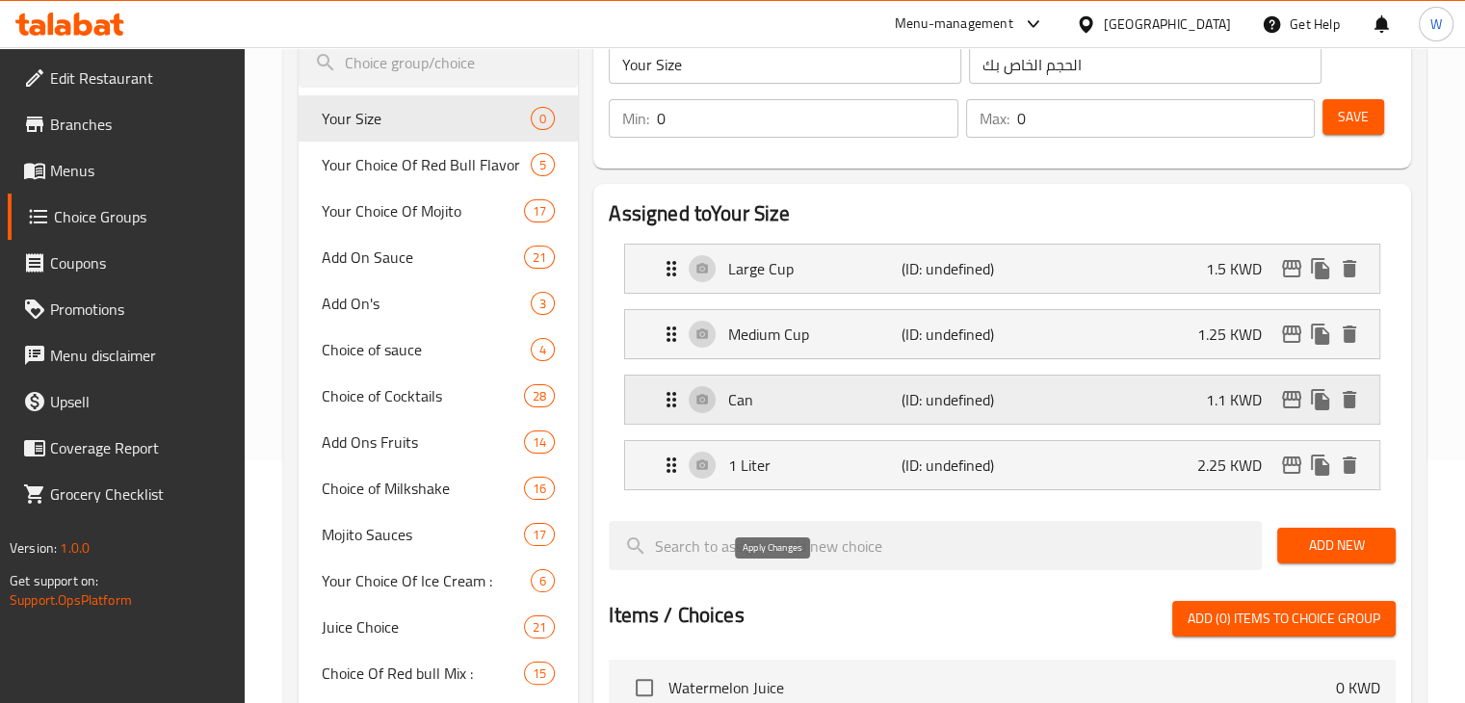
type input "1.25"
click at [820, 390] on p "Can" at bounding box center [814, 399] width 172 height 23
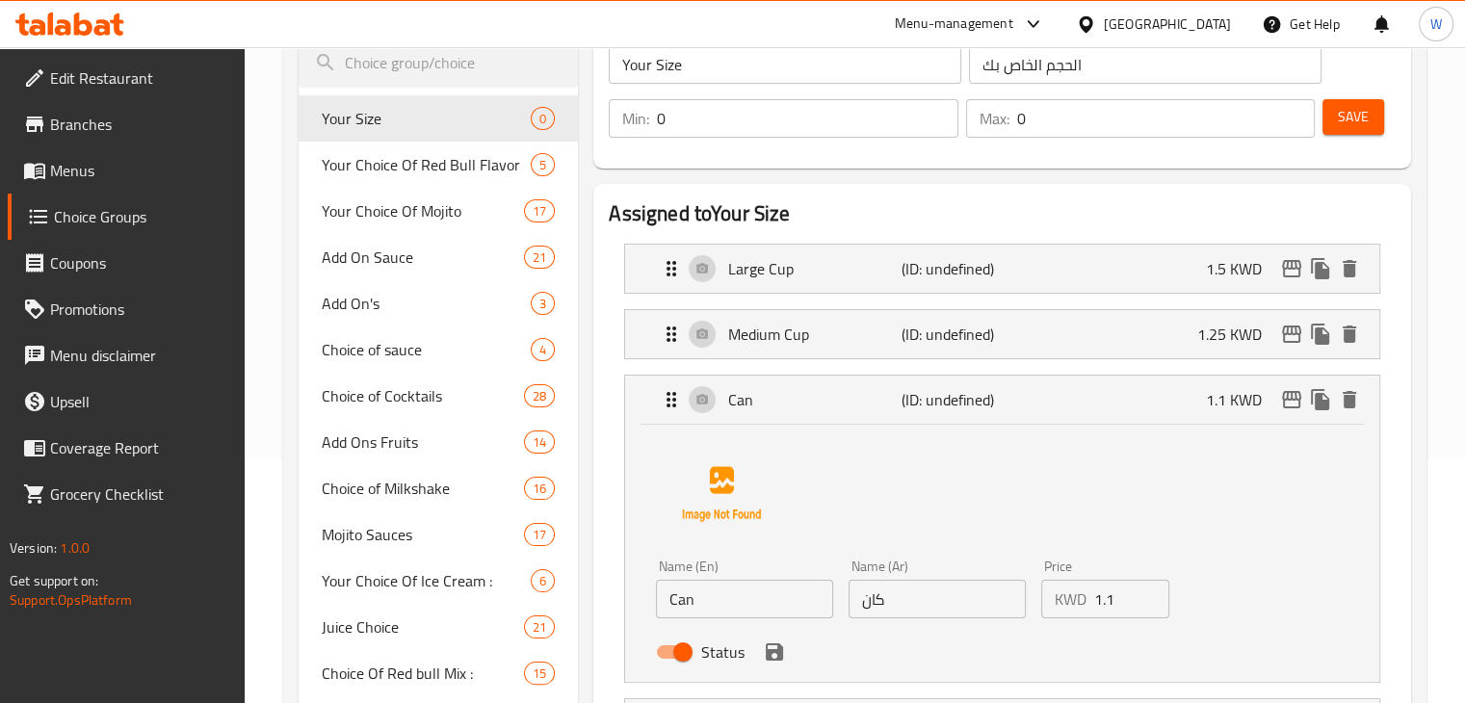
click at [1108, 601] on input "1.1" at bounding box center [1132, 599] width 76 height 39
click at [1117, 600] on input "1.1" at bounding box center [1132, 599] width 76 height 39
click at [764, 657] on icon "save" at bounding box center [774, 651] width 23 height 23
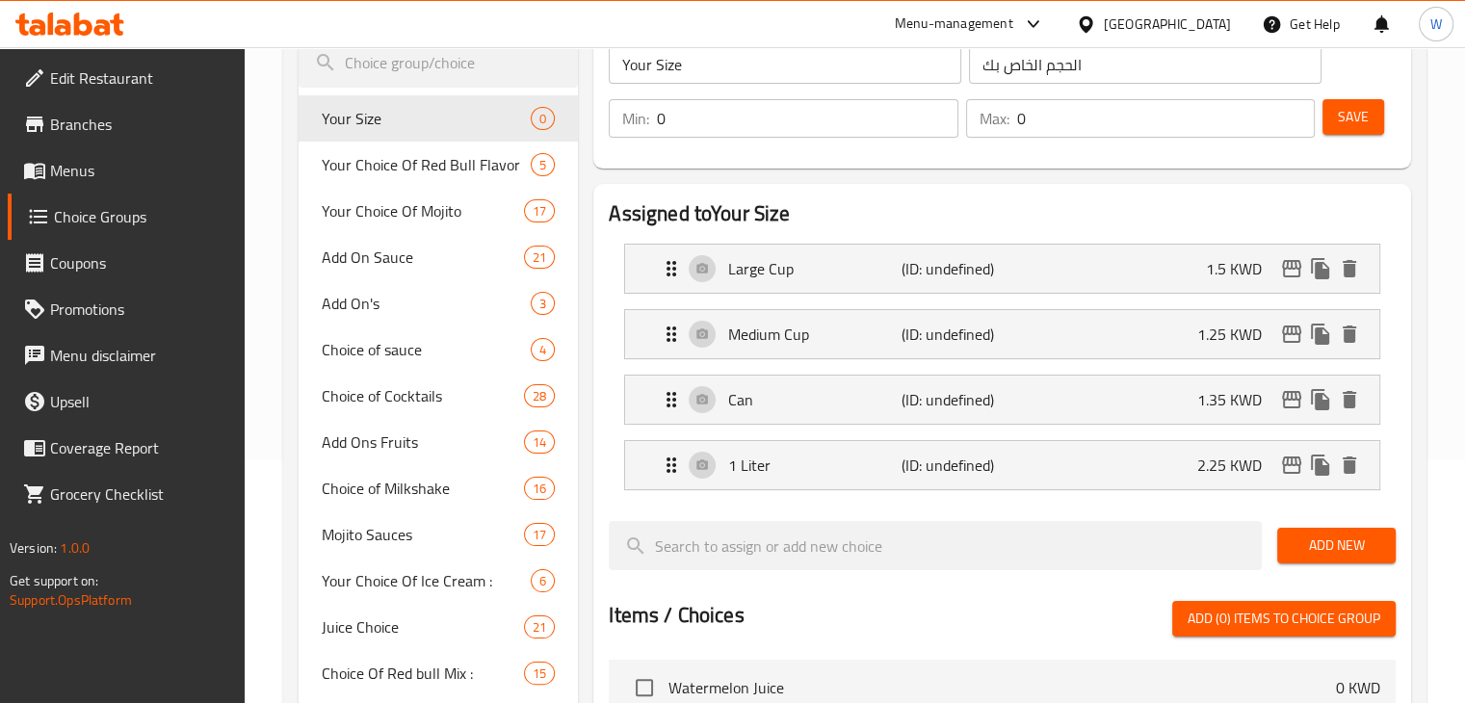
type input "1.35"
click at [1005, 462] on p "(ID: undefined)" at bounding box center [959, 465] width 116 height 23
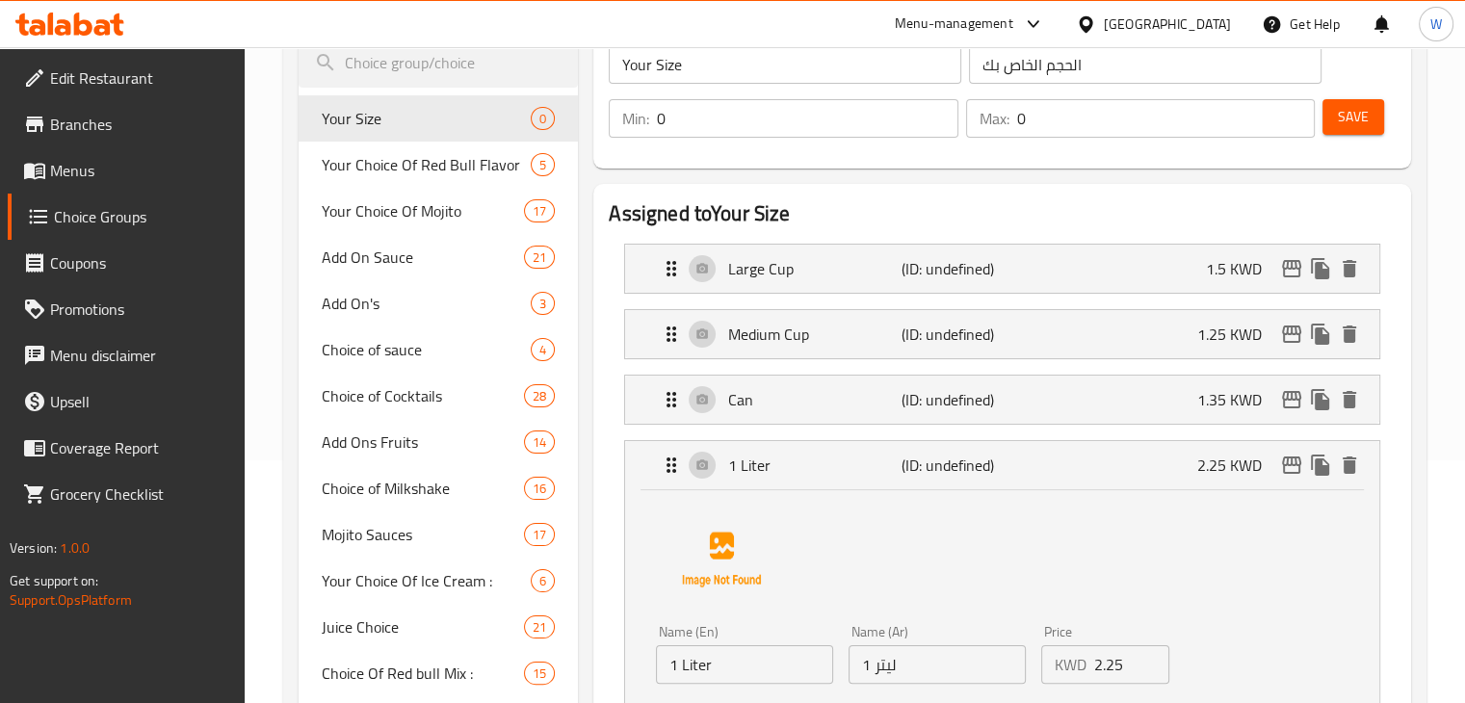
click at [1132, 664] on input "2.25" at bounding box center [1132, 664] width 76 height 39
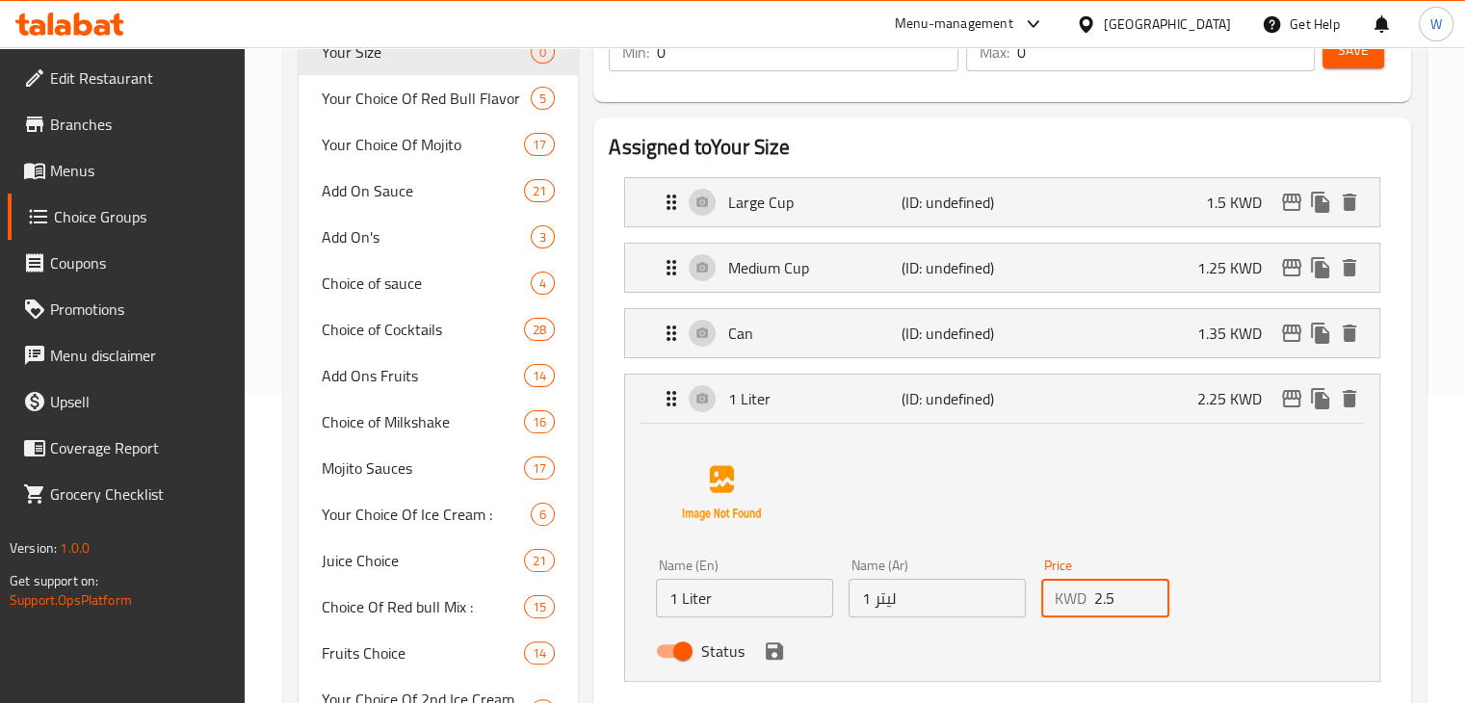
scroll to position [628, 0]
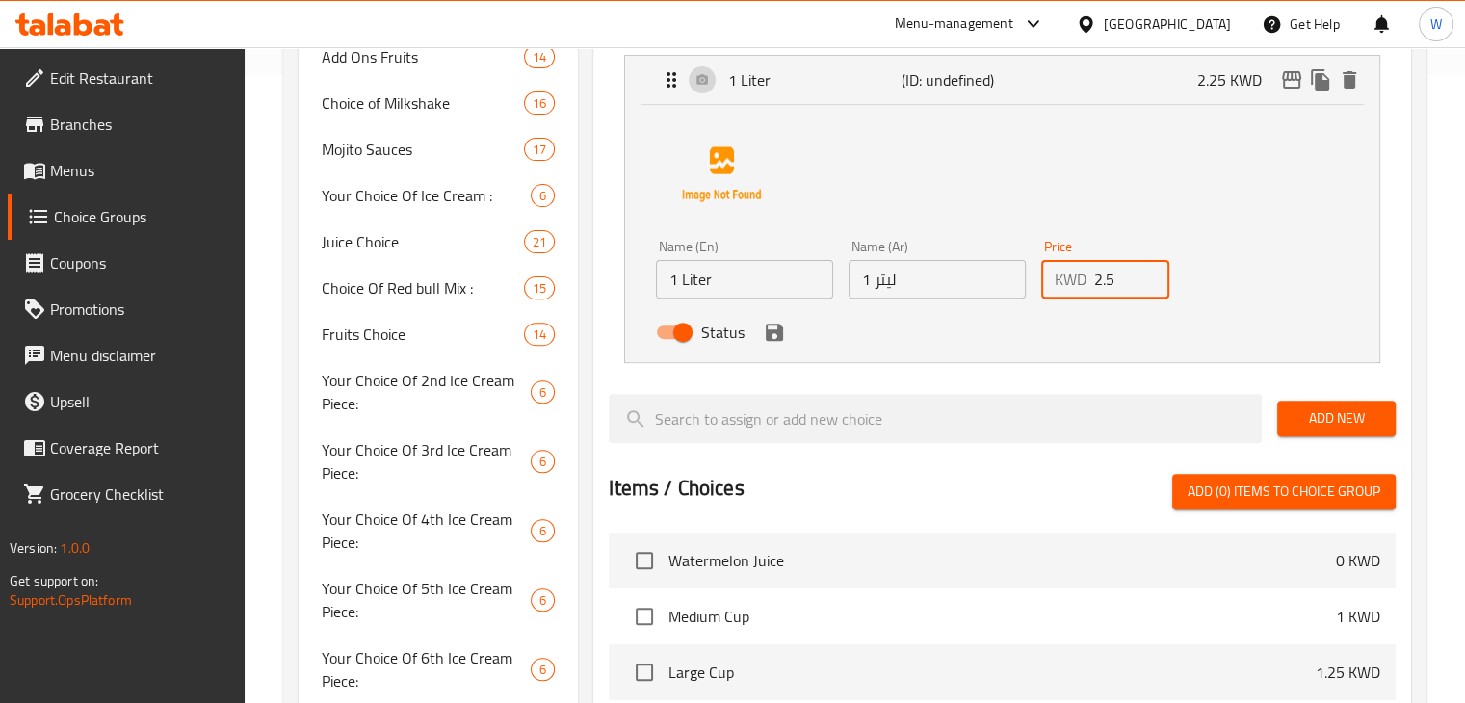
click at [773, 335] on icon "save" at bounding box center [774, 332] width 23 height 23
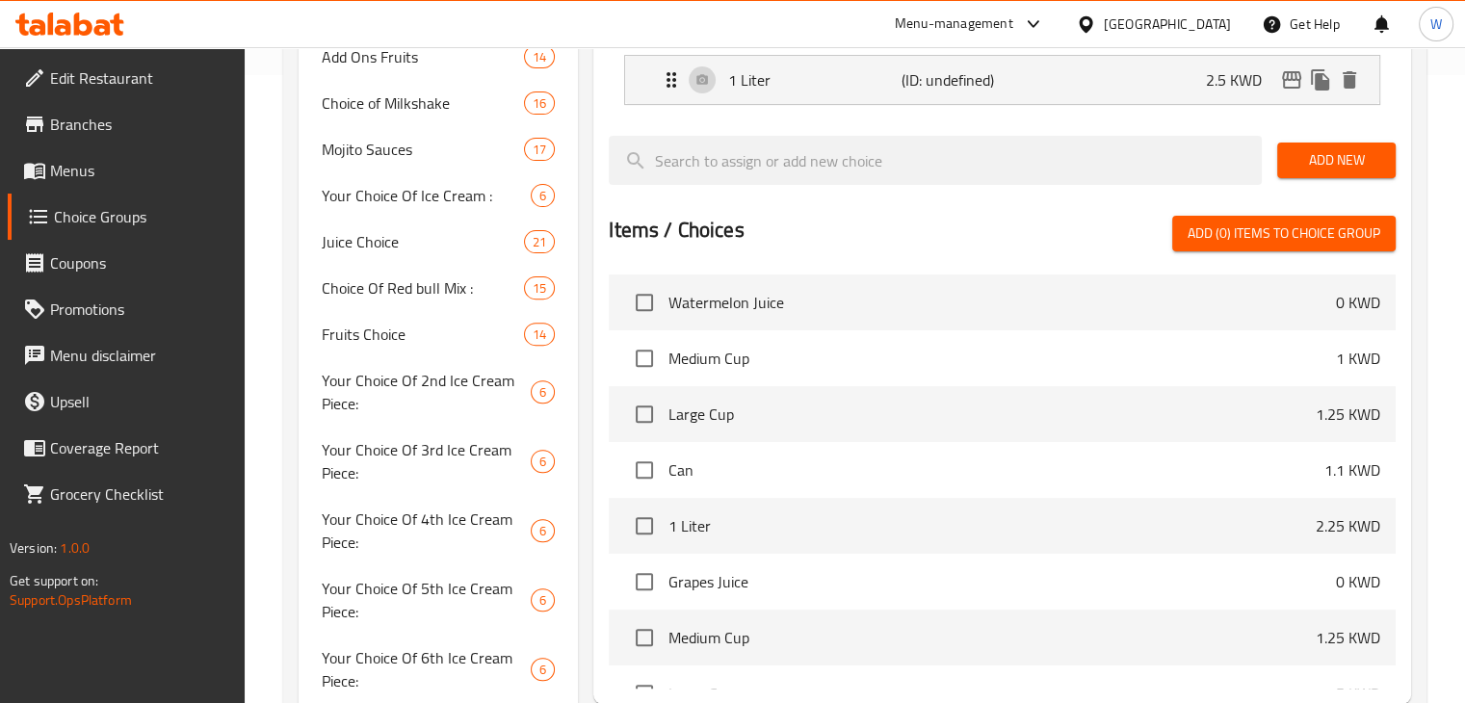
type input "2.5"
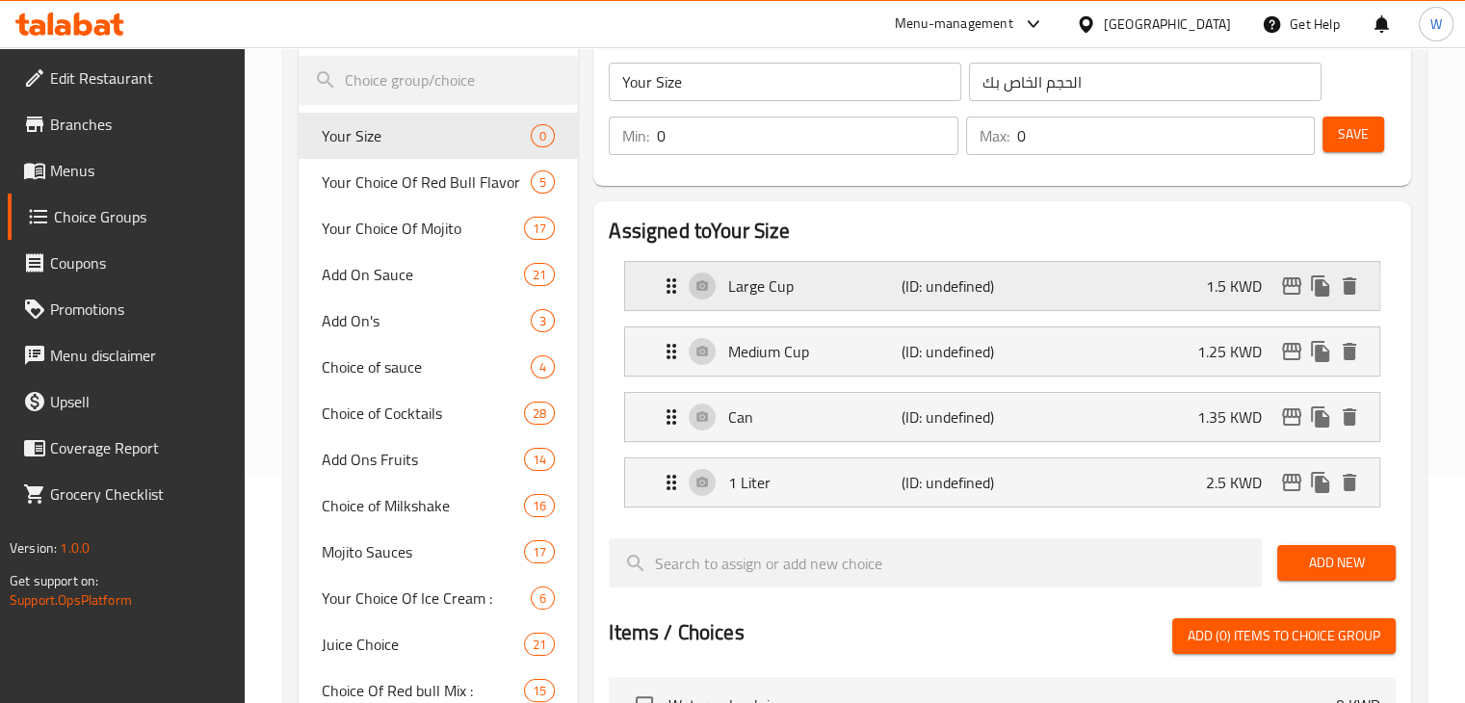
scroll to position [50, 0]
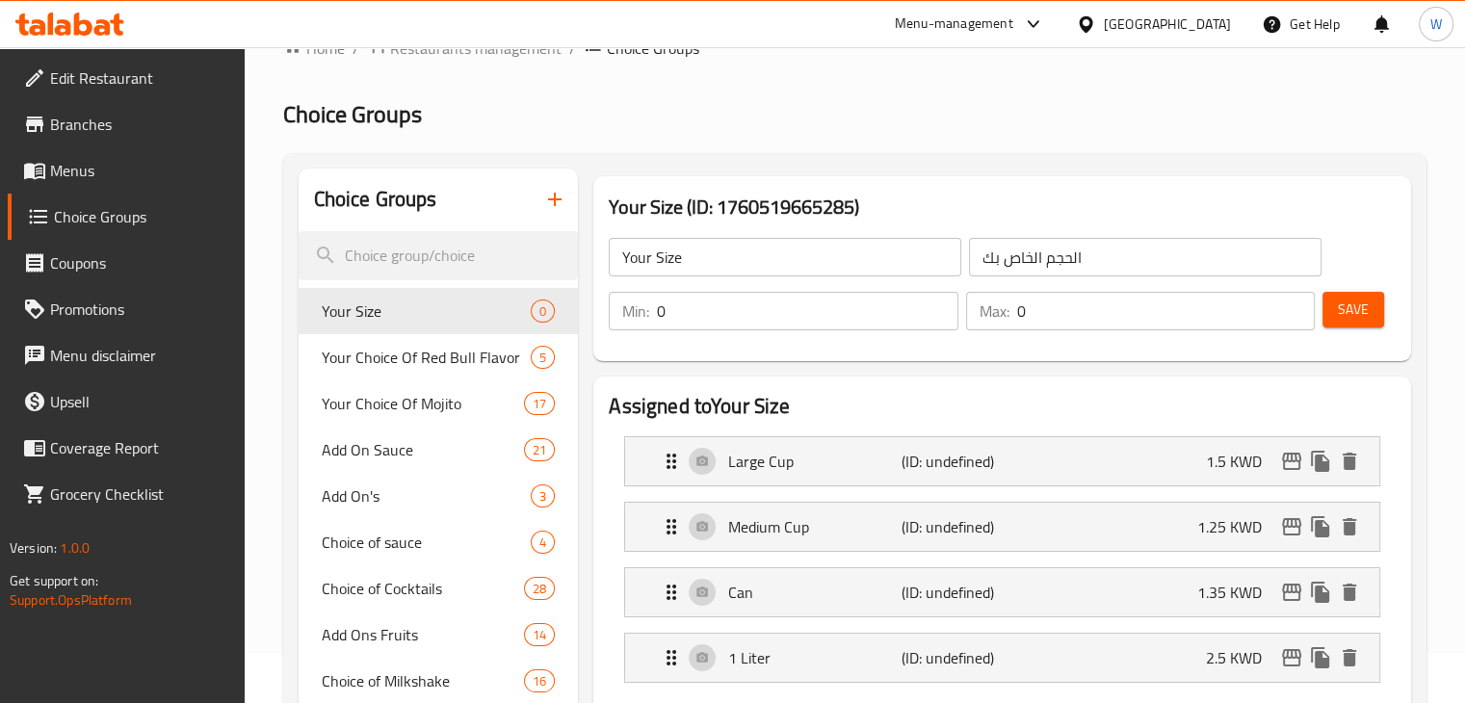
click at [706, 298] on input "0" at bounding box center [807, 311] width 300 height 39
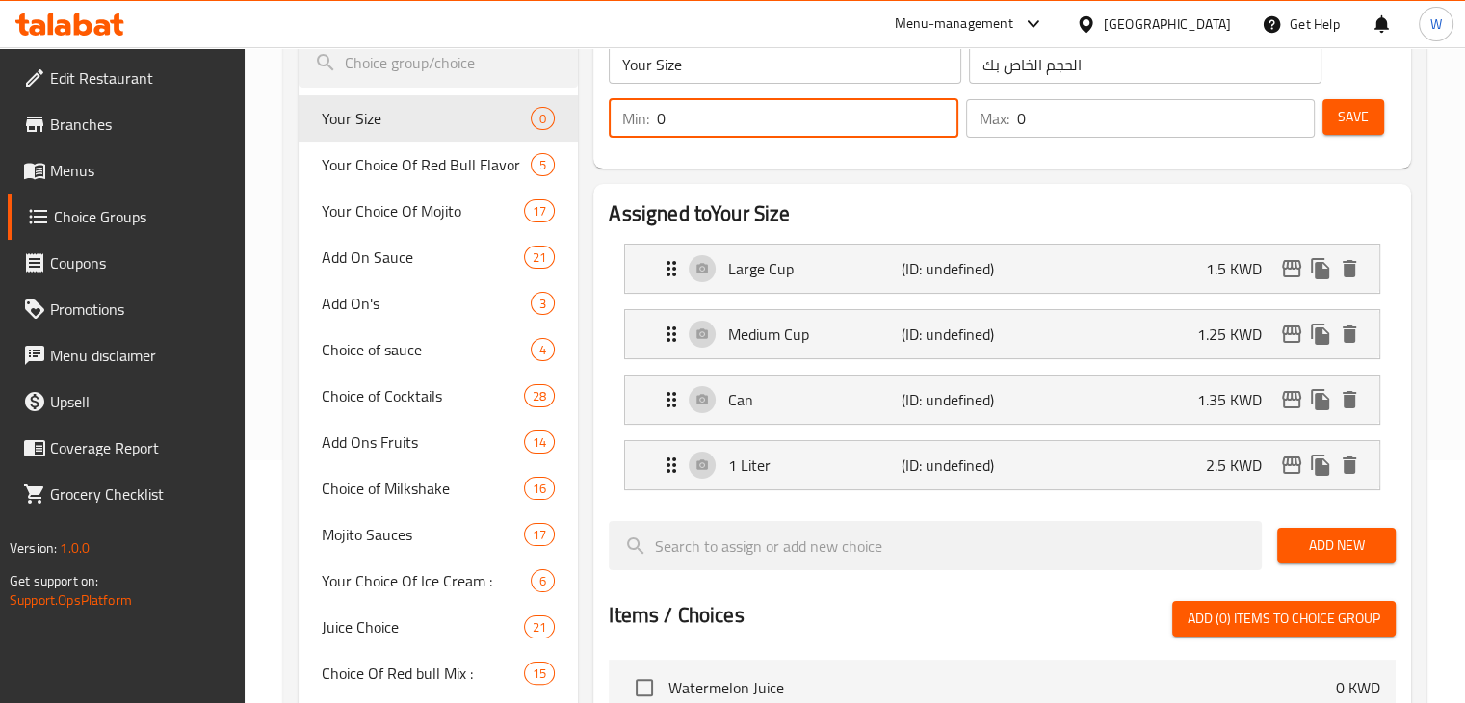
scroll to position [146, 0]
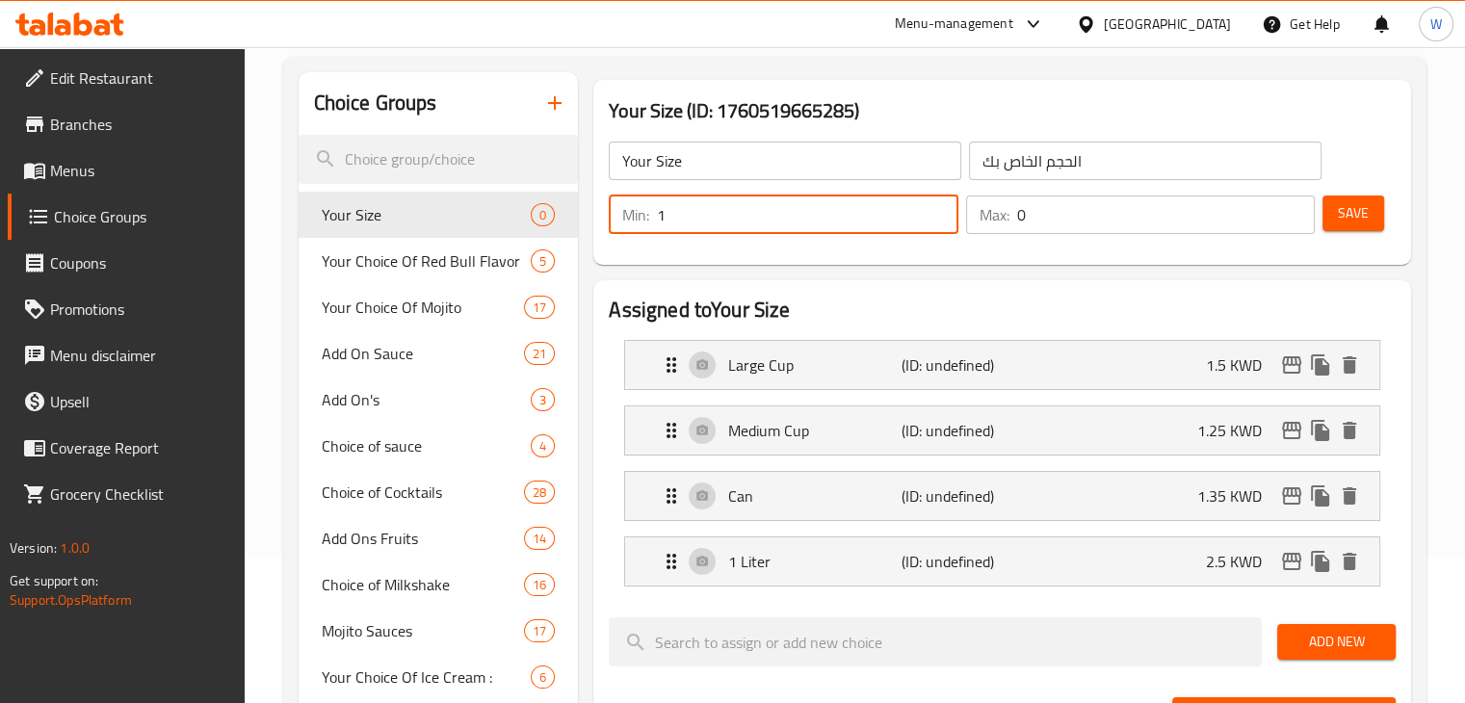
type input "1"
click at [1059, 217] on input "0" at bounding box center [1166, 214] width 298 height 39
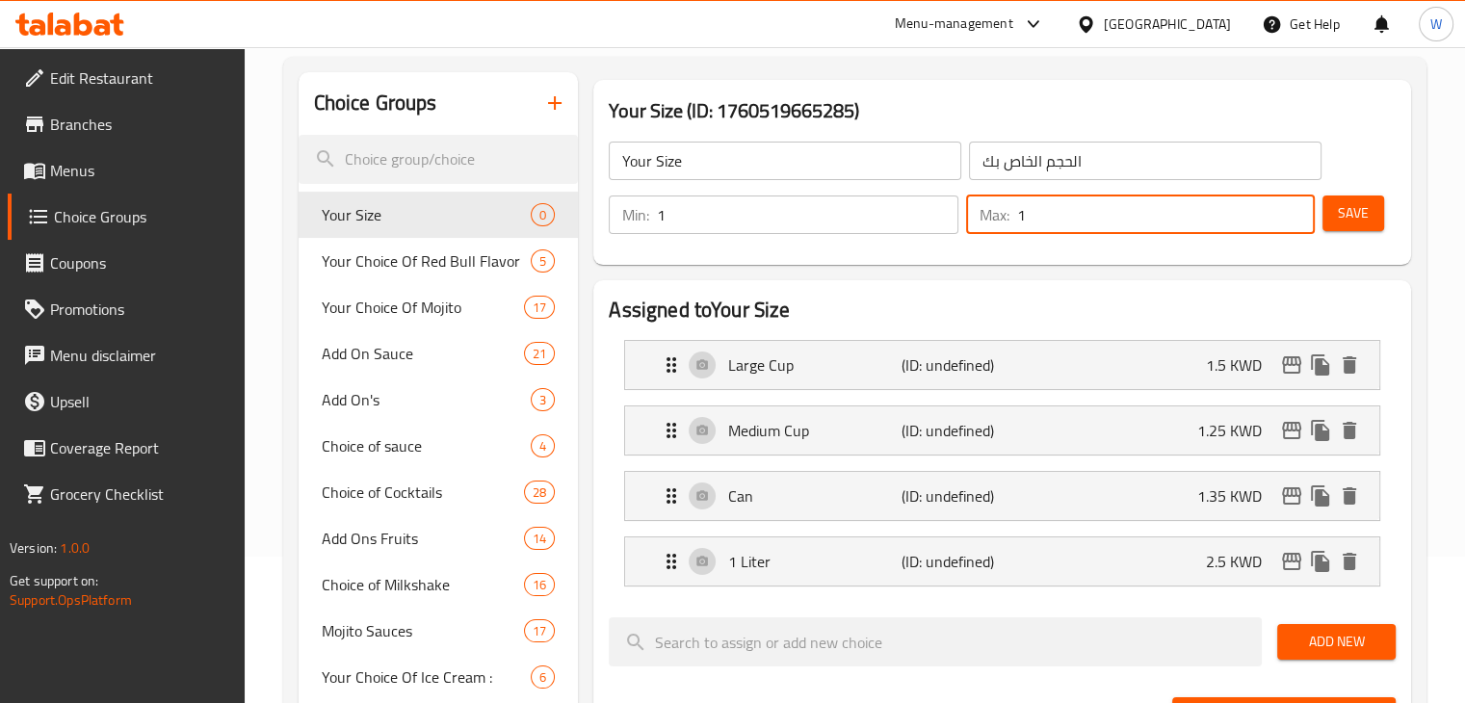
type input "1"
click at [1373, 207] on button "Save" at bounding box center [1353, 213] width 62 height 36
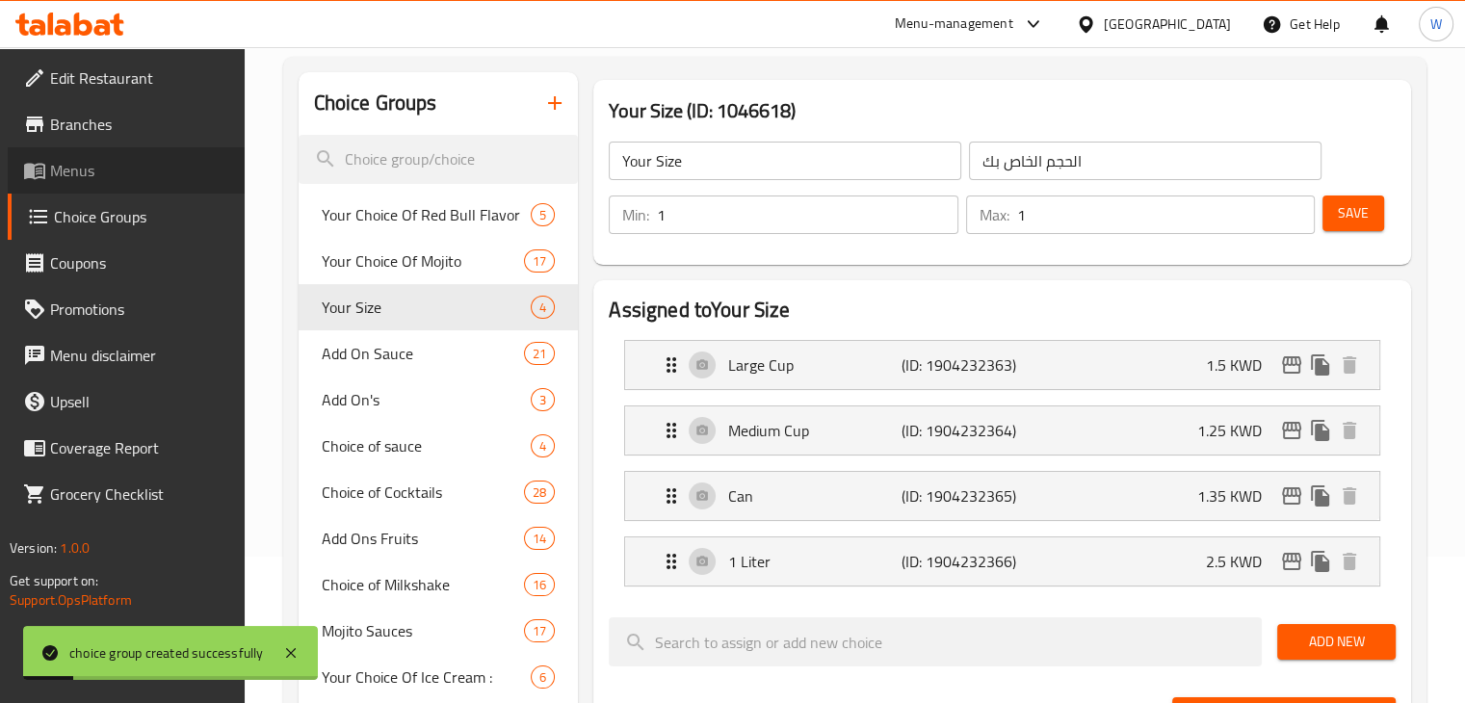
click at [146, 167] on span "Menus" at bounding box center [139, 170] width 179 height 23
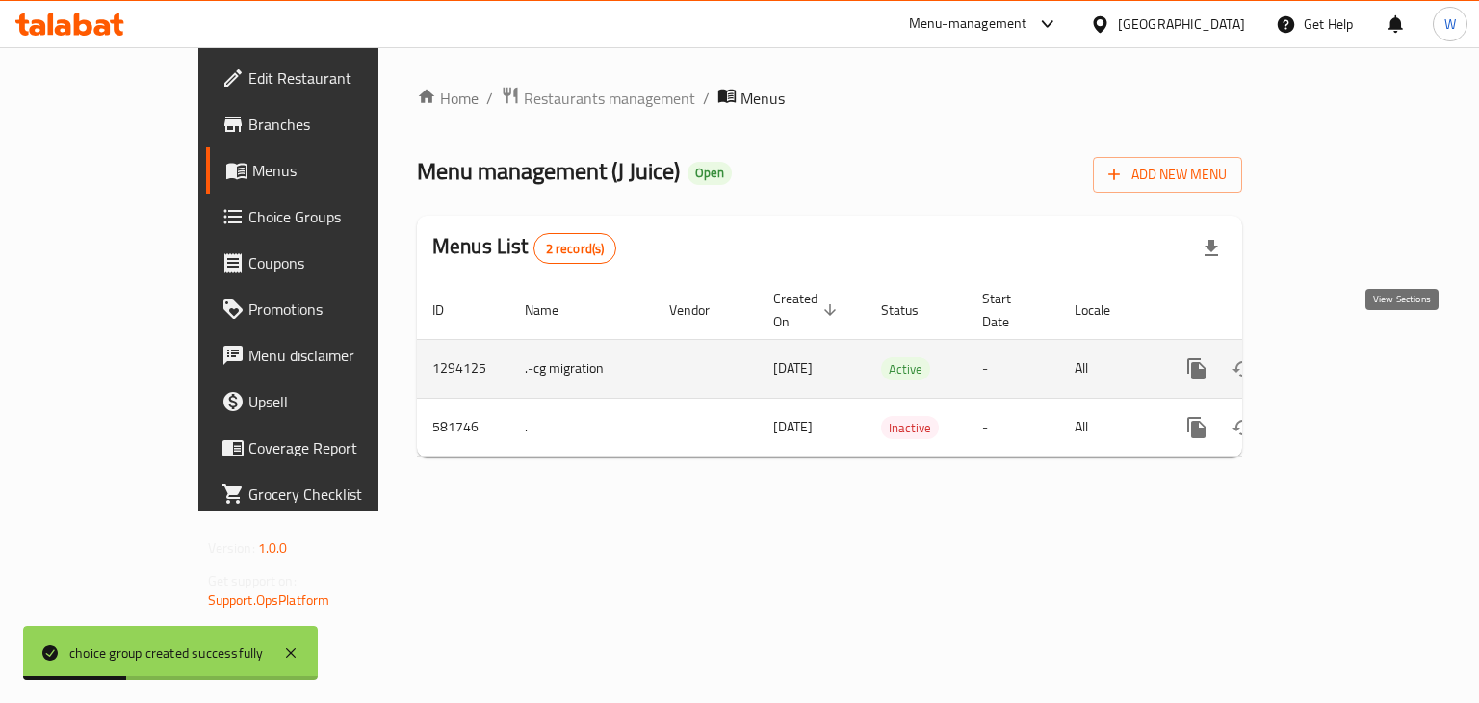
click at [1359, 346] on link "enhanced table" at bounding box center [1335, 369] width 46 height 46
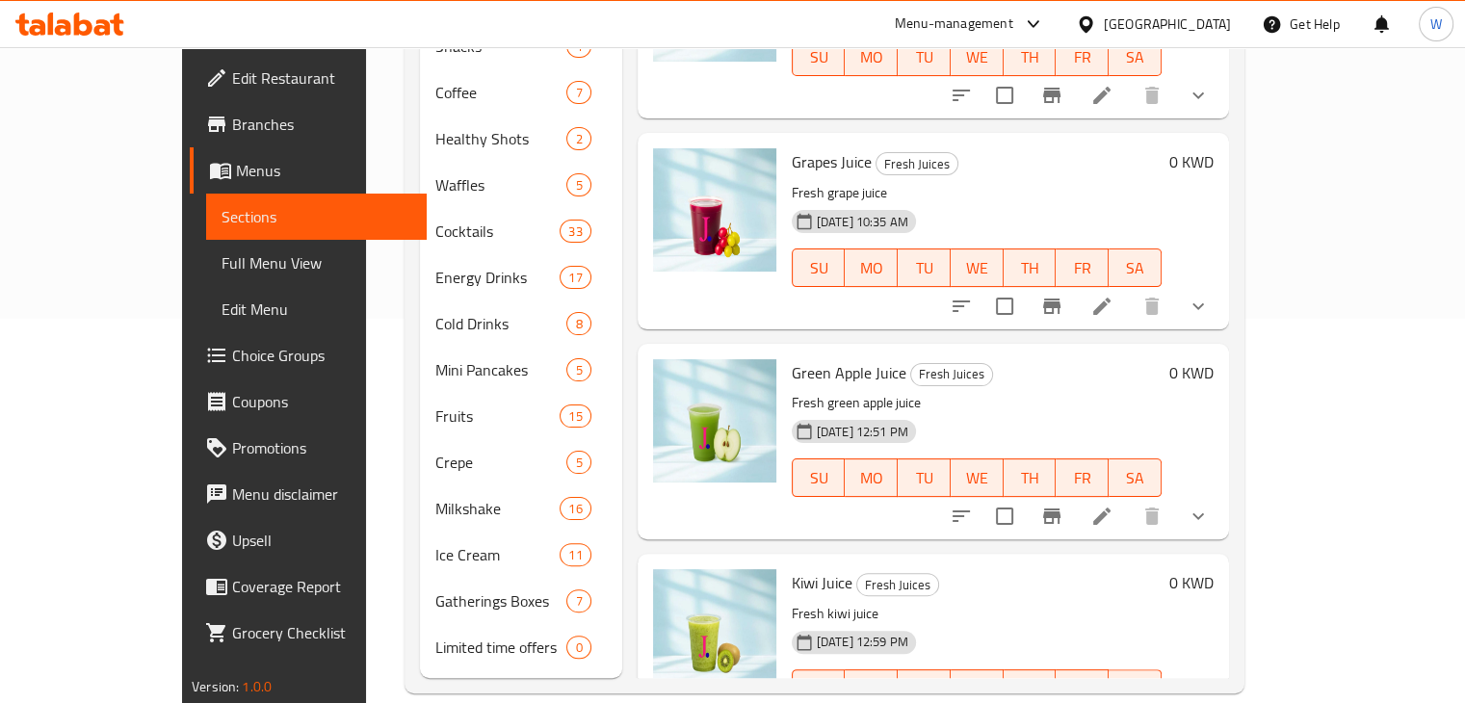
scroll to position [56, 0]
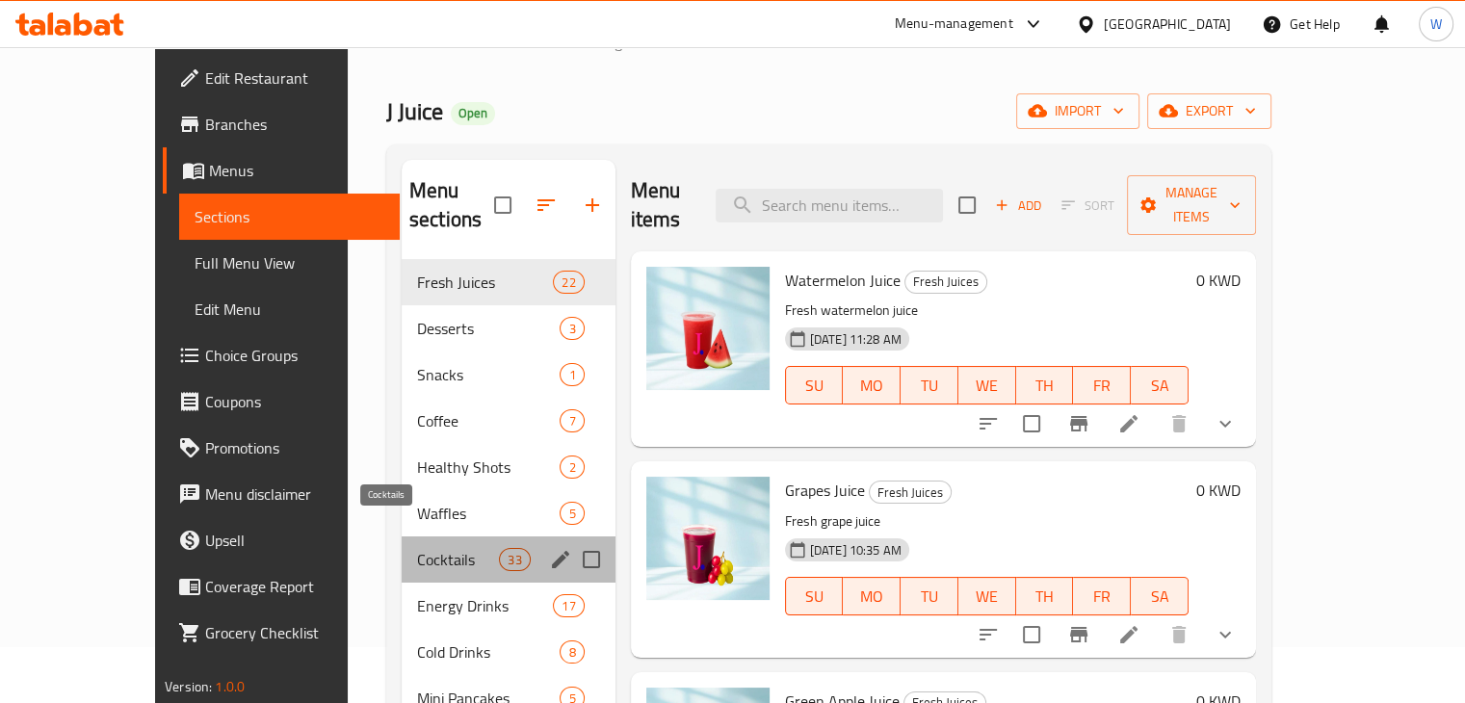
click at [417, 548] on span "Cocktails" at bounding box center [458, 559] width 82 height 23
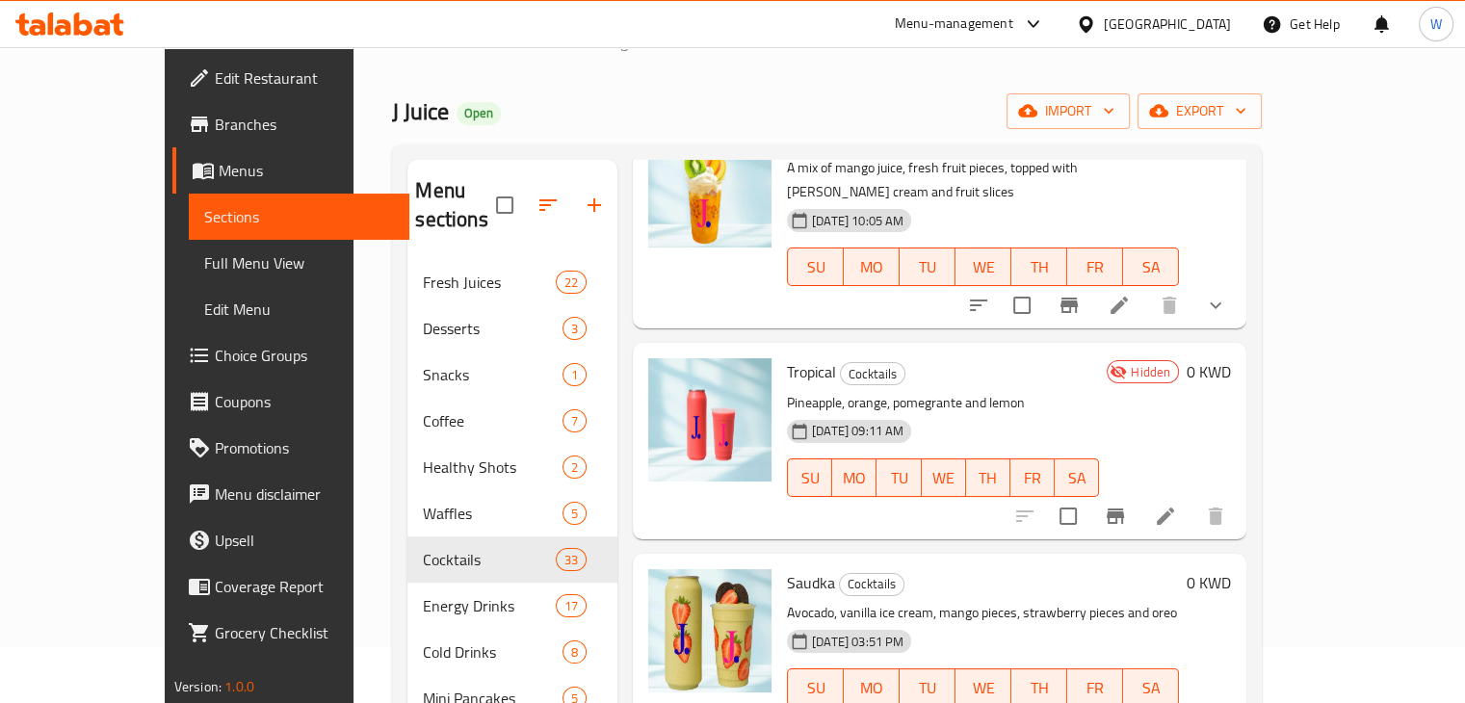
scroll to position [142, 0]
click at [1177, 506] on icon at bounding box center [1165, 517] width 23 height 23
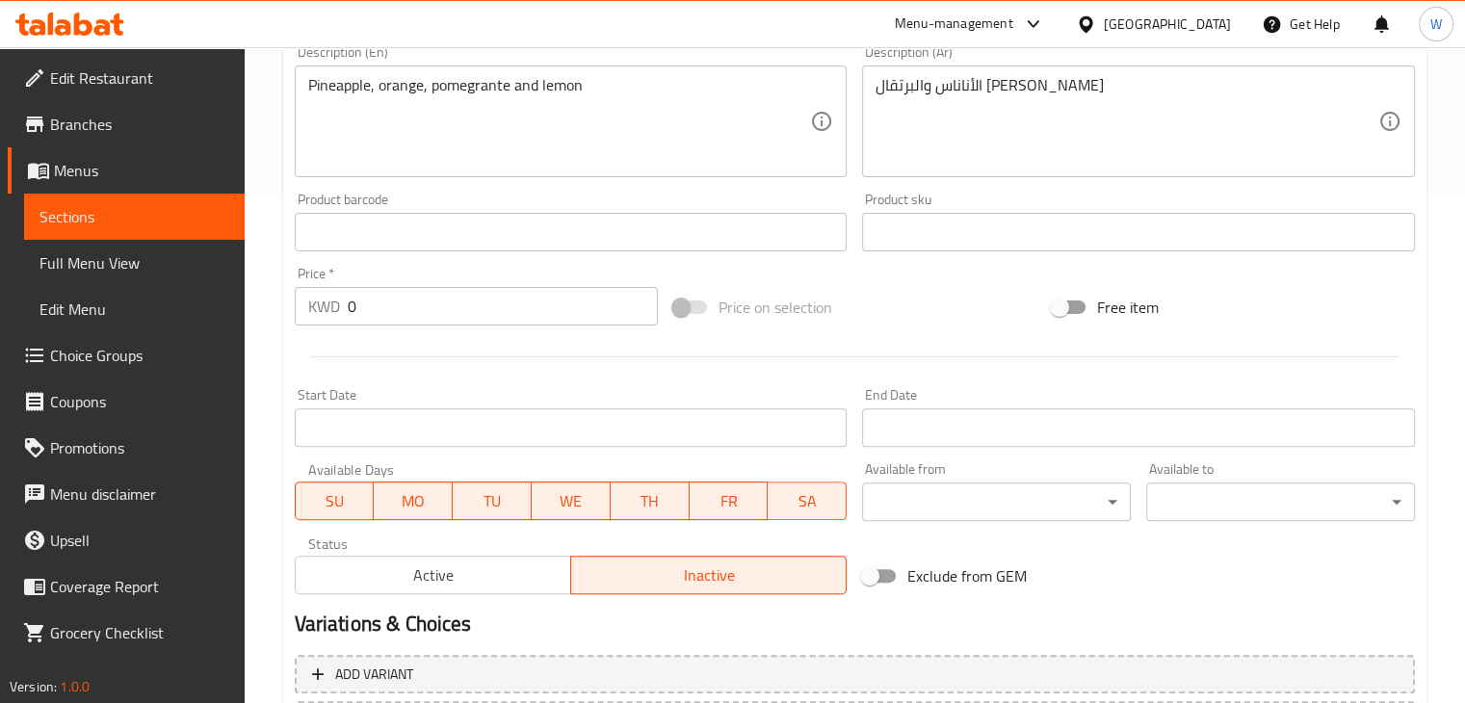
scroll to position [685, 0]
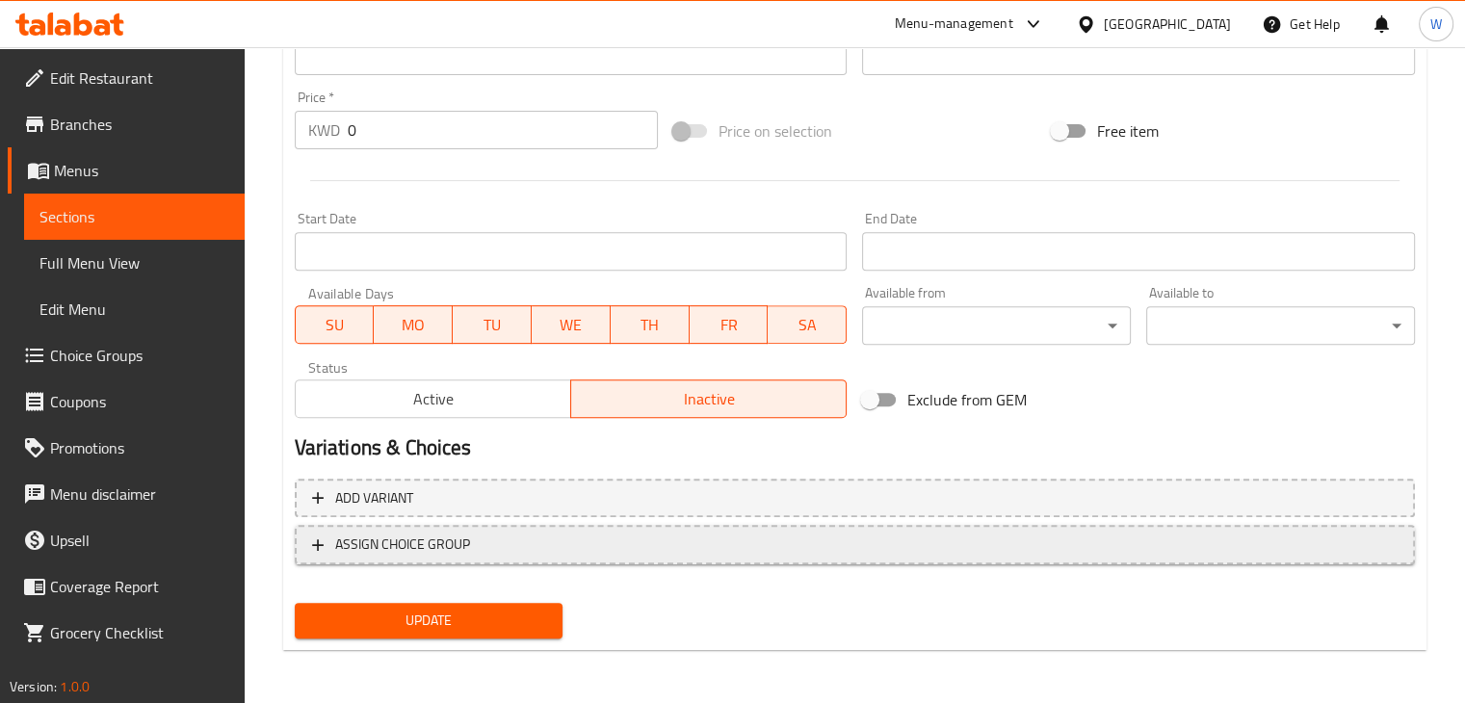
click at [416, 547] on span "ASSIGN CHOICE GROUP" at bounding box center [402, 544] width 135 height 24
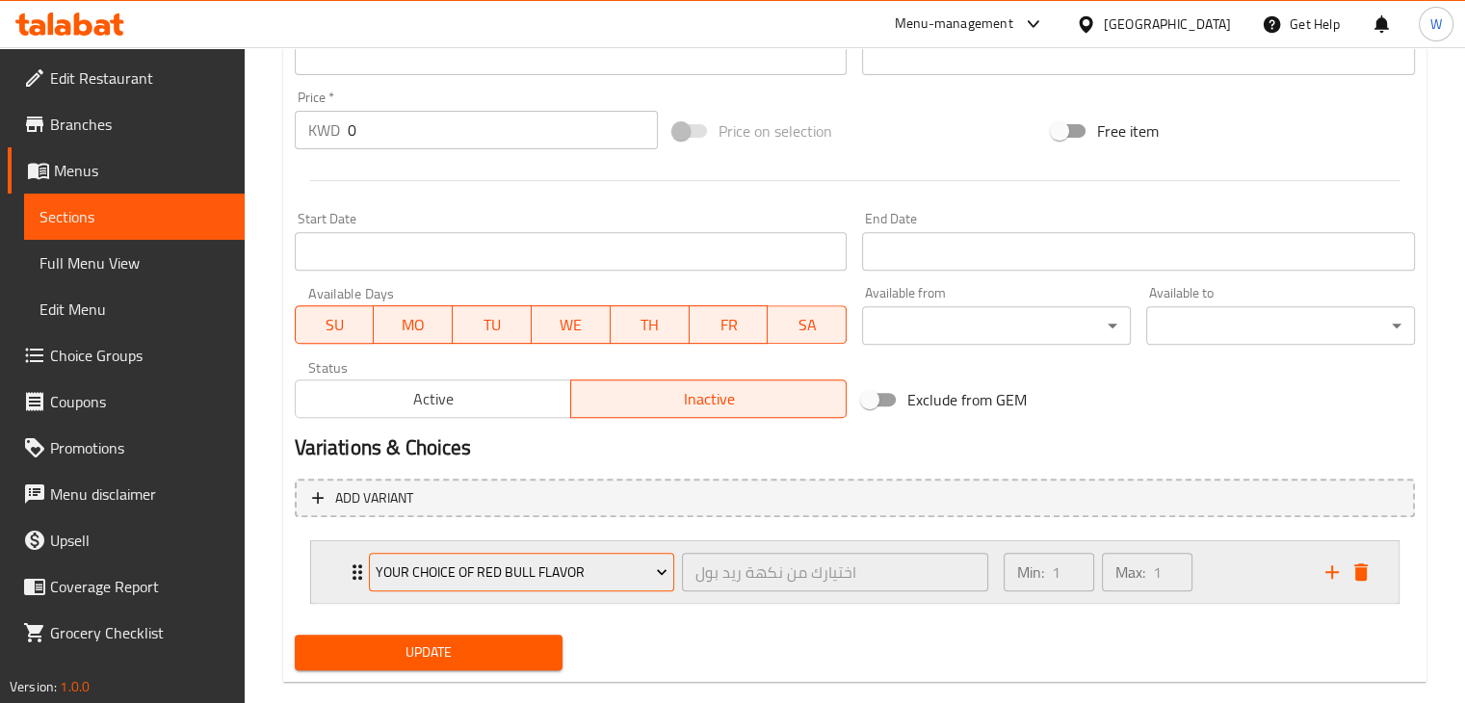
click at [656, 579] on icon "Expand" at bounding box center [661, 571] width 19 height 19
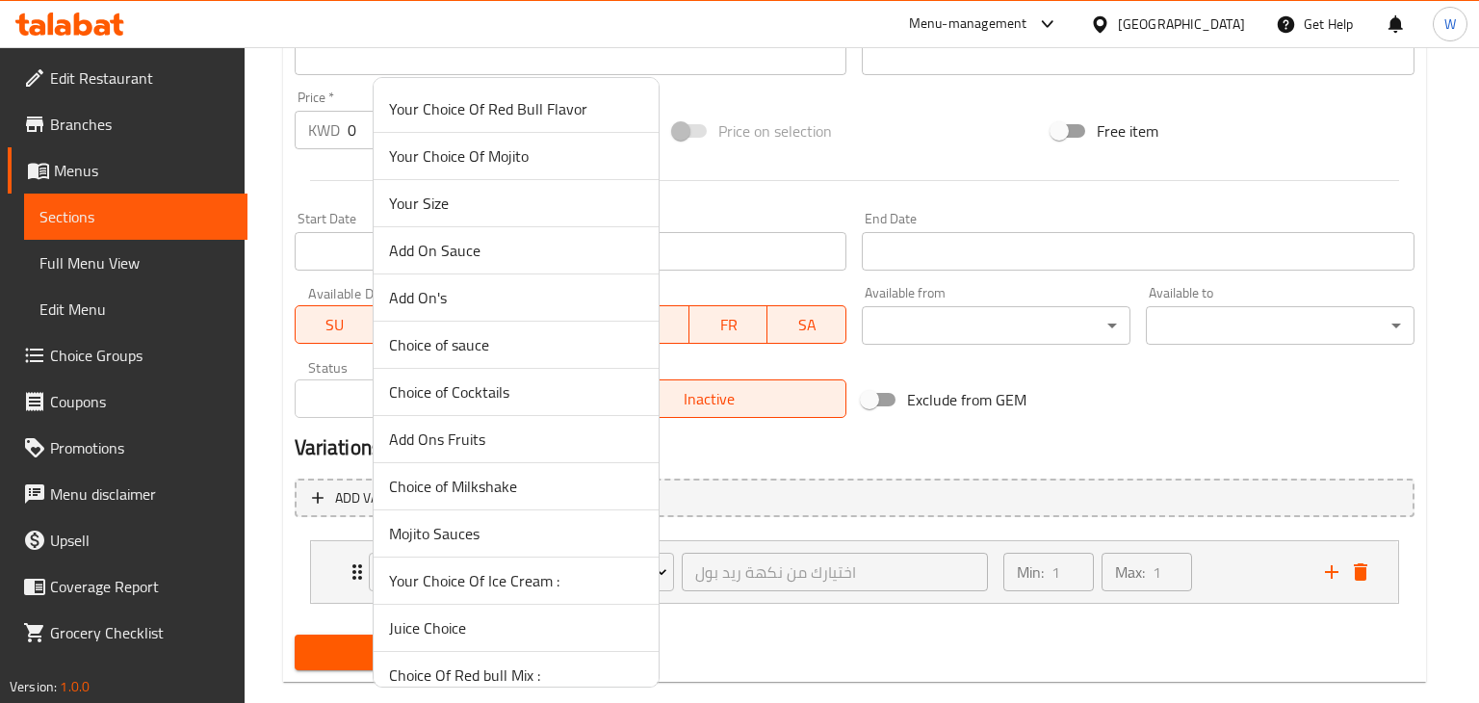
click at [494, 205] on span "Your Size" at bounding box center [516, 203] width 254 height 23
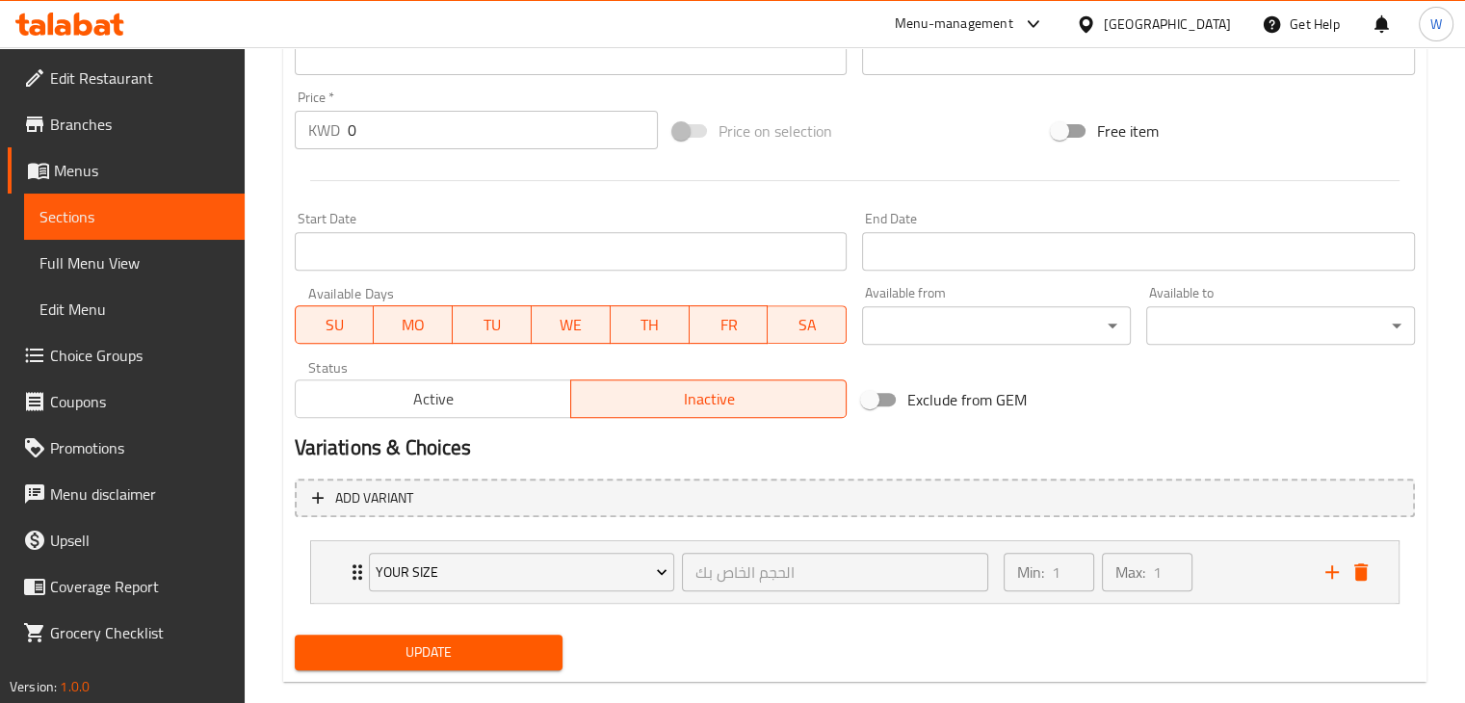
click at [400, 648] on span "Update" at bounding box center [429, 652] width 238 height 24
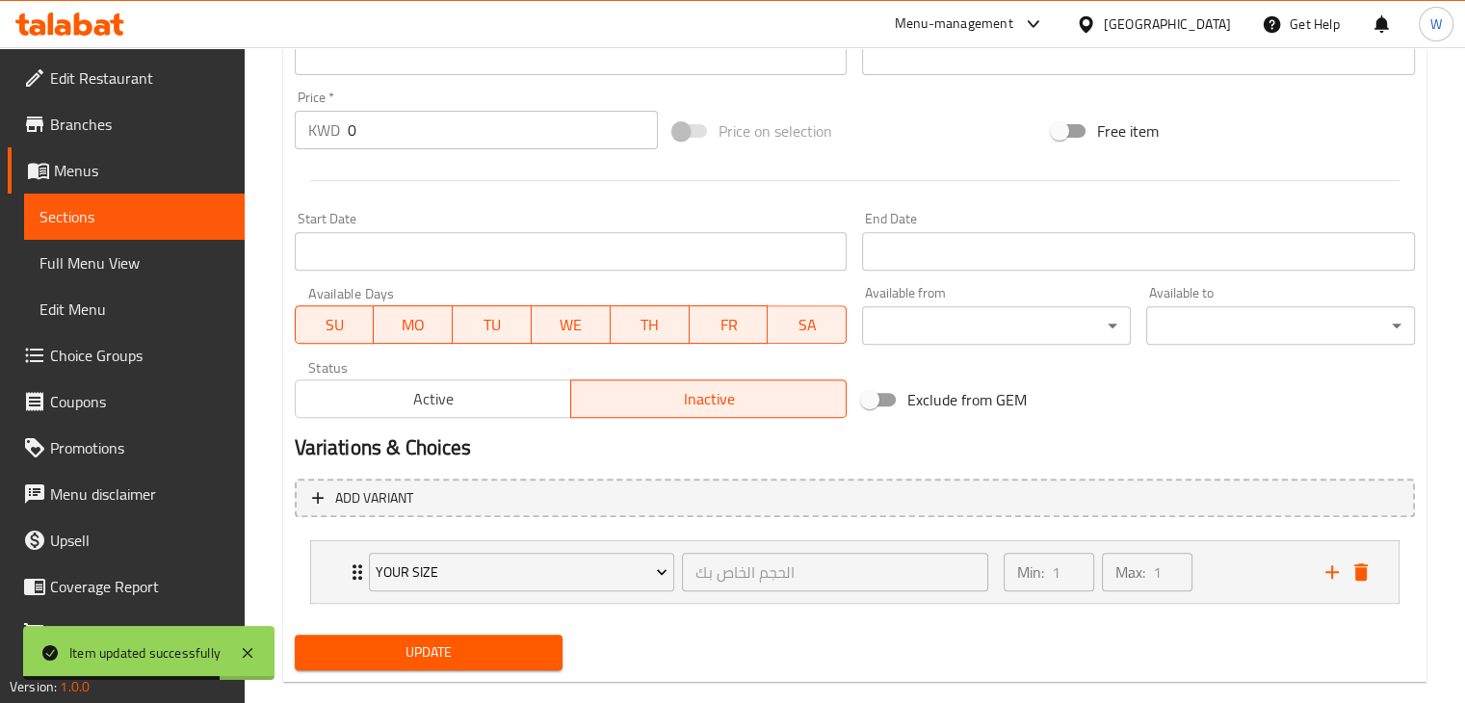
scroll to position [0, 0]
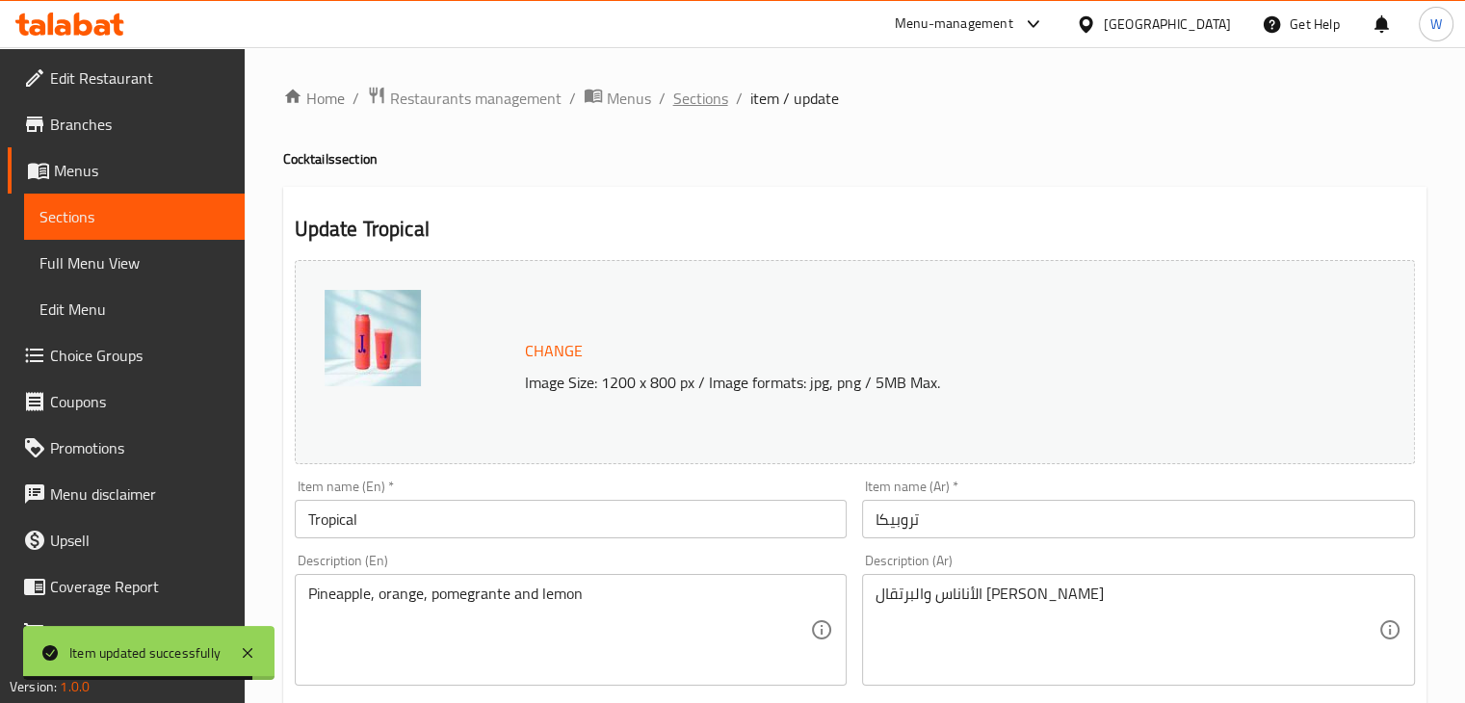
click at [718, 101] on span "Sections" at bounding box center [700, 98] width 55 height 23
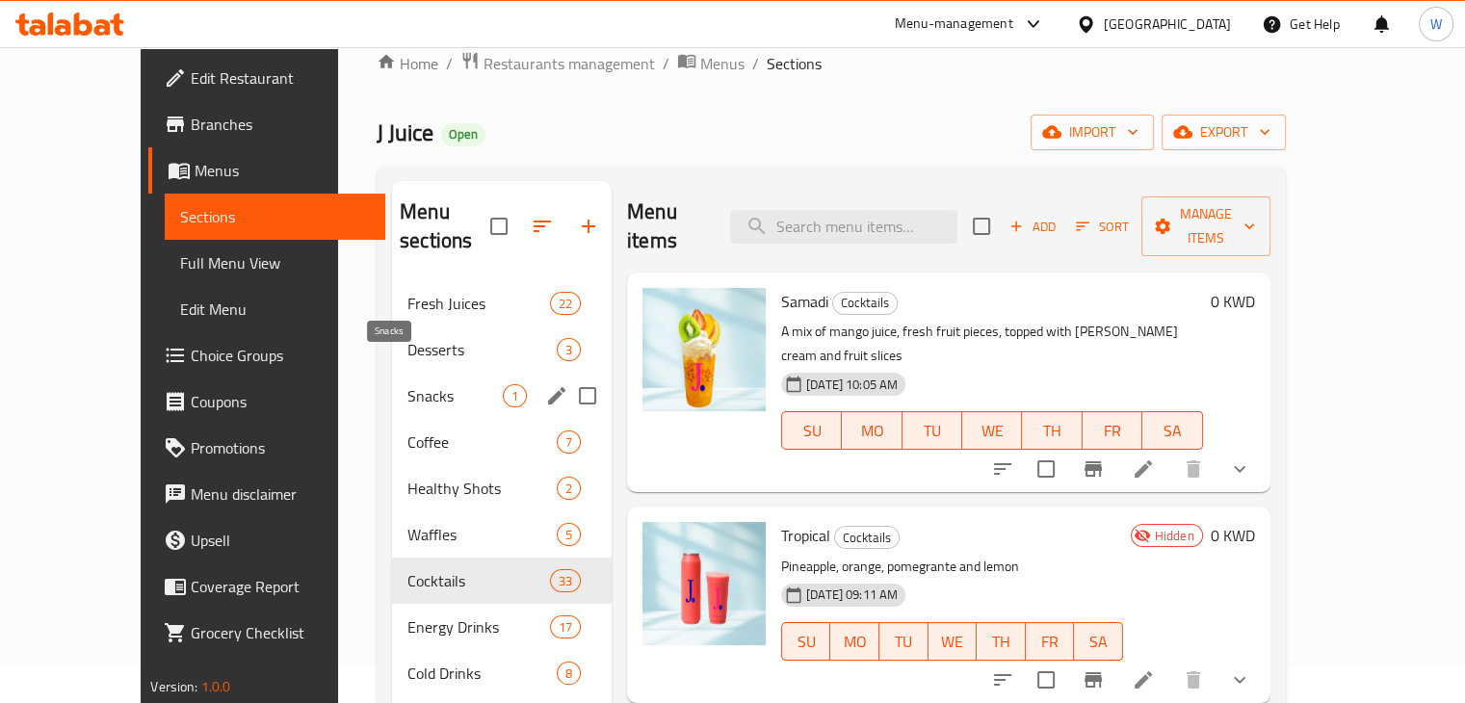
scroll to position [96, 0]
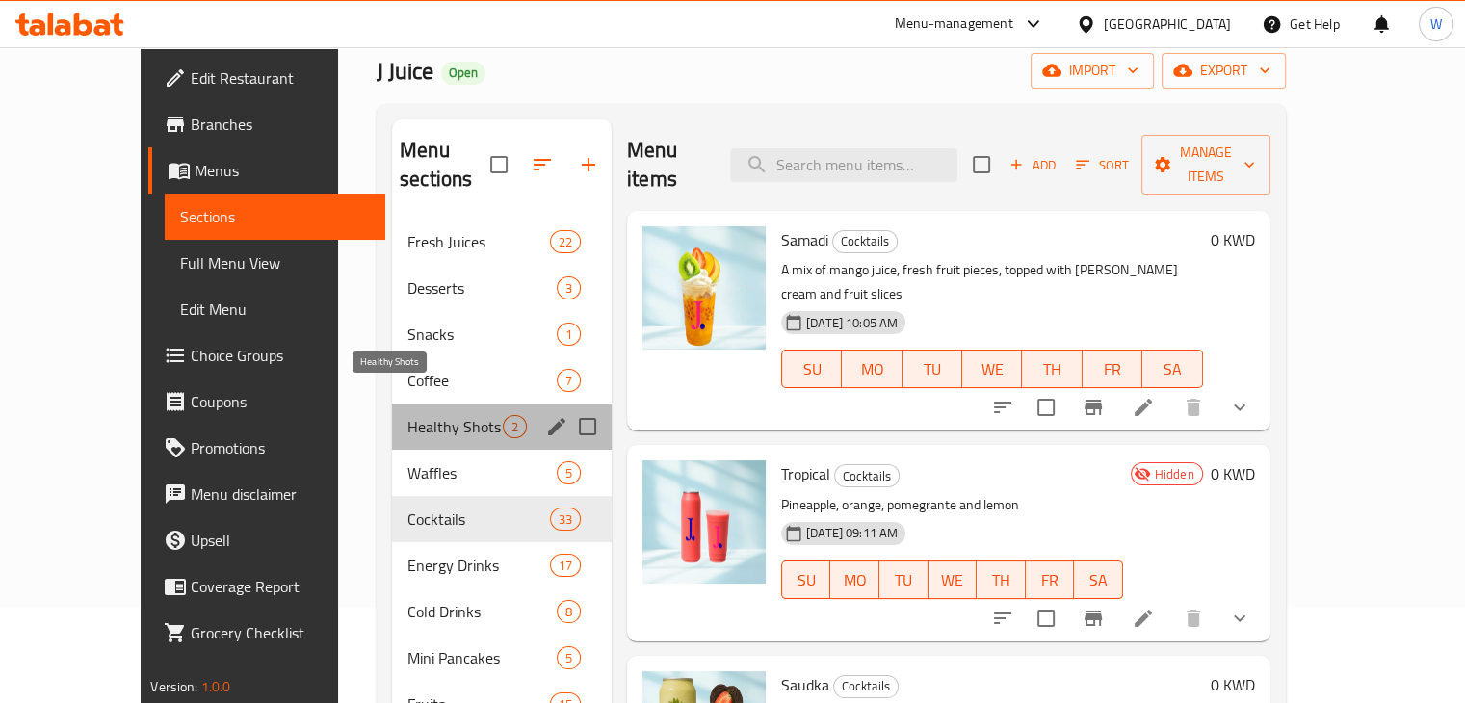
click at [407, 415] on span "Healthy Shots" at bounding box center [454, 426] width 95 height 23
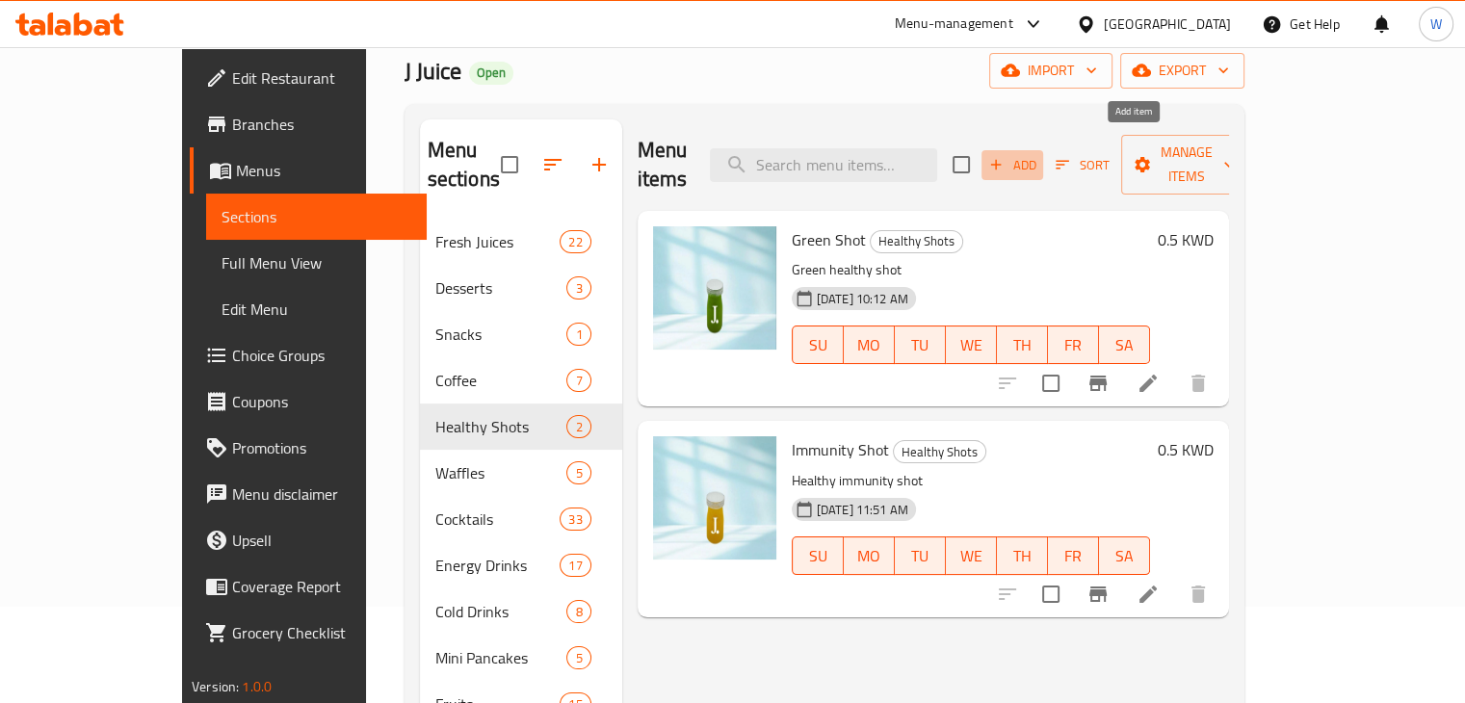
click at [1038, 155] on span "Add" at bounding box center [1012, 165] width 52 height 22
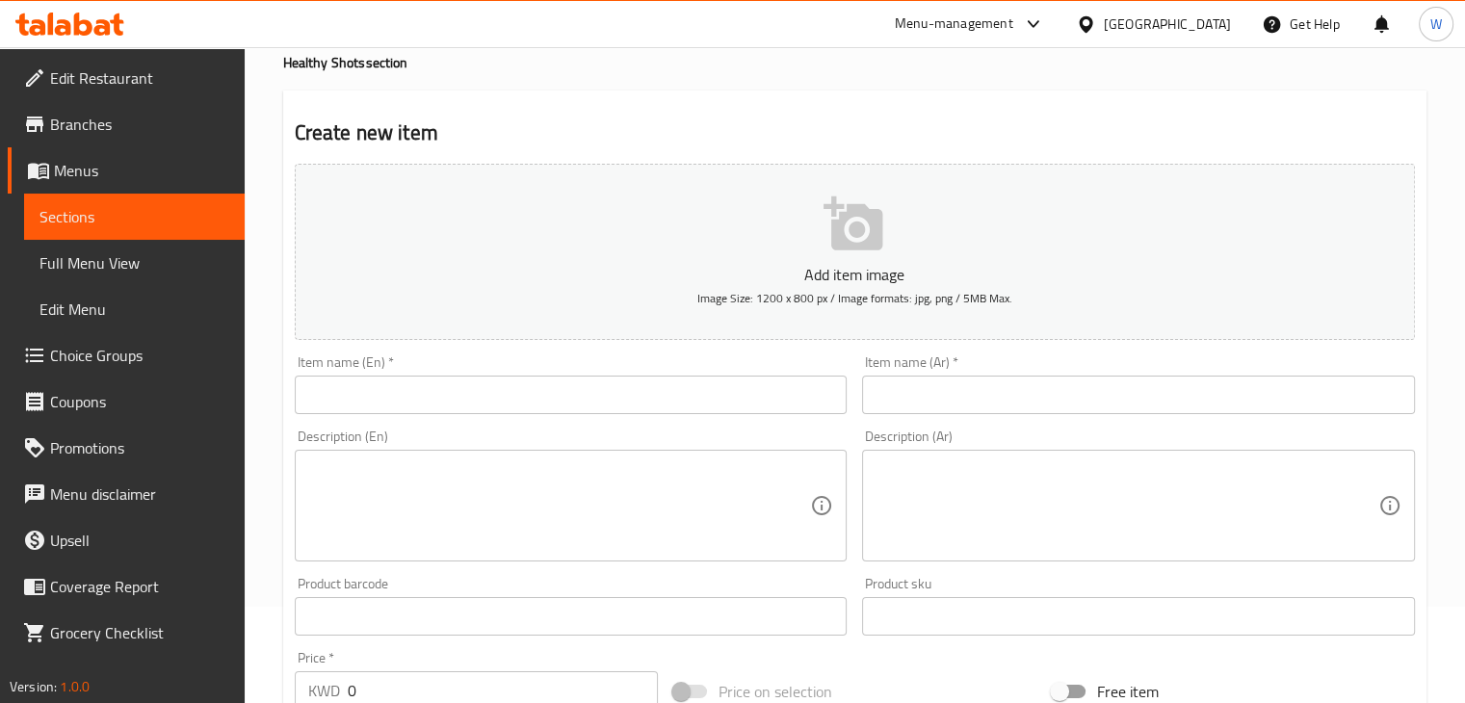
click at [478, 402] on input "text" at bounding box center [571, 395] width 553 height 39
paste input "Beauty Shot"
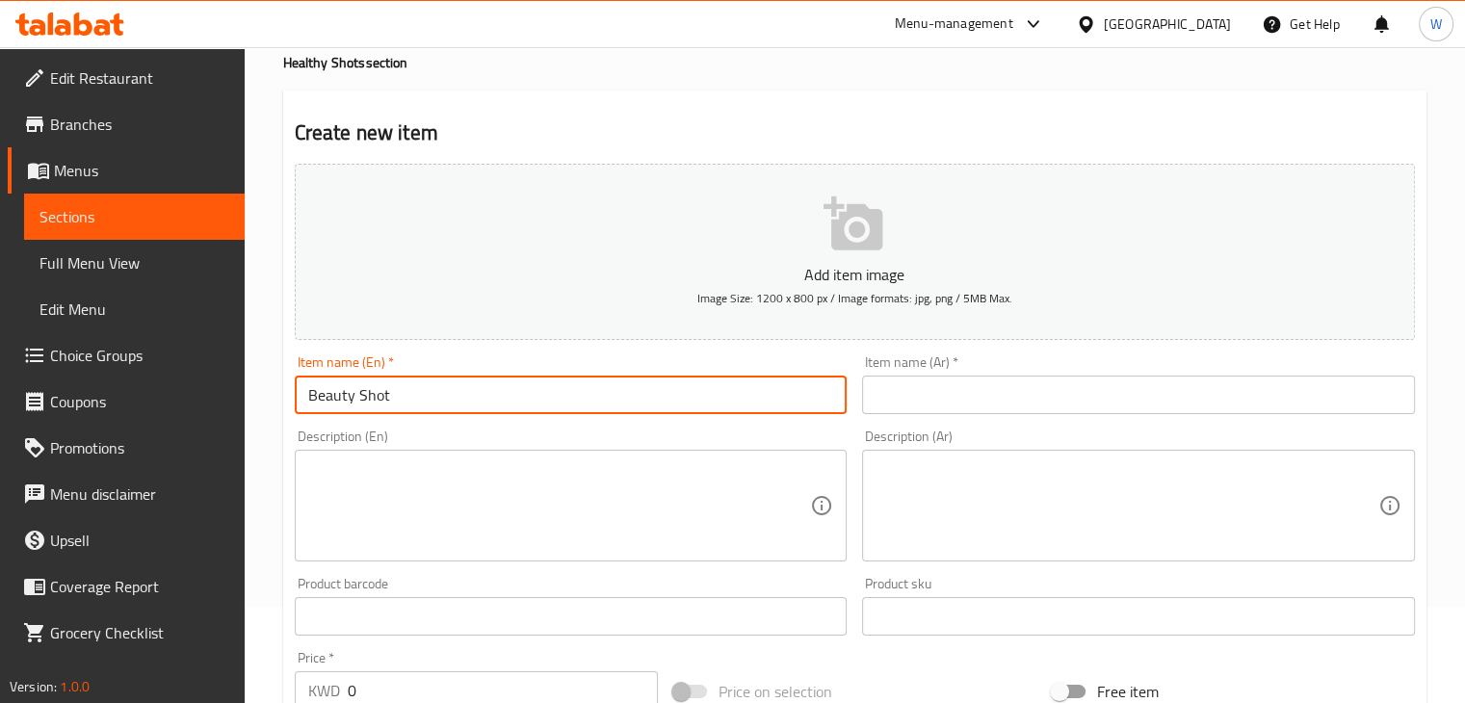
type input "Beauty Shot"
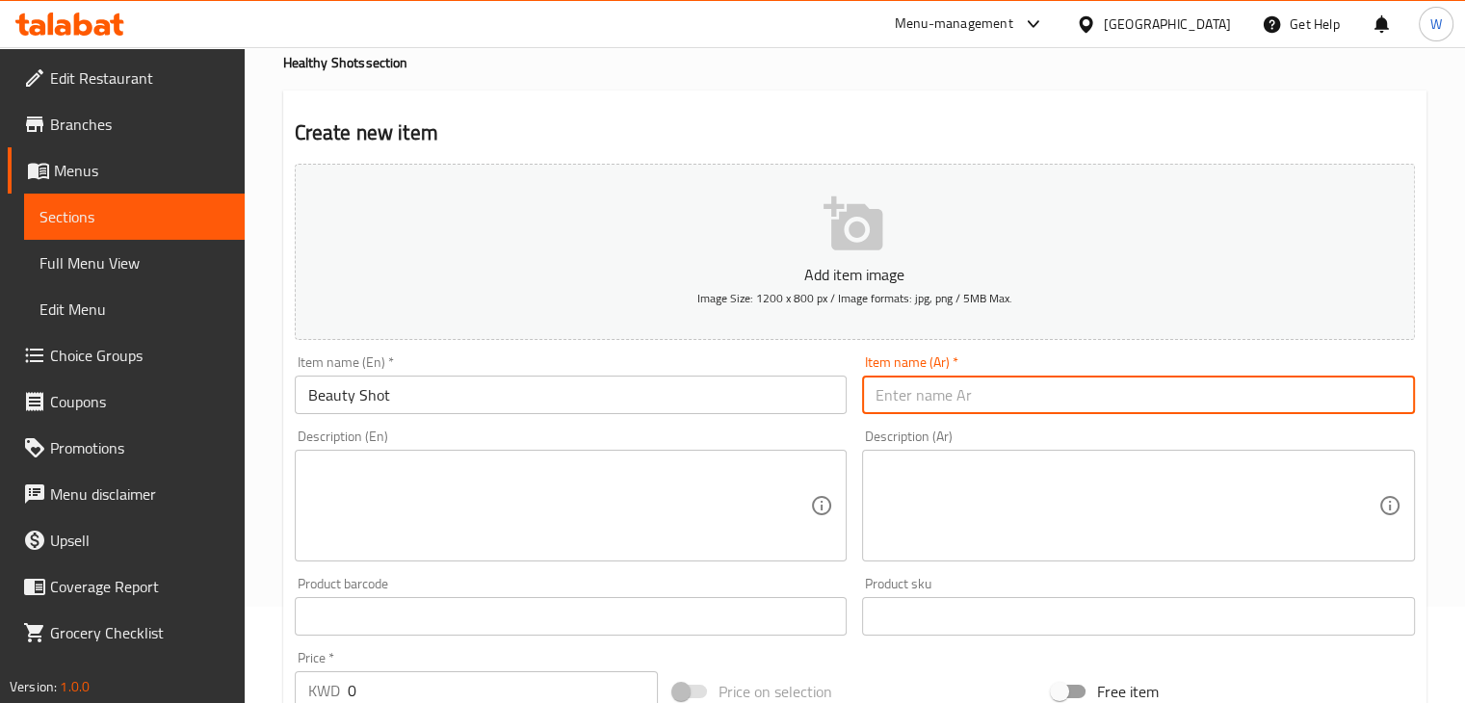
click at [912, 408] on input "text" at bounding box center [1138, 395] width 553 height 39
paste input "لقطة الجمال"
type input "لقطة الجمال"
click at [589, 503] on textarea at bounding box center [559, 505] width 503 height 91
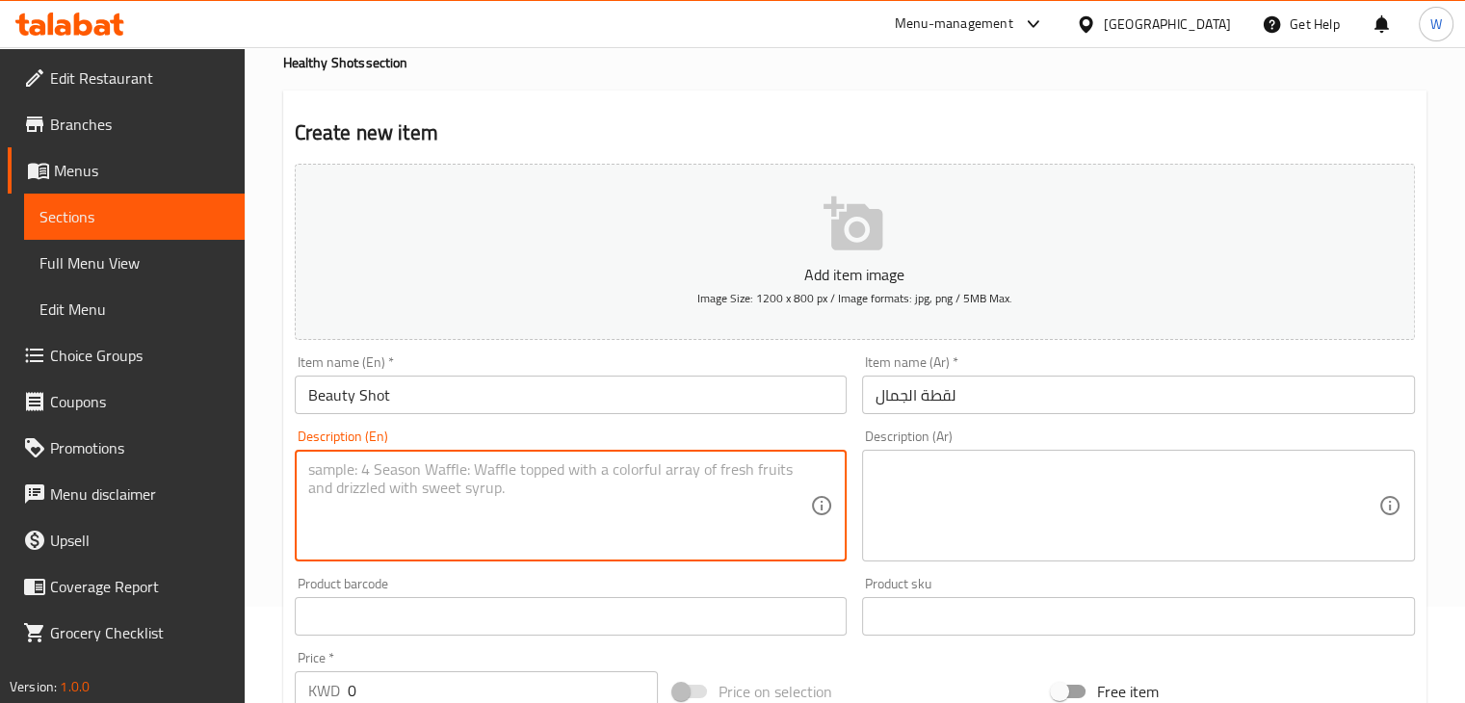
click at [435, 479] on textarea at bounding box center [559, 505] width 503 height 91
paste textarea "Berries Collagen Shot"
type textarea "Berries Collagen Shot"
click at [932, 532] on textarea at bounding box center [1126, 505] width 503 height 91
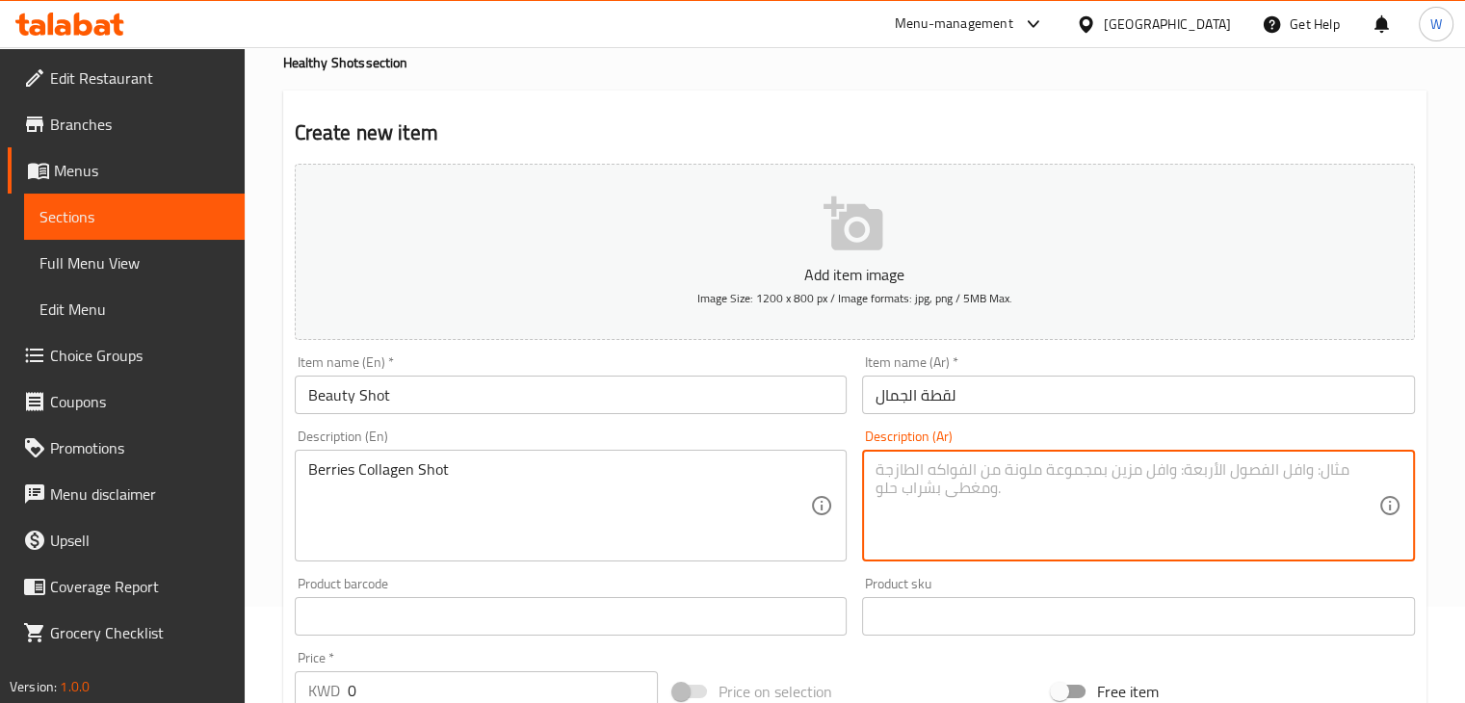
paste textarea "جرعة الكولاجين بالتوت"
type textarea "جرعة الكولاجين بالتوت"
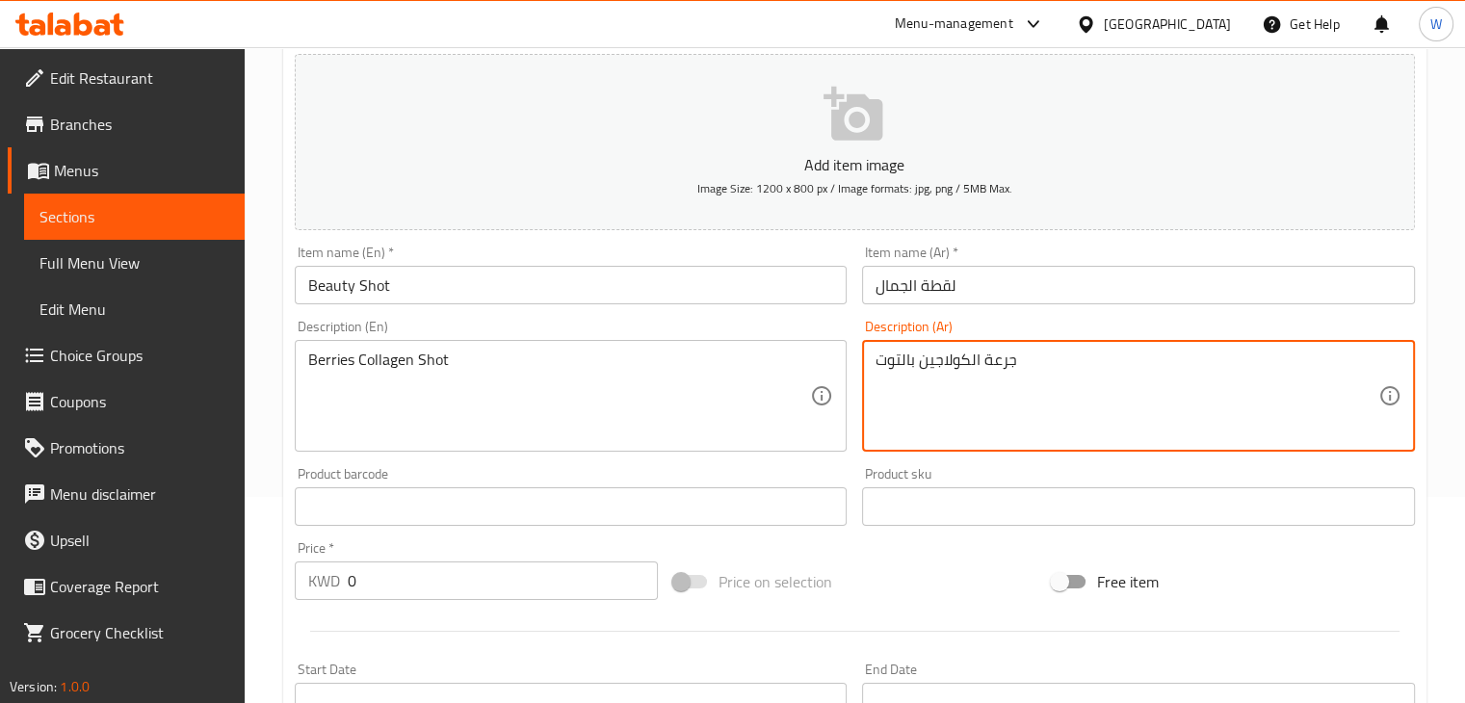
scroll to position [289, 0]
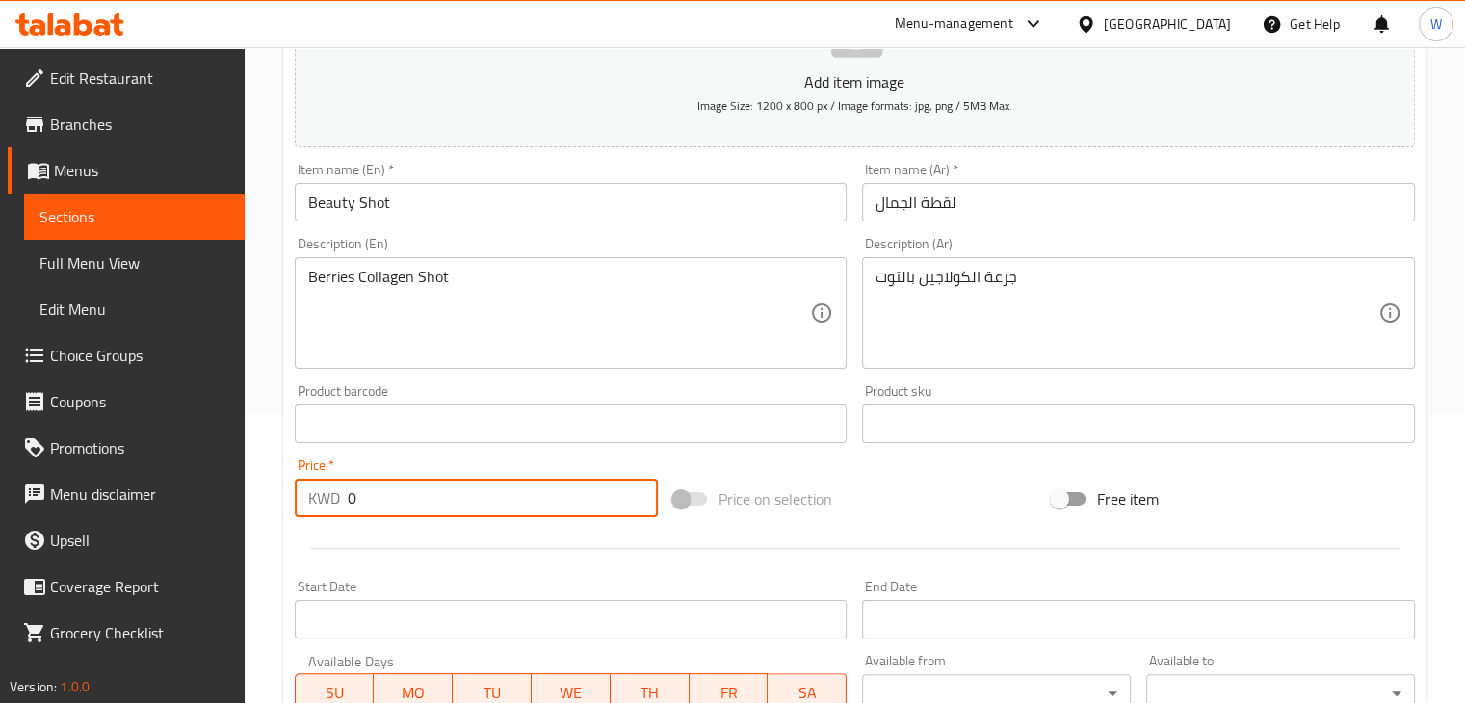
click at [418, 505] on input "0" at bounding box center [503, 498] width 310 height 39
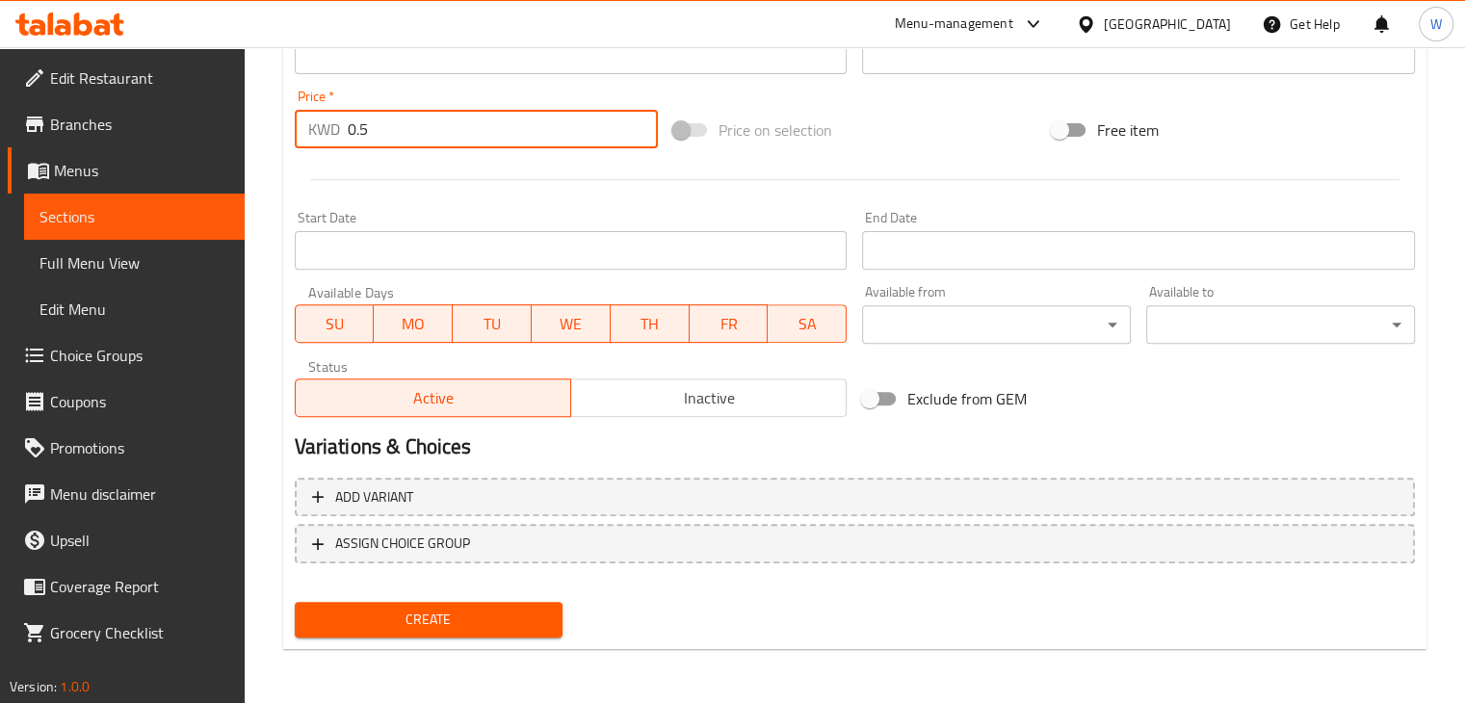
type input "0.5"
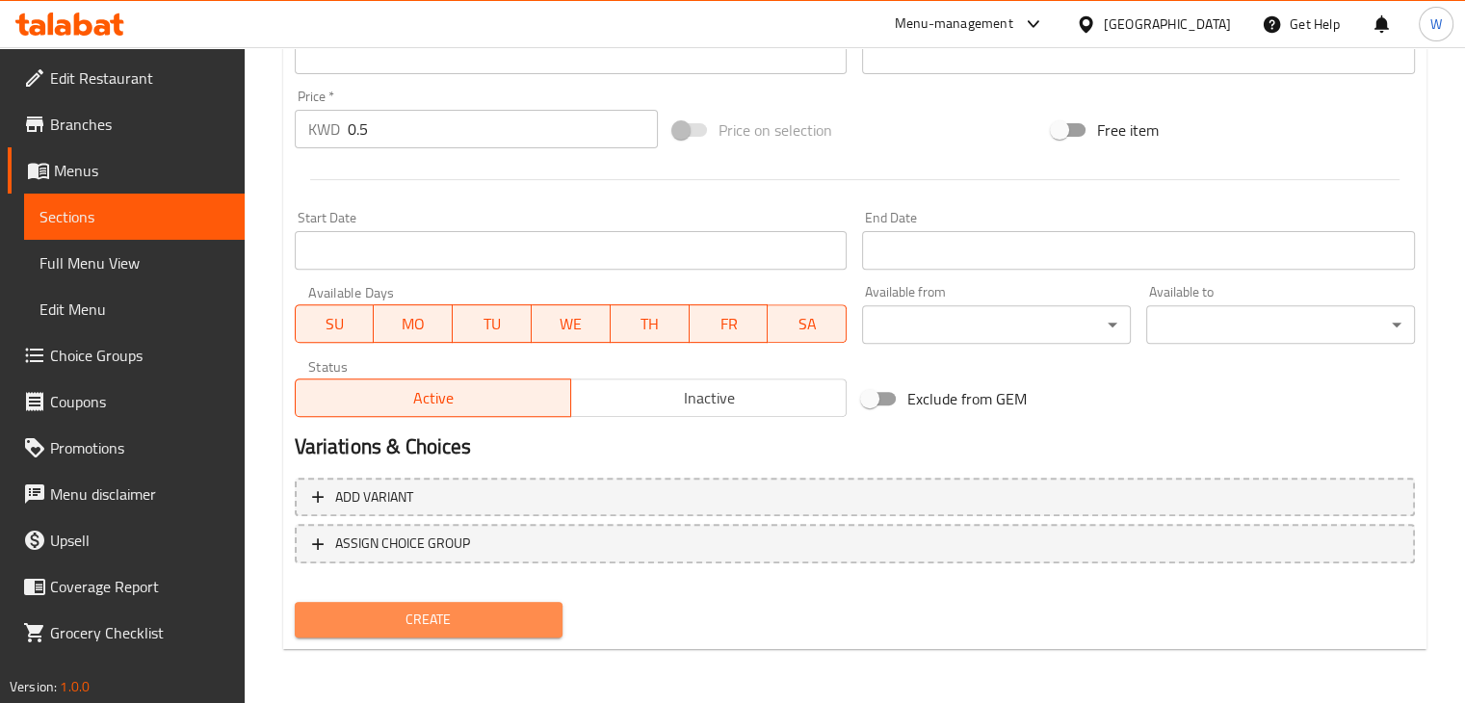
click at [462, 618] on span "Create" at bounding box center [429, 620] width 238 height 24
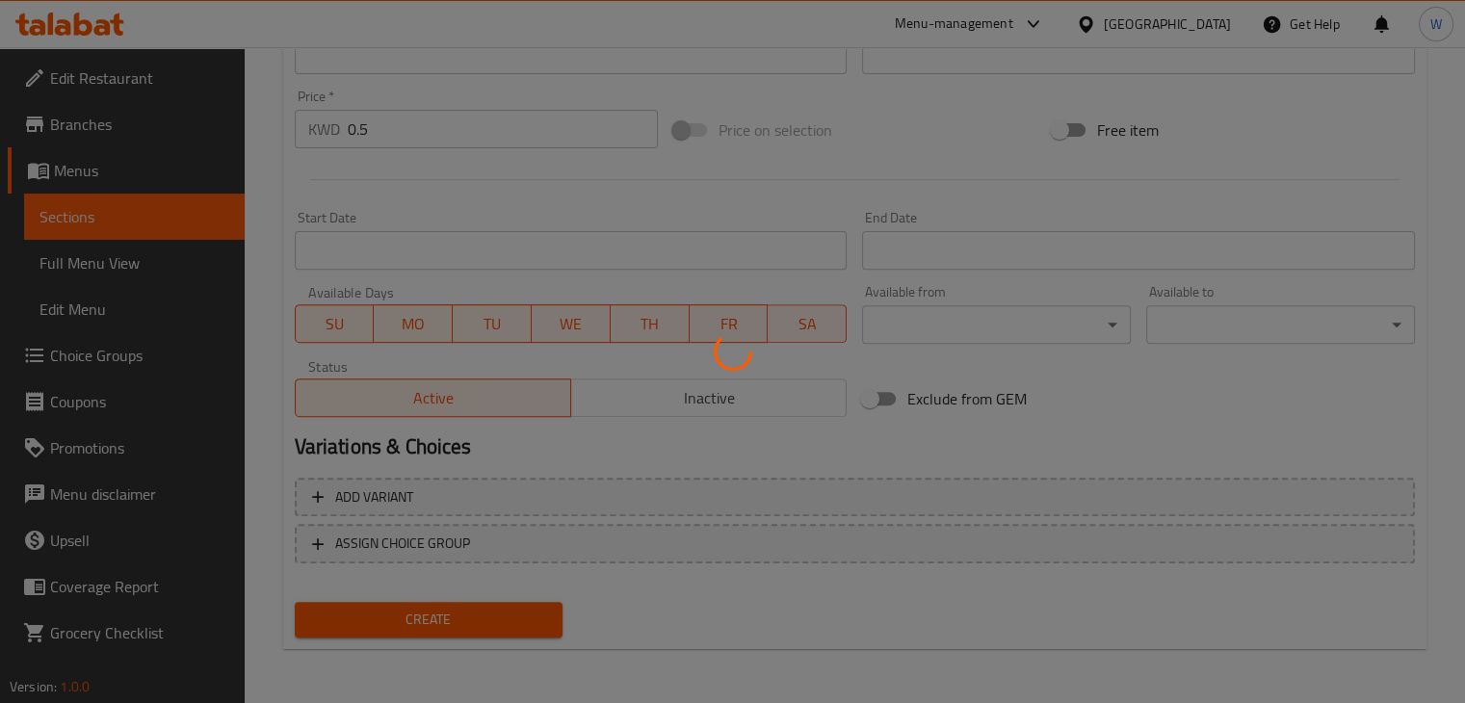
type input "0"
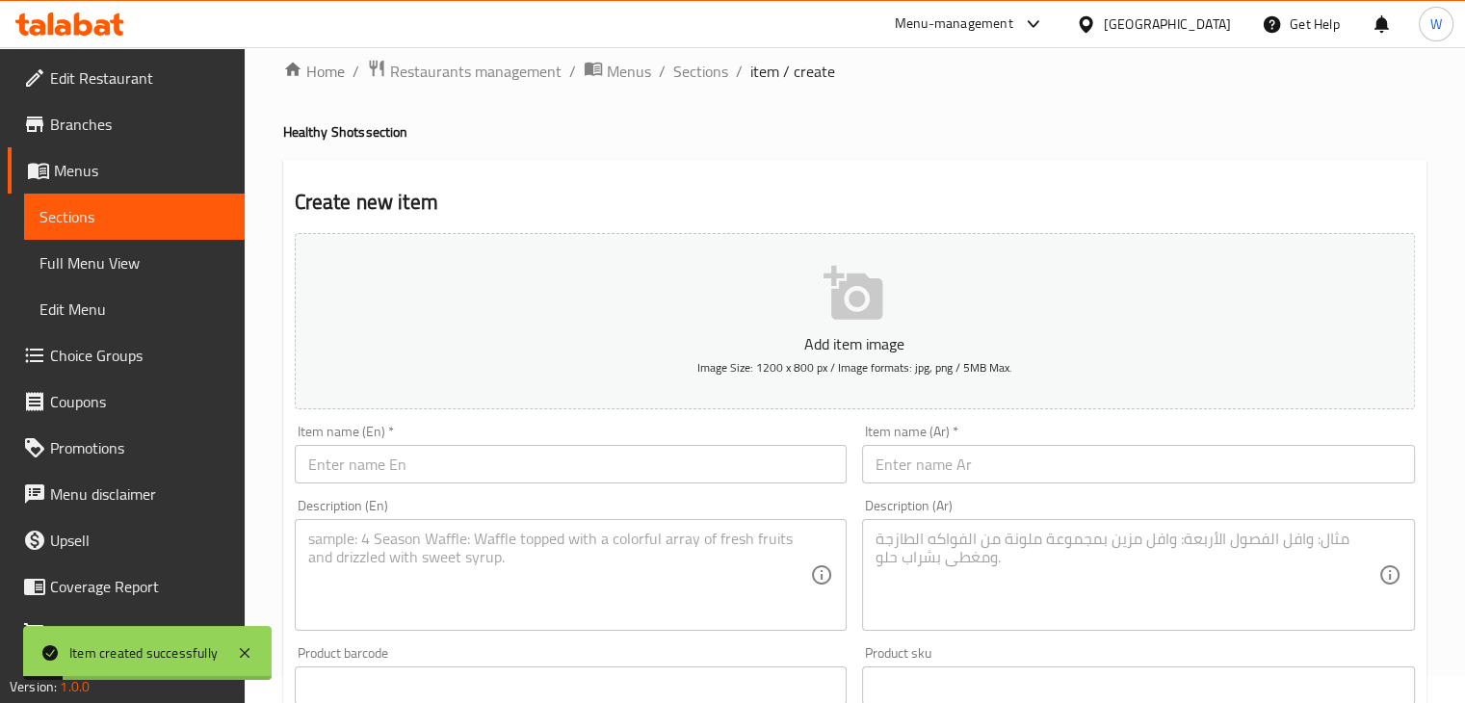
scroll to position [0, 0]
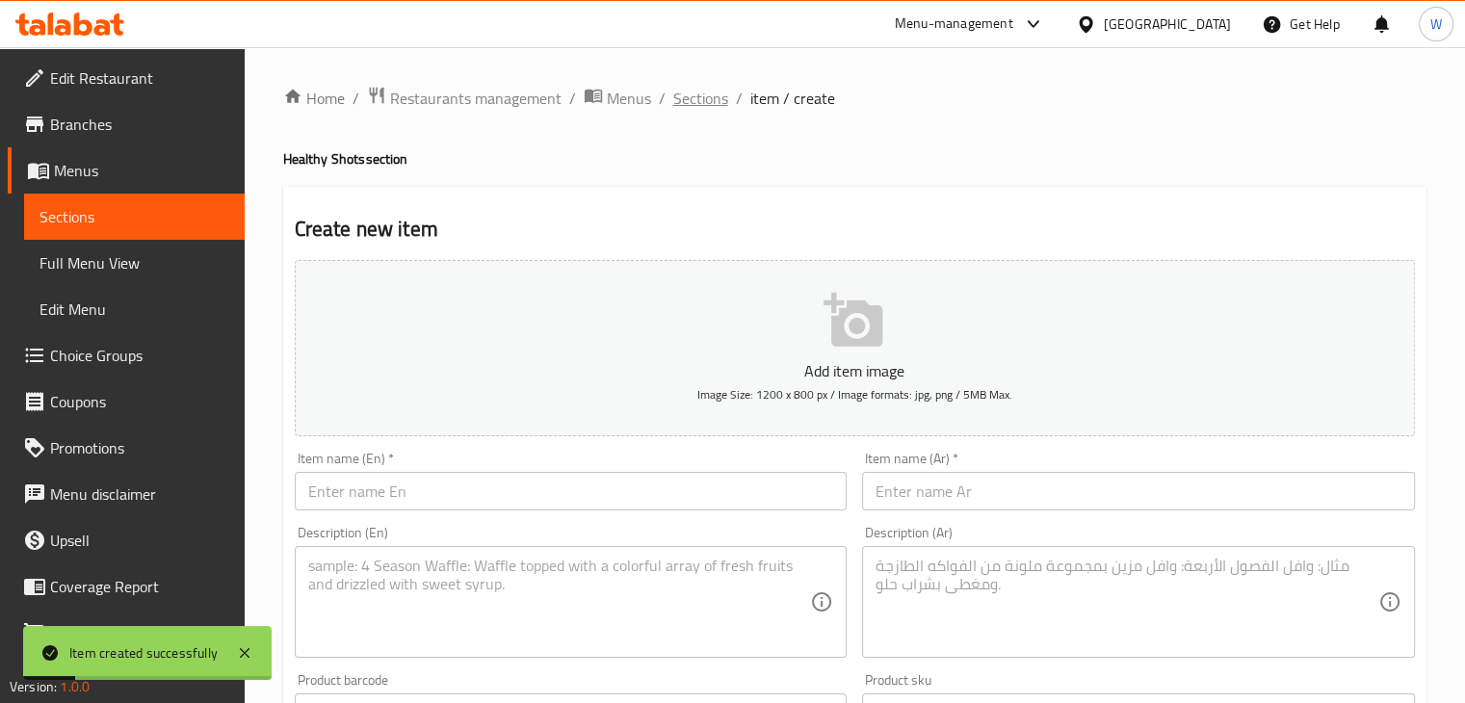
click at [697, 93] on span "Sections" at bounding box center [700, 98] width 55 height 23
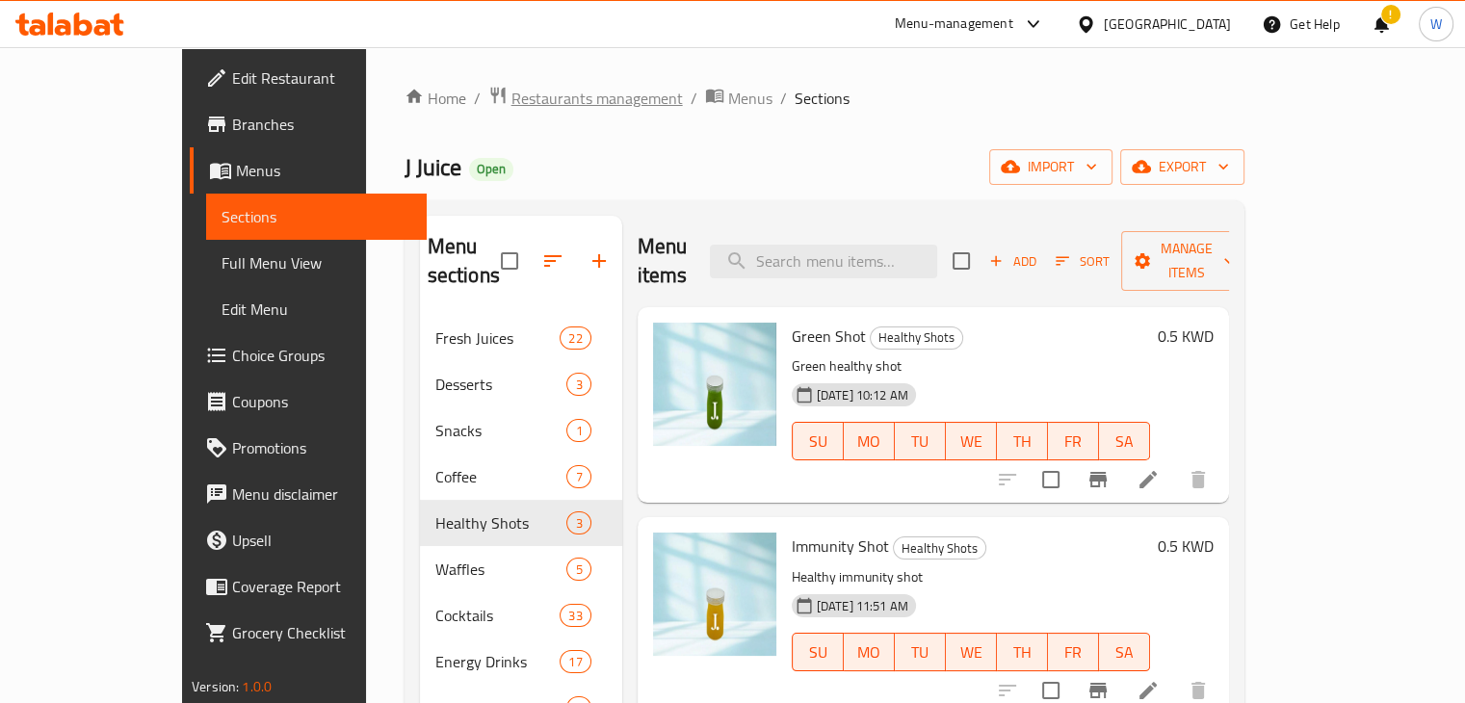
click at [511, 104] on span "Restaurants management" at bounding box center [596, 98] width 171 height 23
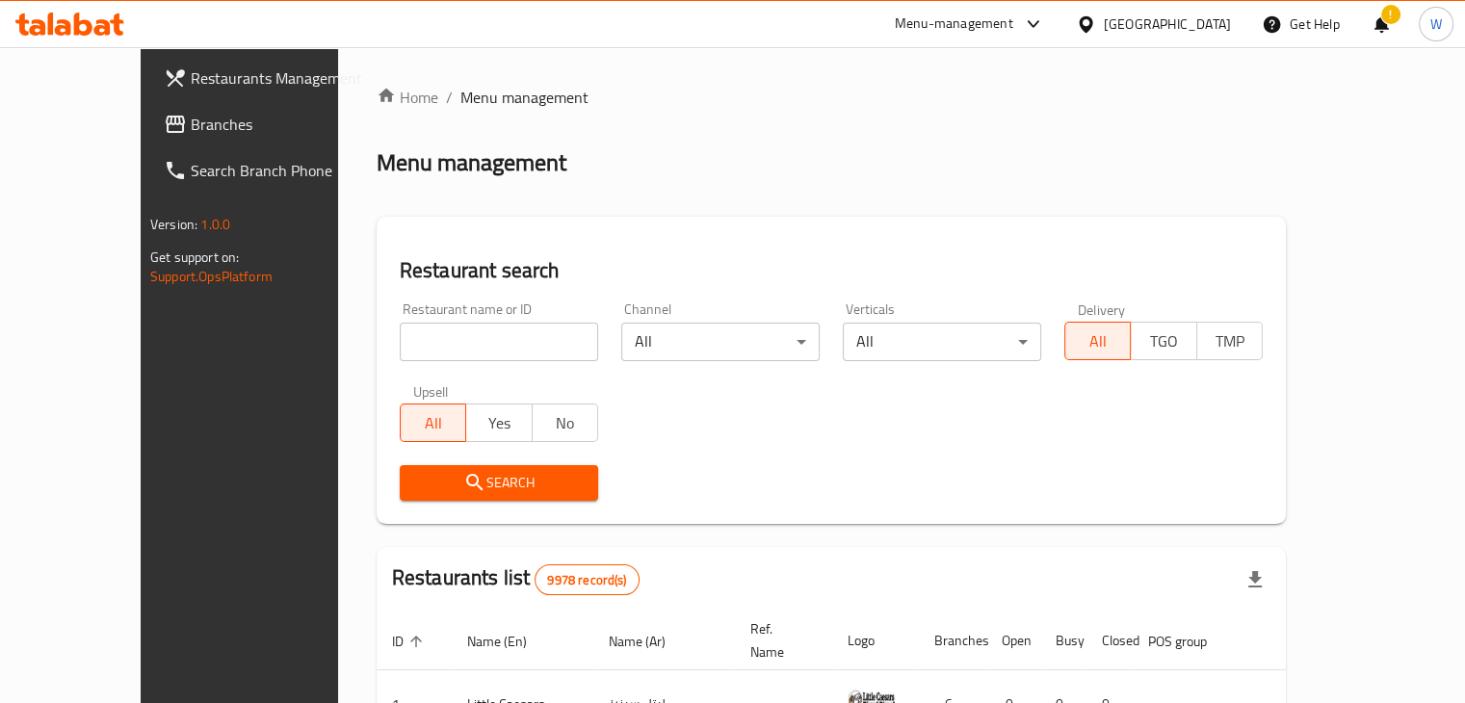
click at [404, 344] on input "search" at bounding box center [499, 342] width 198 height 39
type input "lulu sweets"
click button "Search" at bounding box center [499, 483] width 198 height 36
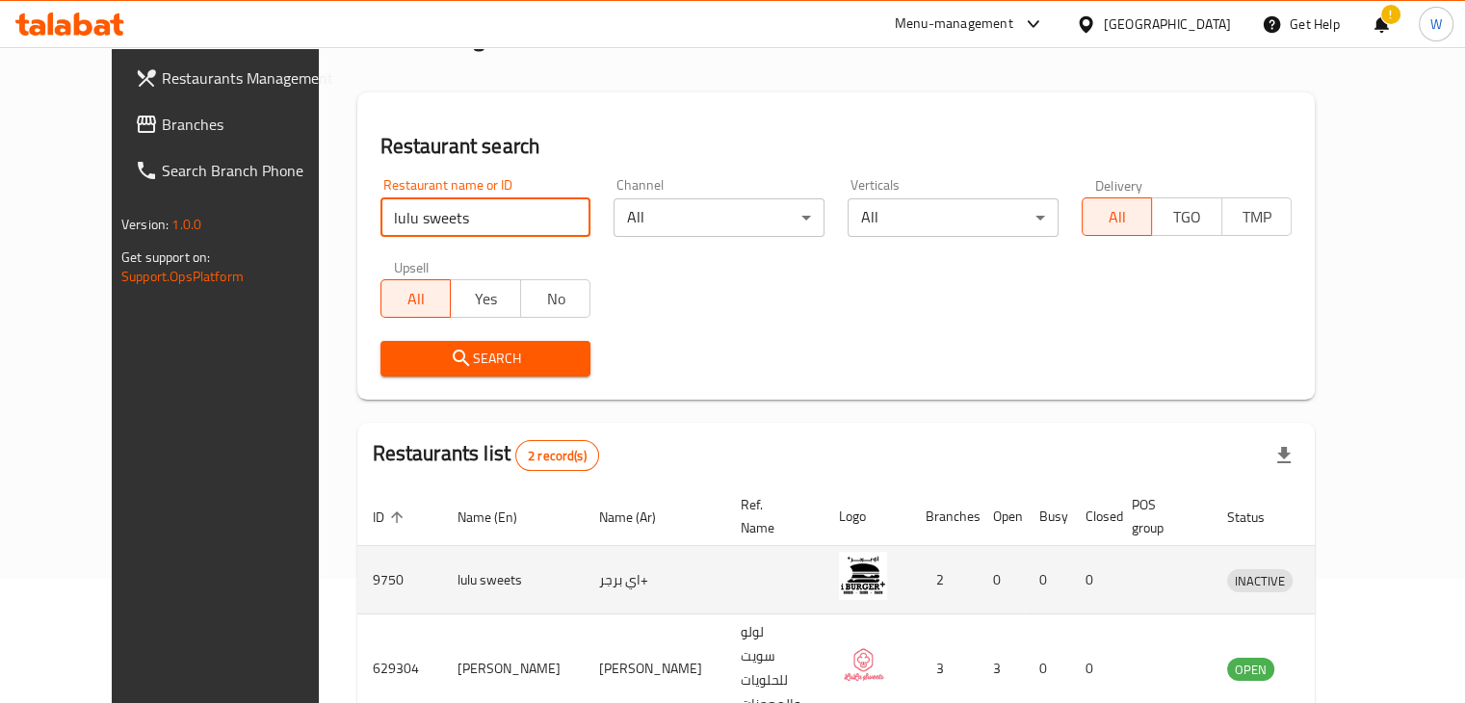
scroll to position [185, 0]
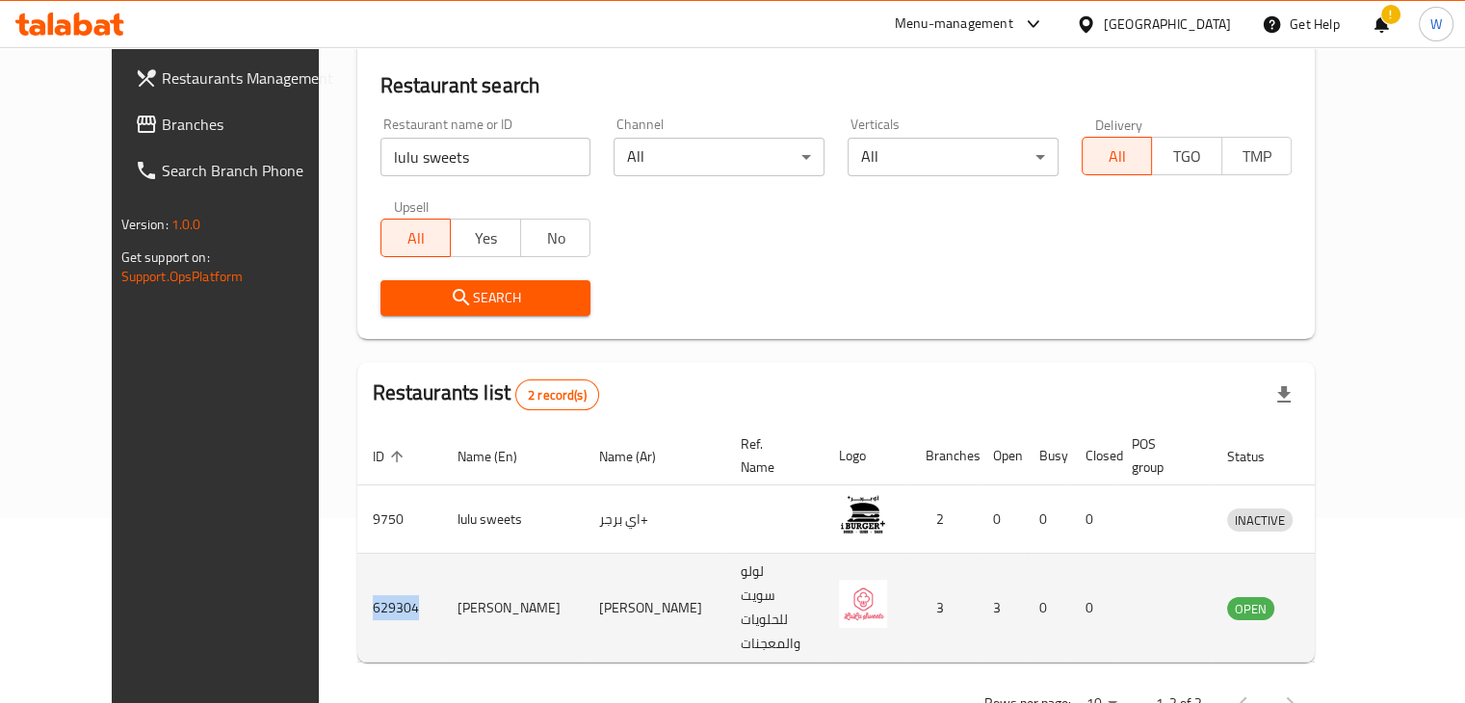
drag, startPoint x: 349, startPoint y: 561, endPoint x: 297, endPoint y: 563, distance: 52.0
click at [357, 563] on td "629304" at bounding box center [399, 608] width 85 height 109
copy td "629304"
